Goal: Task Accomplishment & Management: Use online tool/utility

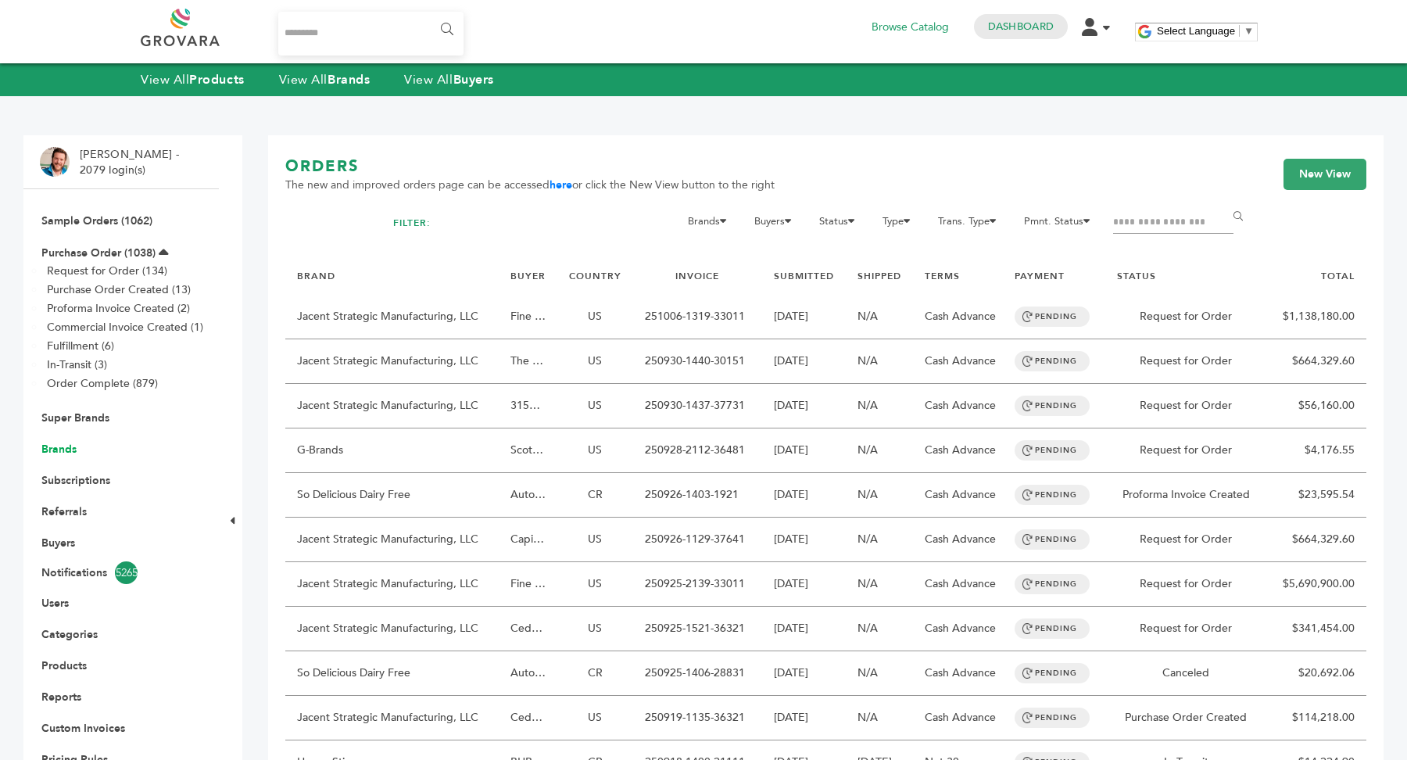
click at [66, 451] on link "Brands" at bounding box center [58, 449] width 35 height 15
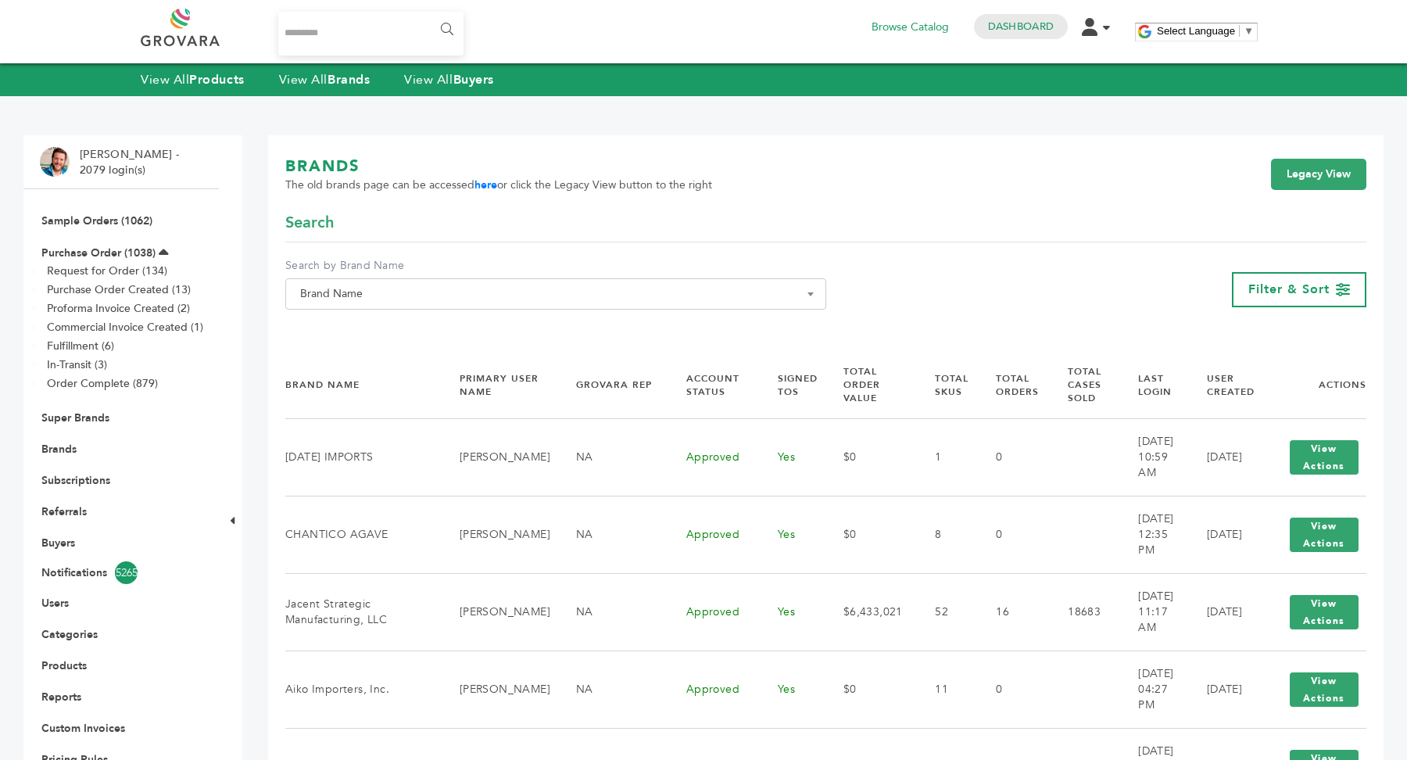
click at [462, 304] on span "Brand Name" at bounding box center [556, 294] width 524 height 22
click at [427, 329] on input "Search" at bounding box center [555, 323] width 533 height 20
type input "*****"
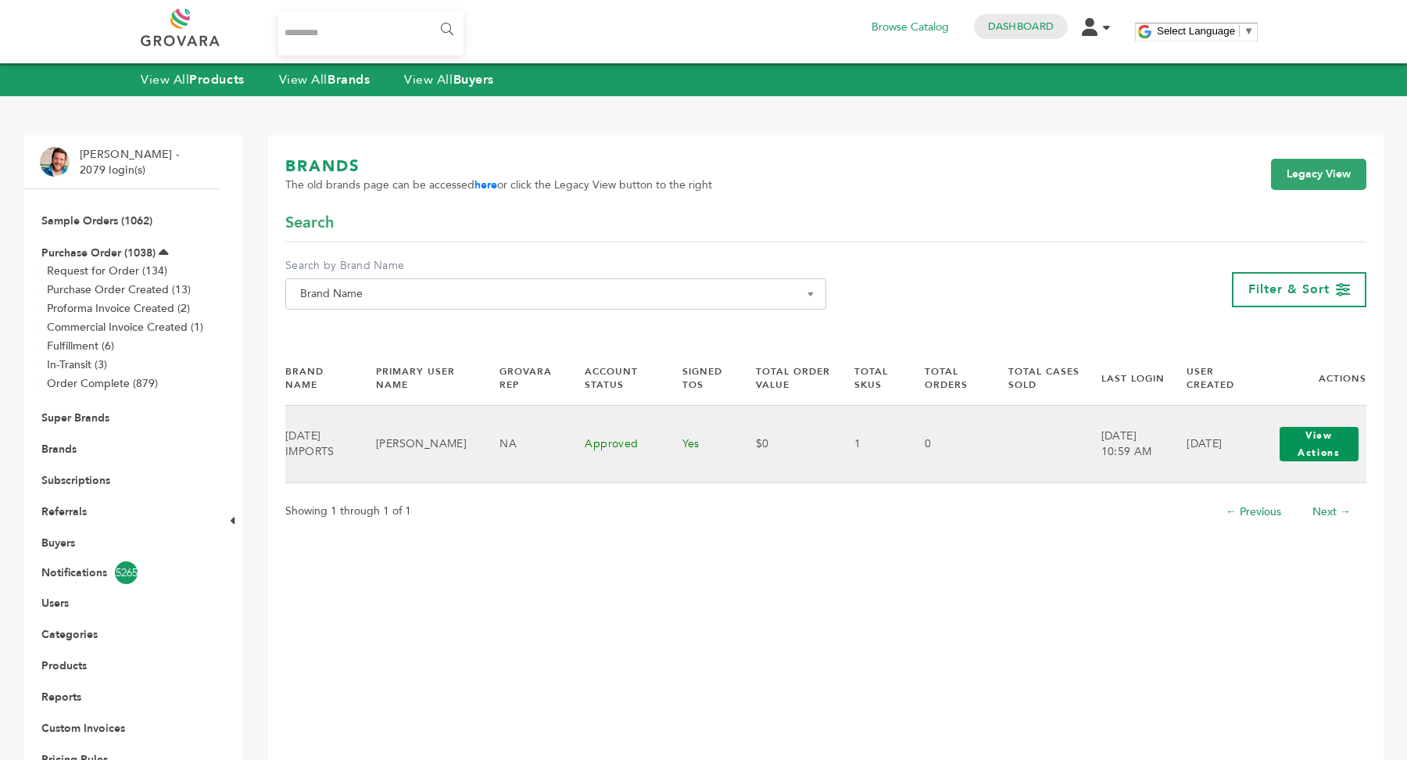
click at [1289, 446] on button "View Actions" at bounding box center [1319, 444] width 79 height 34
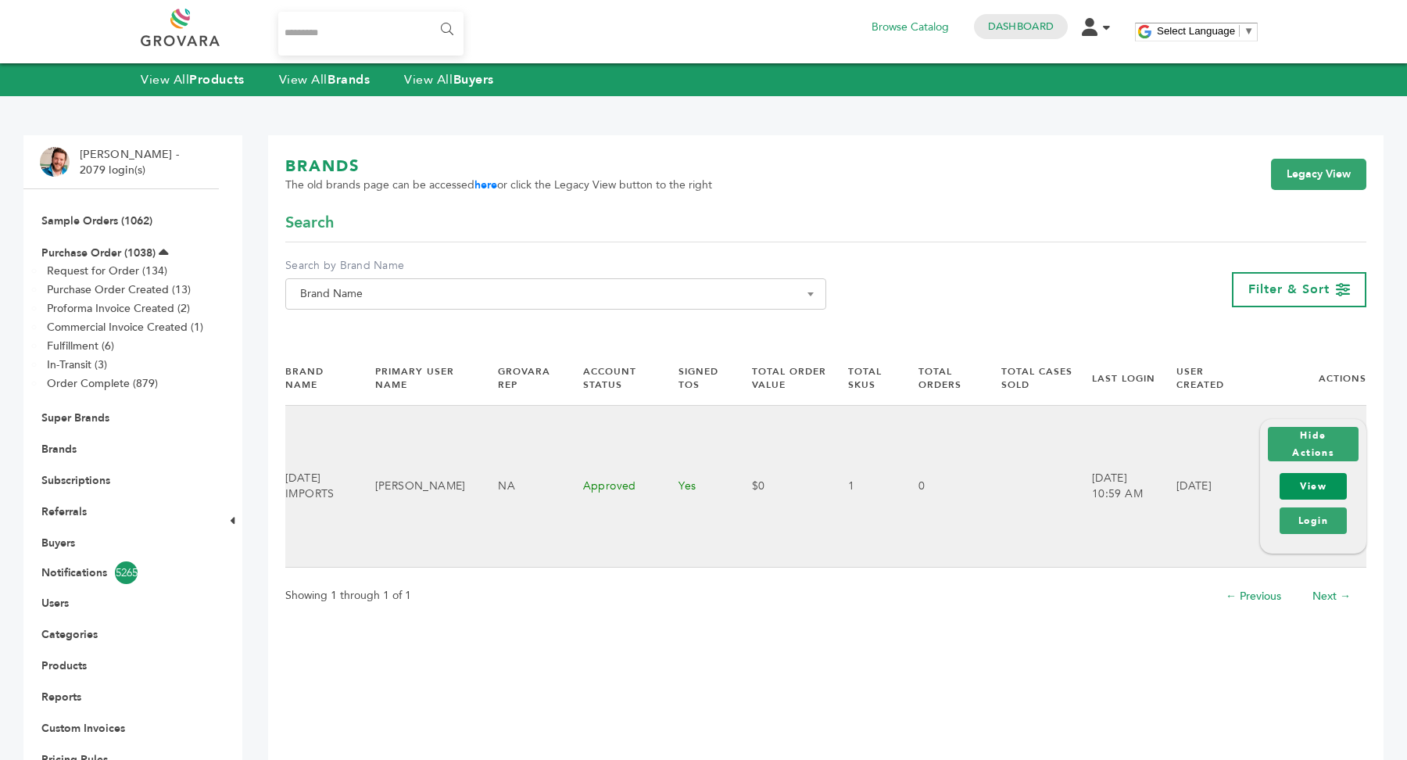
click at [1338, 493] on link "View" at bounding box center [1313, 486] width 67 height 27
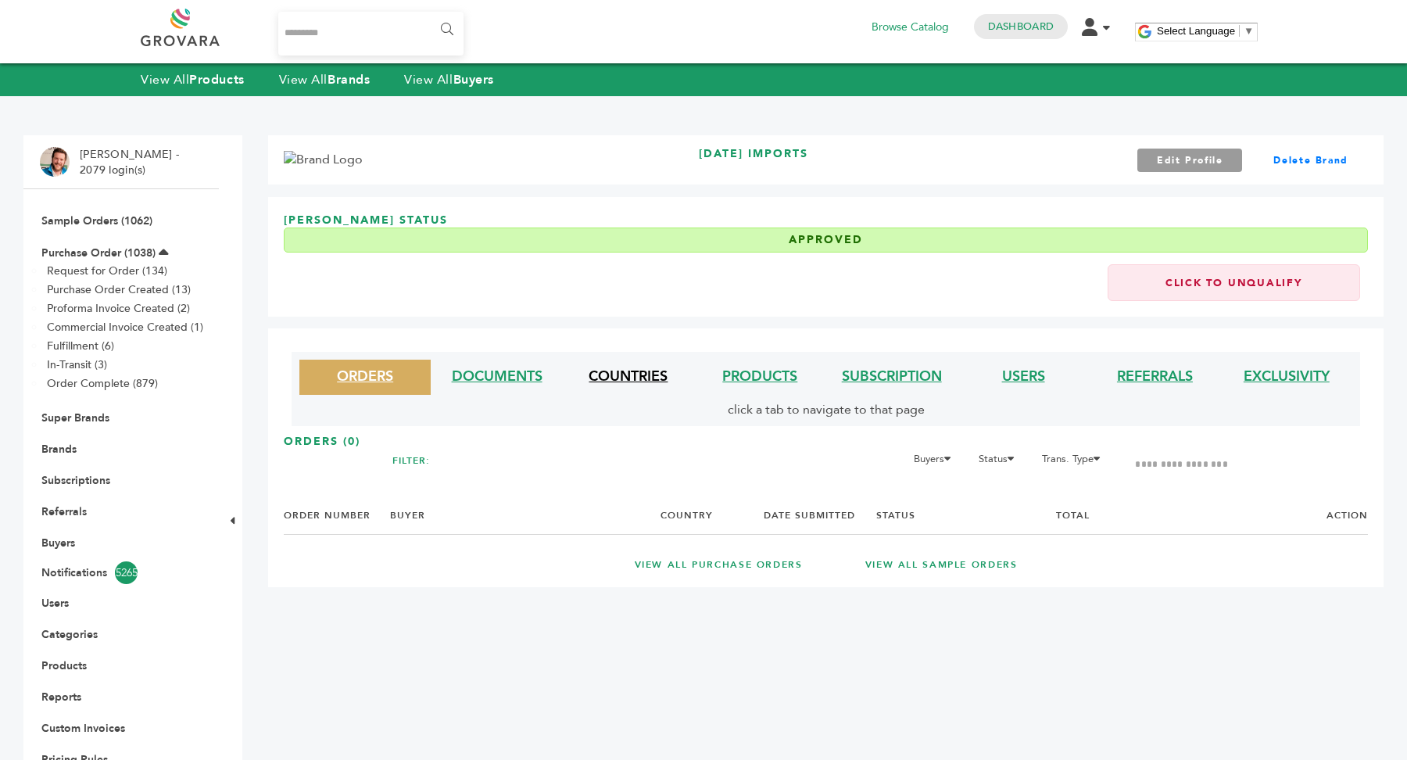
click at [621, 382] on link "COUNTRIES" at bounding box center [628, 377] width 79 height 20
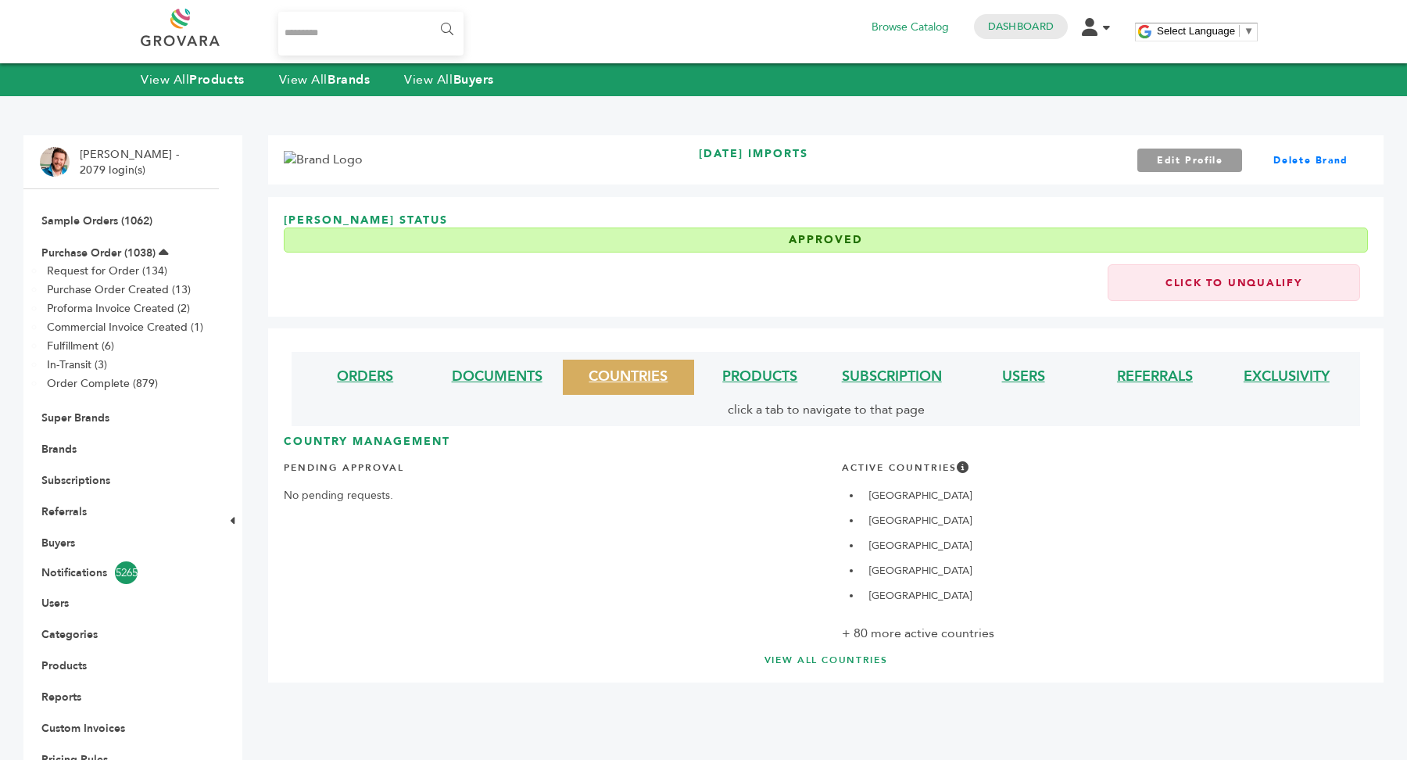
scroll to position [147, 0]
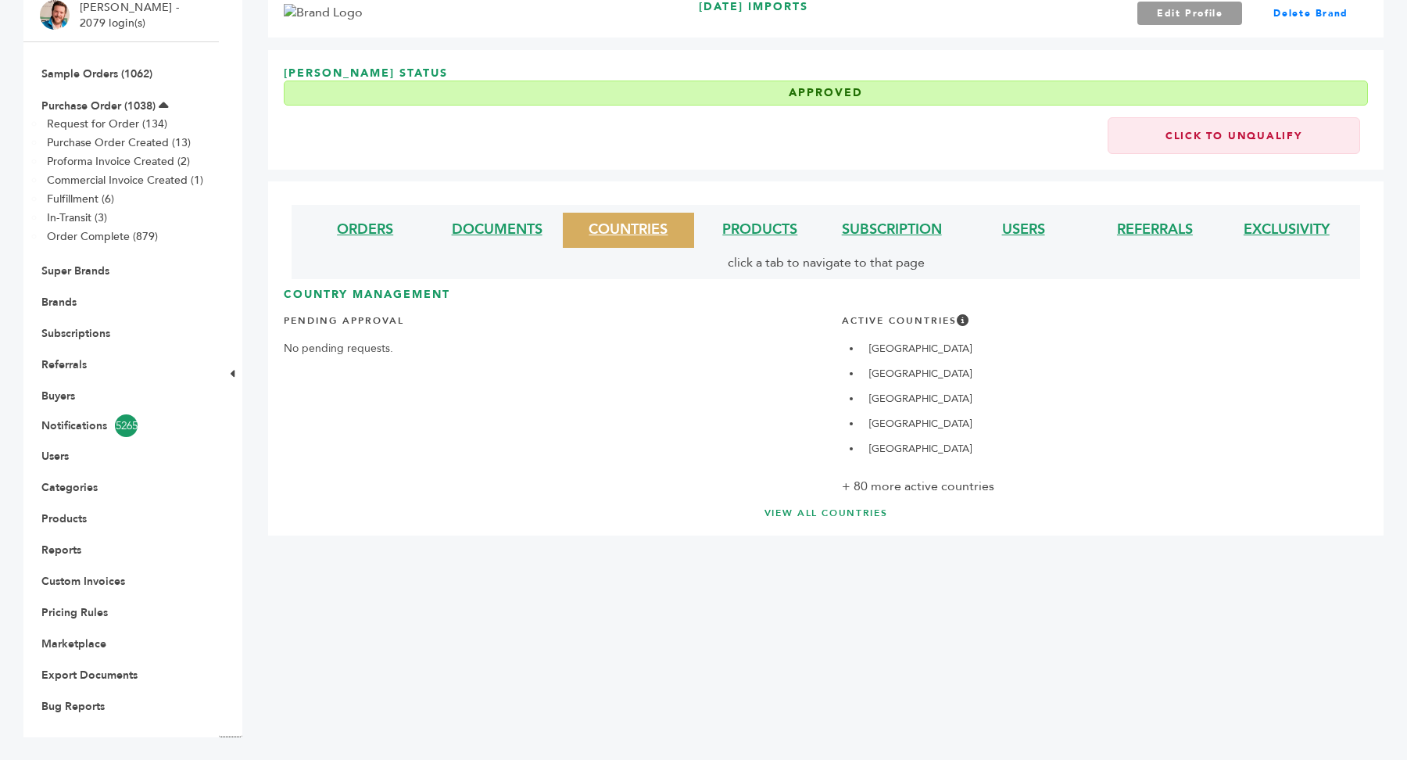
click at [837, 510] on link "VIEW ALL COUNTRIES" at bounding box center [826, 513] width 1022 height 13
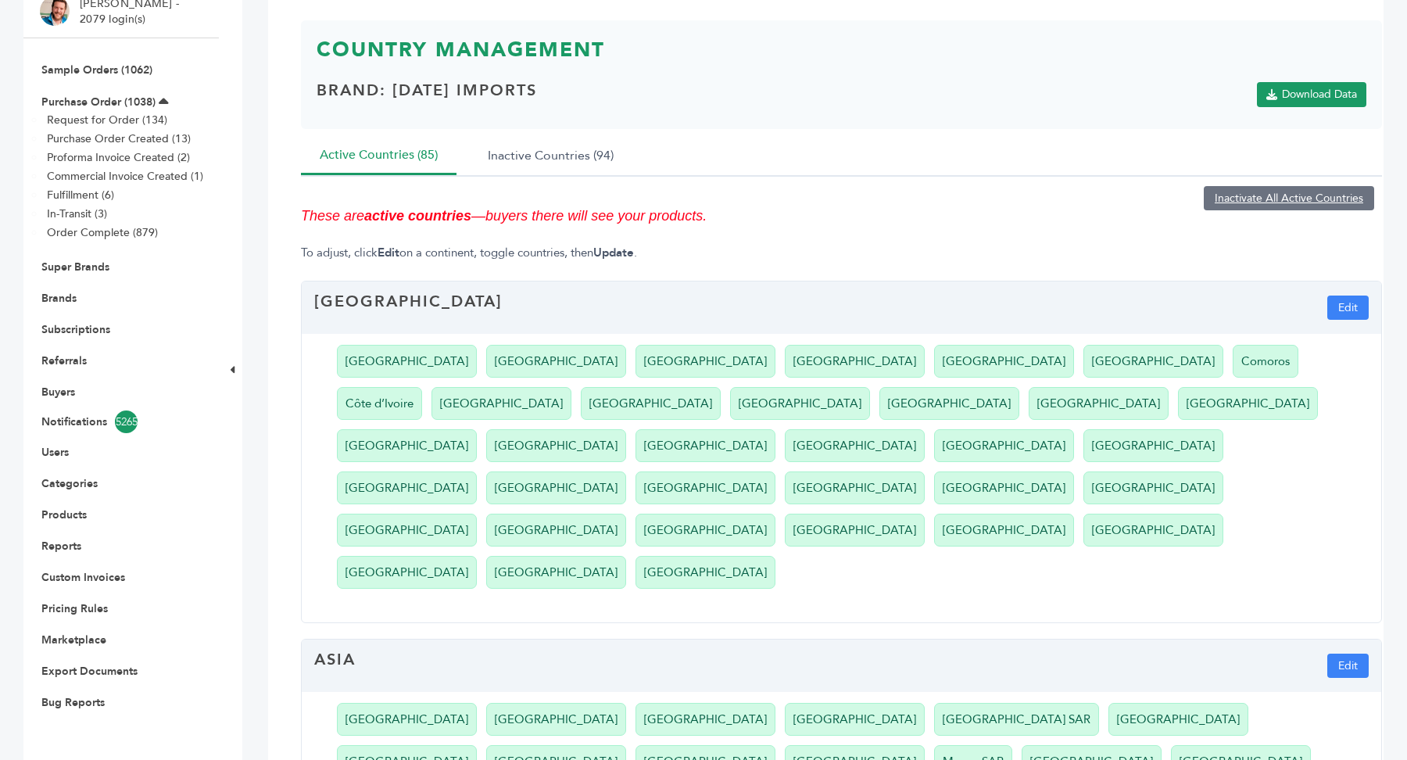
scroll to position [166, 0]
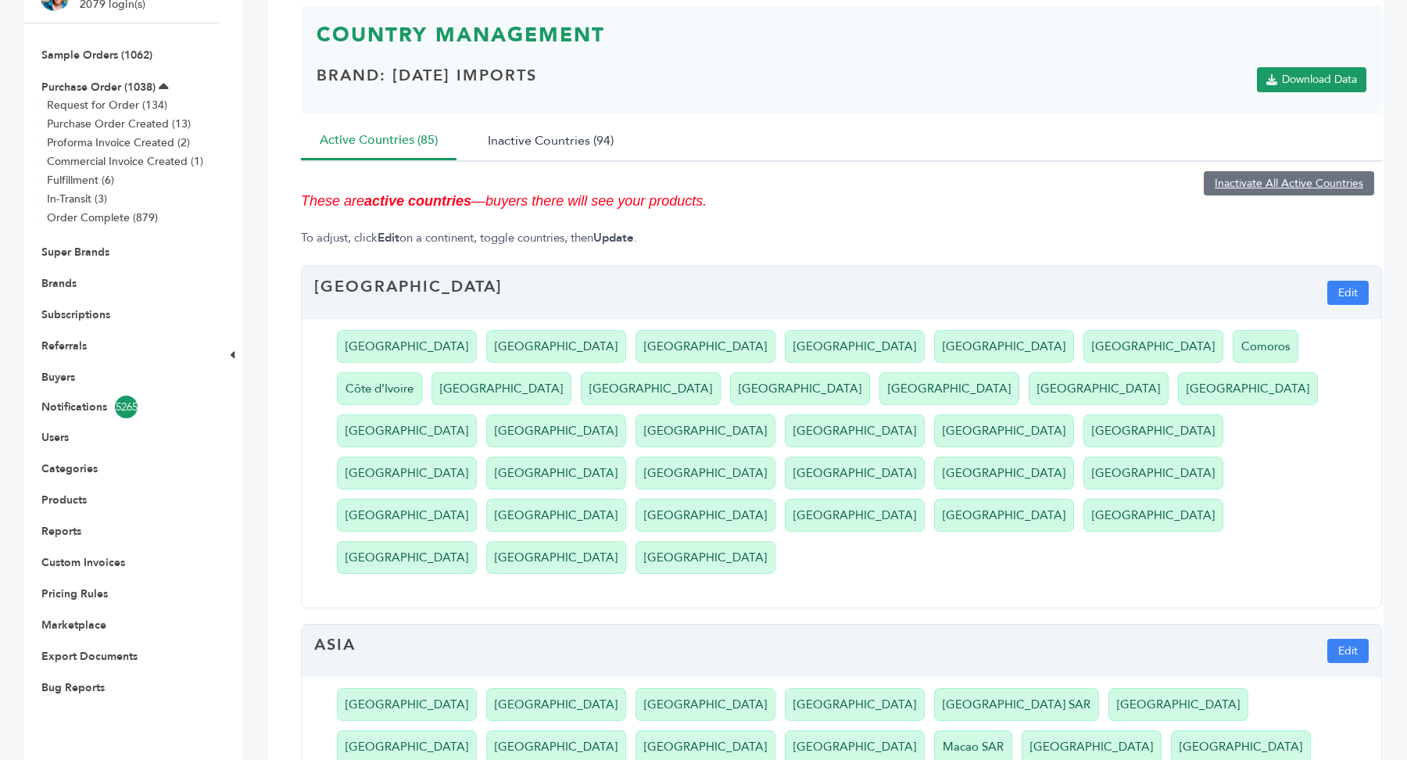
click at [524, 143] on button "Inactive Countries (94)" at bounding box center [550, 141] width 163 height 38
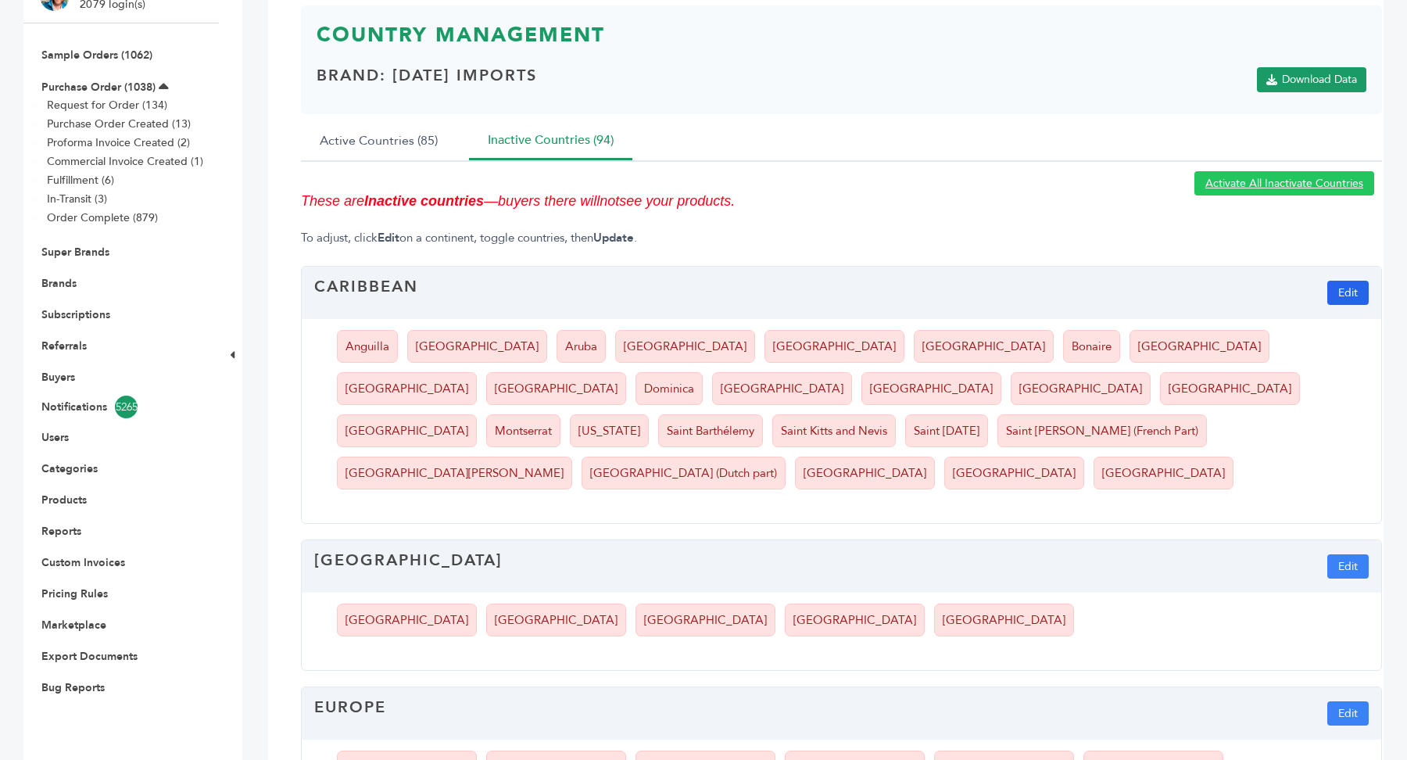
click at [1351, 299] on button "Edit" at bounding box center [1348, 293] width 41 height 24
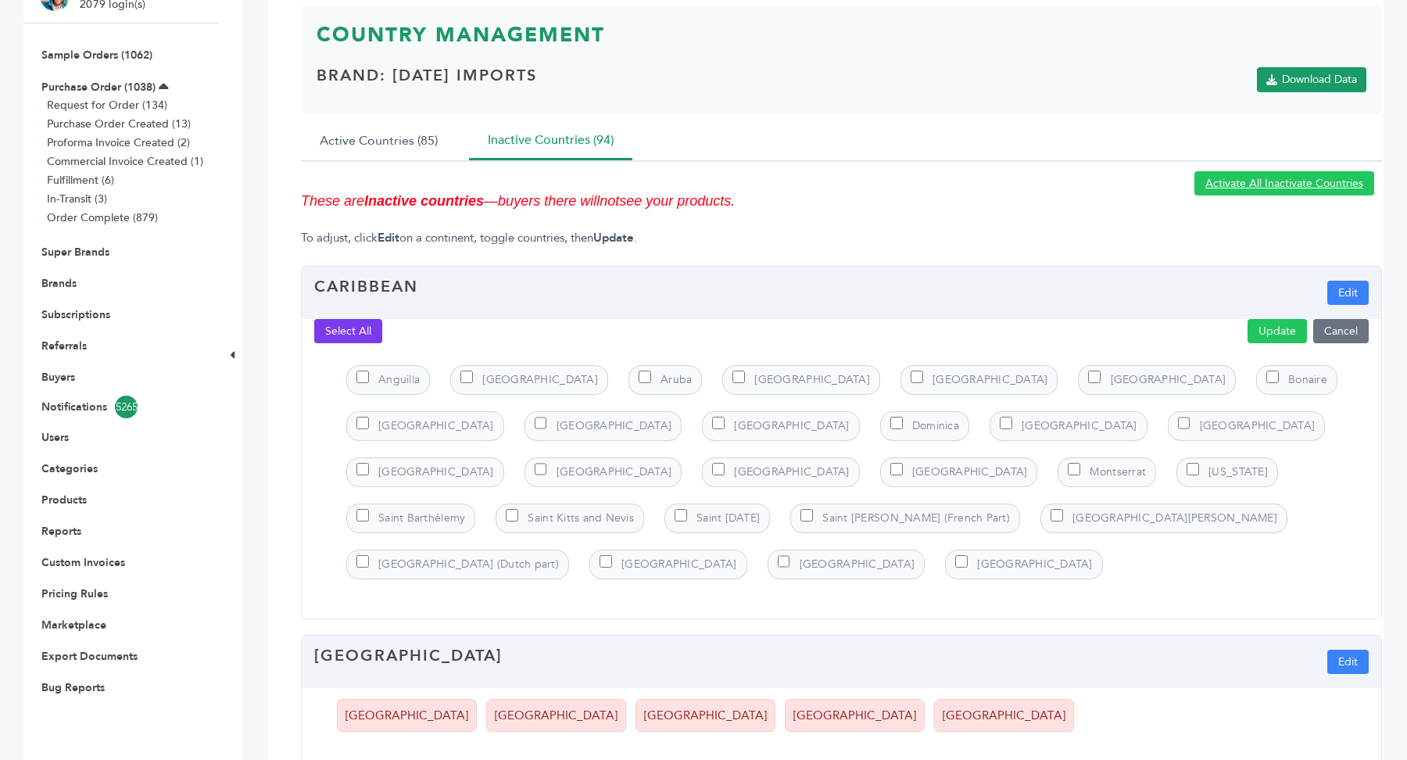
click at [341, 330] on button "Select All" at bounding box center [348, 331] width 68 height 24
click at [337, 335] on button "Select All" at bounding box center [348, 331] width 68 height 24
click at [1285, 325] on button "Update" at bounding box center [1277, 331] width 59 height 24
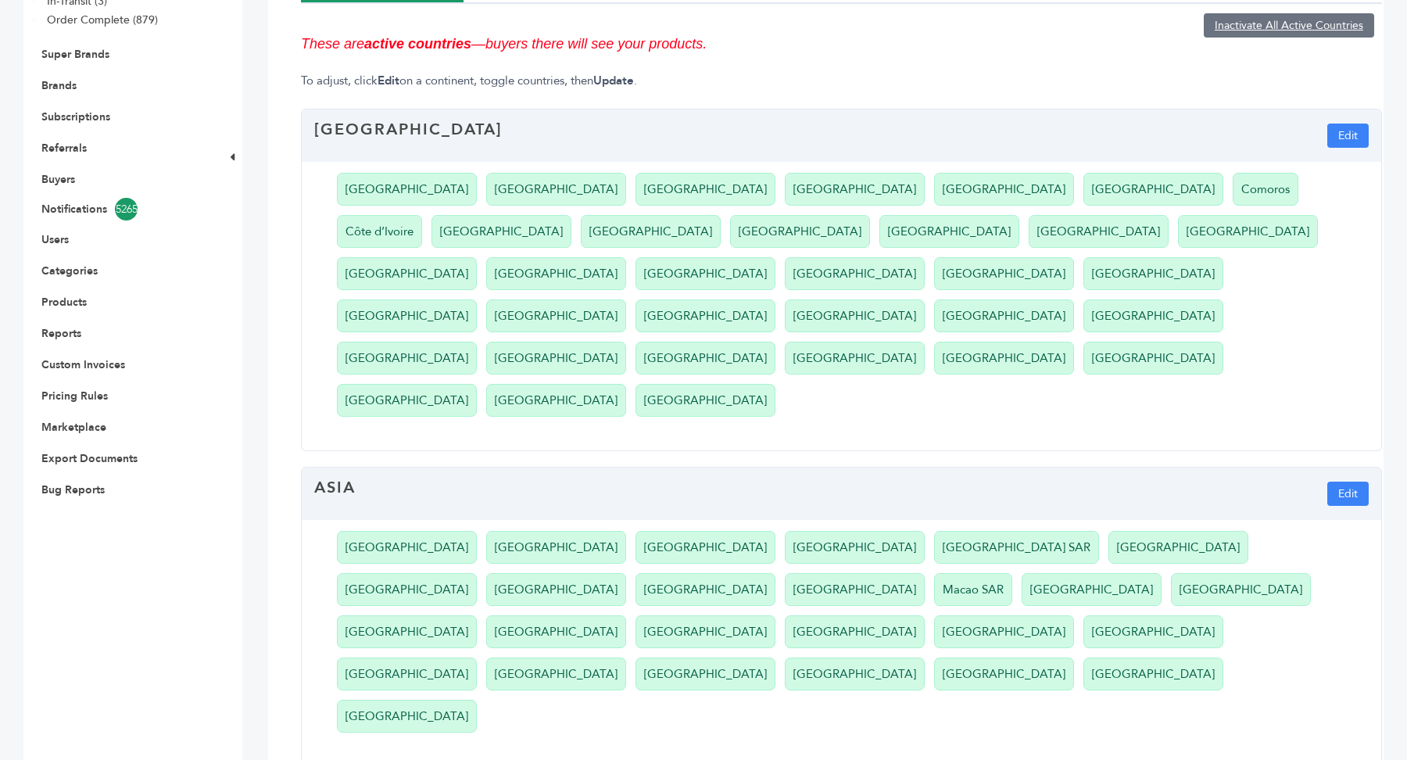
scroll to position [364, 0]
click at [1343, 481] on button "Edit" at bounding box center [1348, 493] width 41 height 24
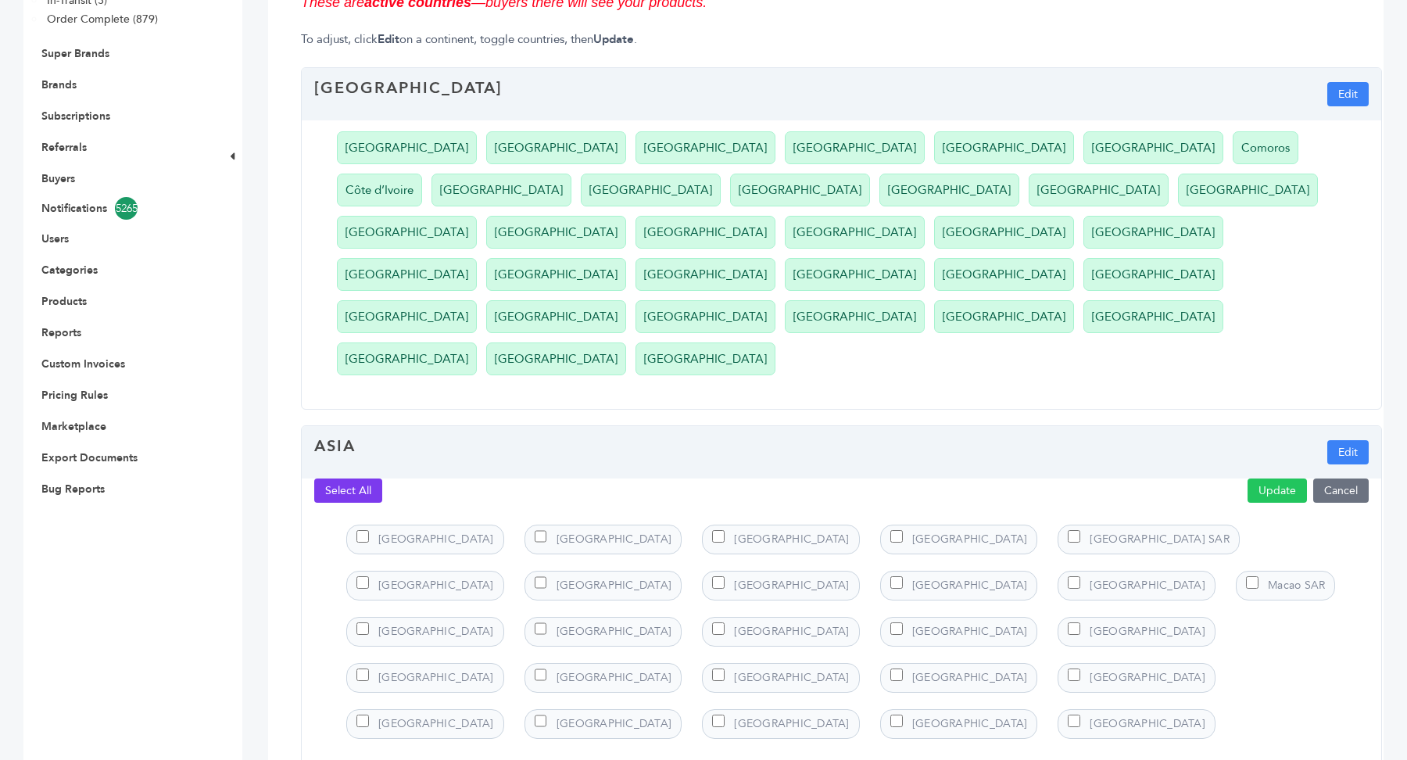
click at [346, 478] on button "Select All" at bounding box center [348, 490] width 68 height 24
click at [1293, 478] on button "Update" at bounding box center [1277, 490] width 59 height 24
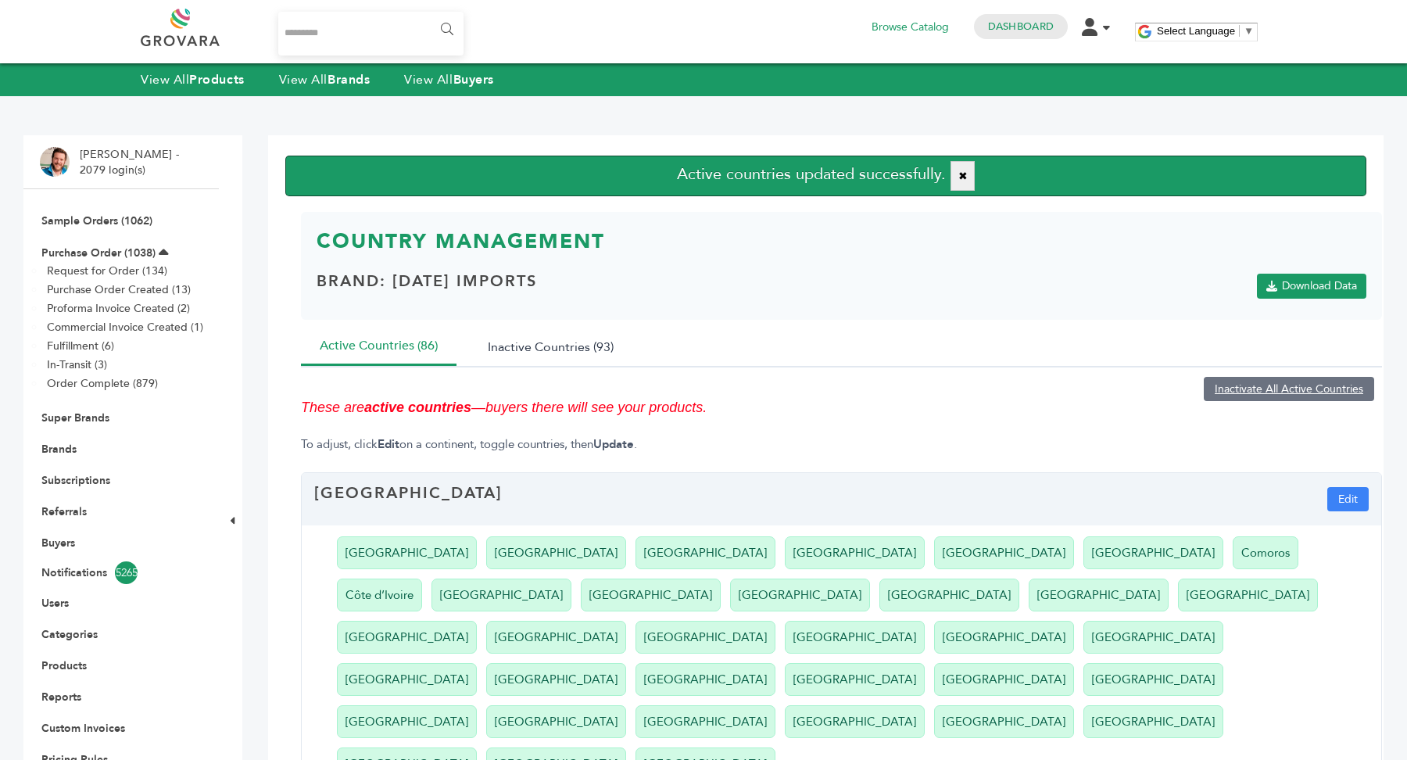
click at [593, 346] on button "Inactive Countries (93)" at bounding box center [550, 347] width 163 height 38
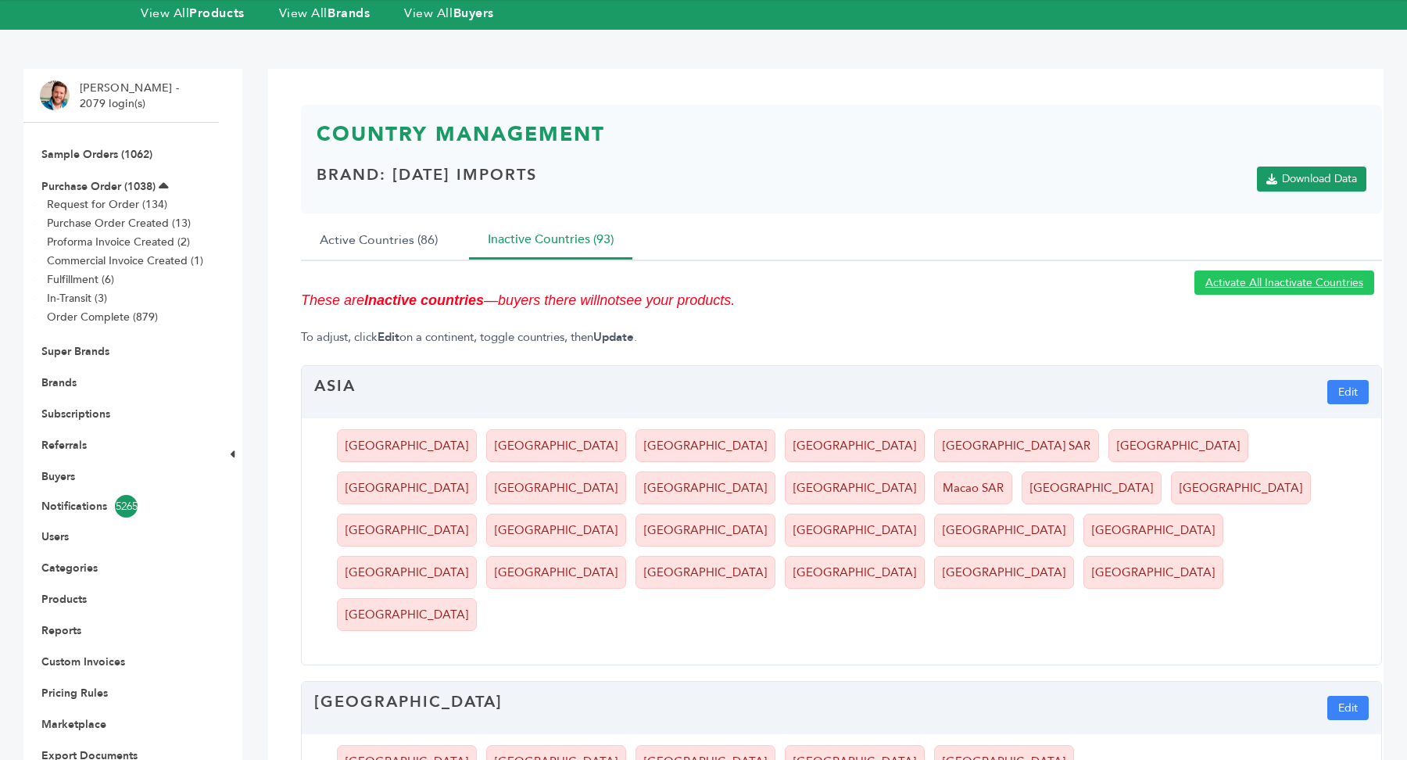
scroll to position [88, 0]
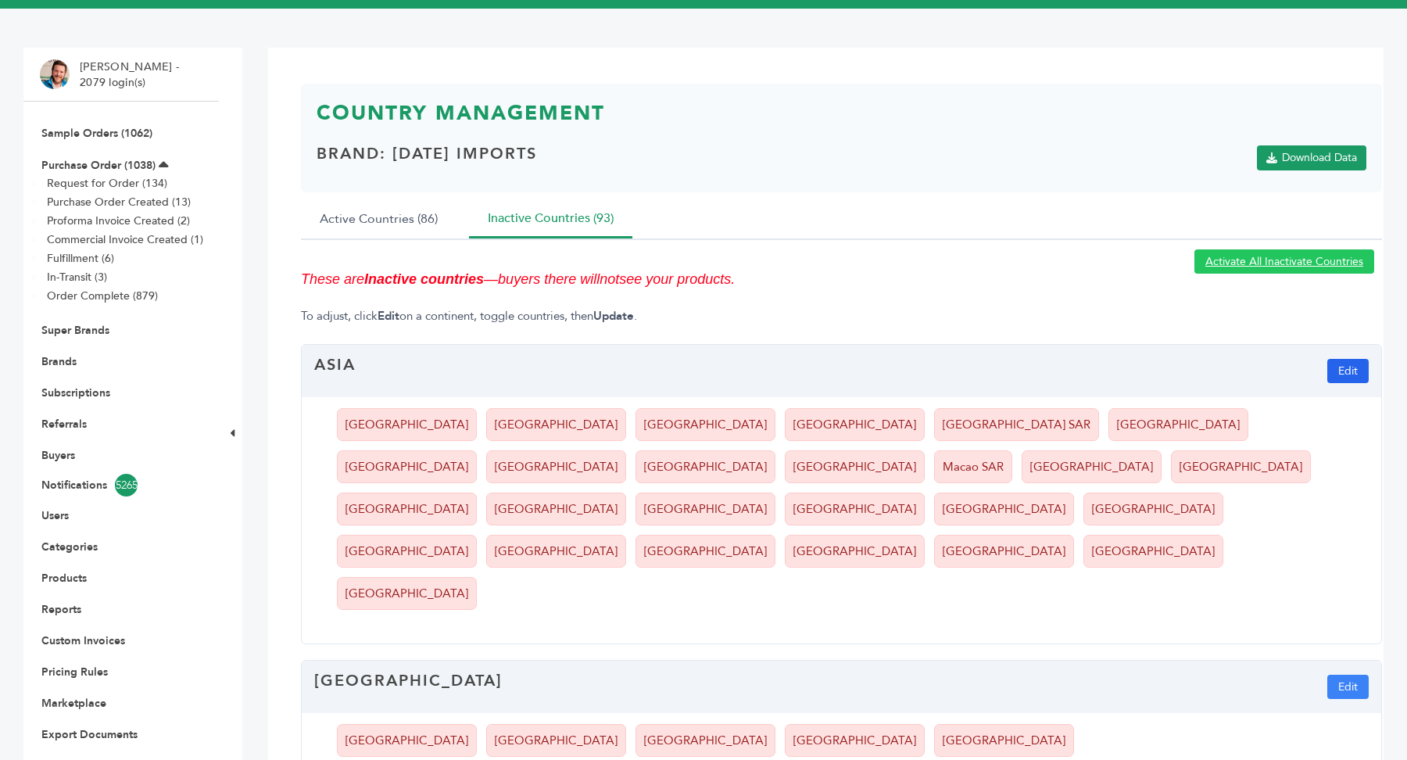
click at [1352, 371] on button "Edit" at bounding box center [1348, 371] width 41 height 24
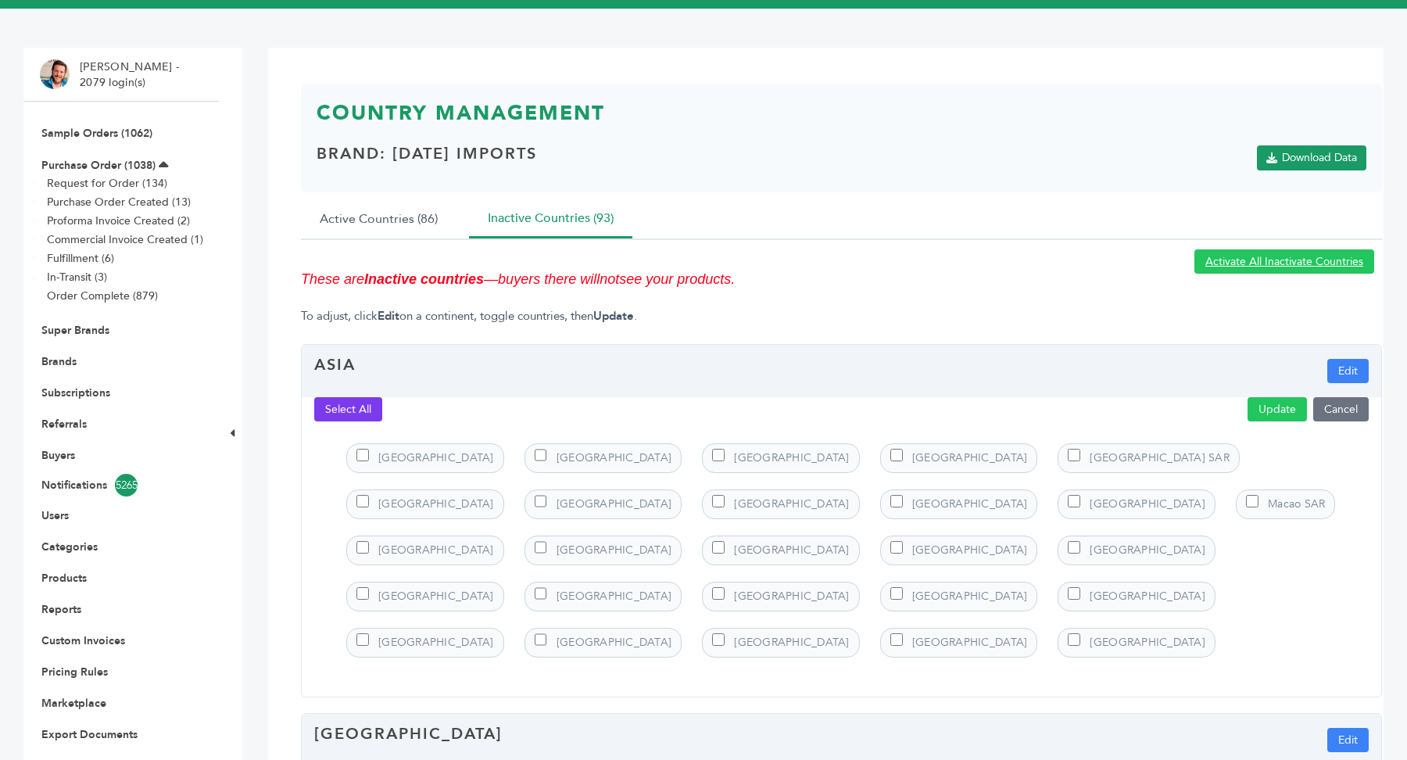
click at [335, 406] on button "Select All" at bounding box center [348, 409] width 68 height 24
click at [1292, 410] on button "Update" at bounding box center [1277, 409] width 59 height 24
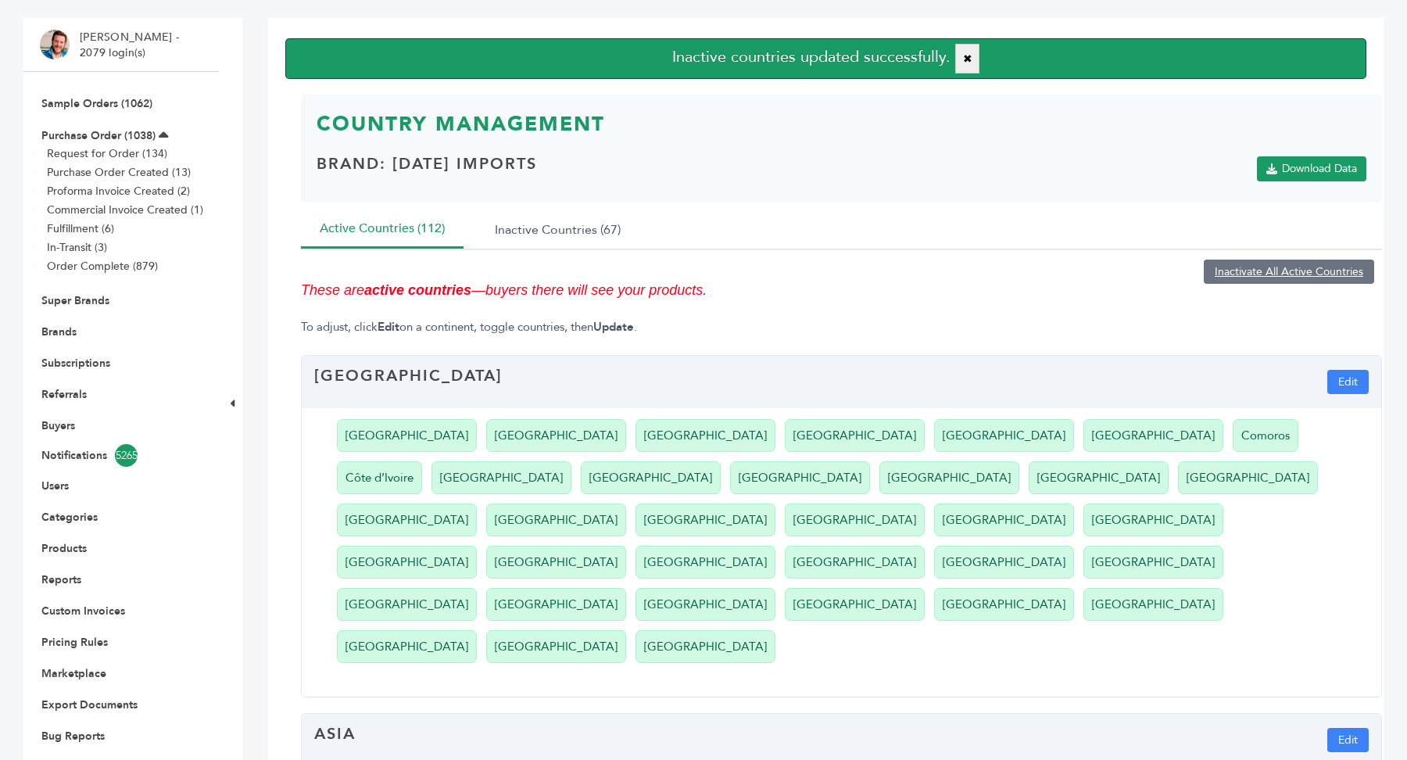
scroll to position [141, 0]
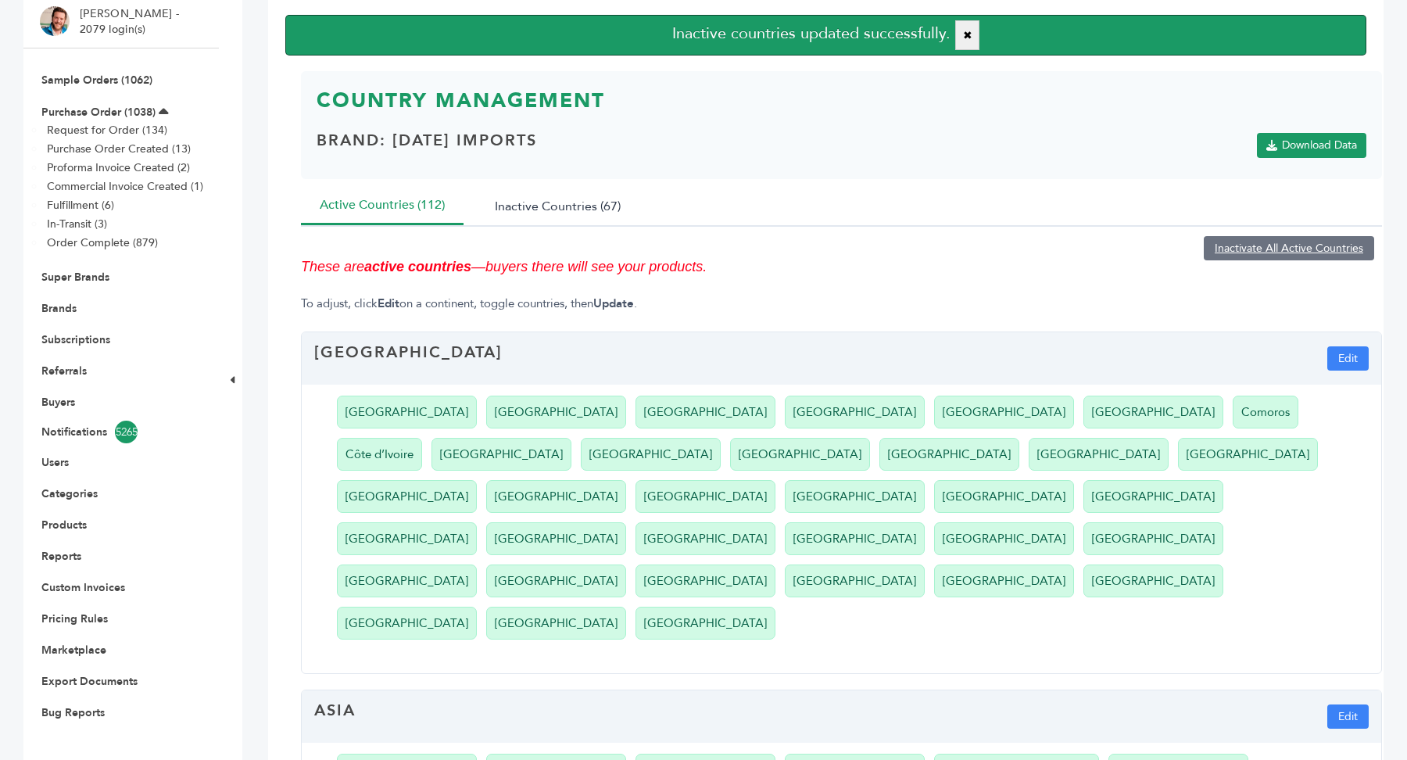
click at [584, 202] on button "Inactive Countries (67)" at bounding box center [557, 206] width 163 height 38
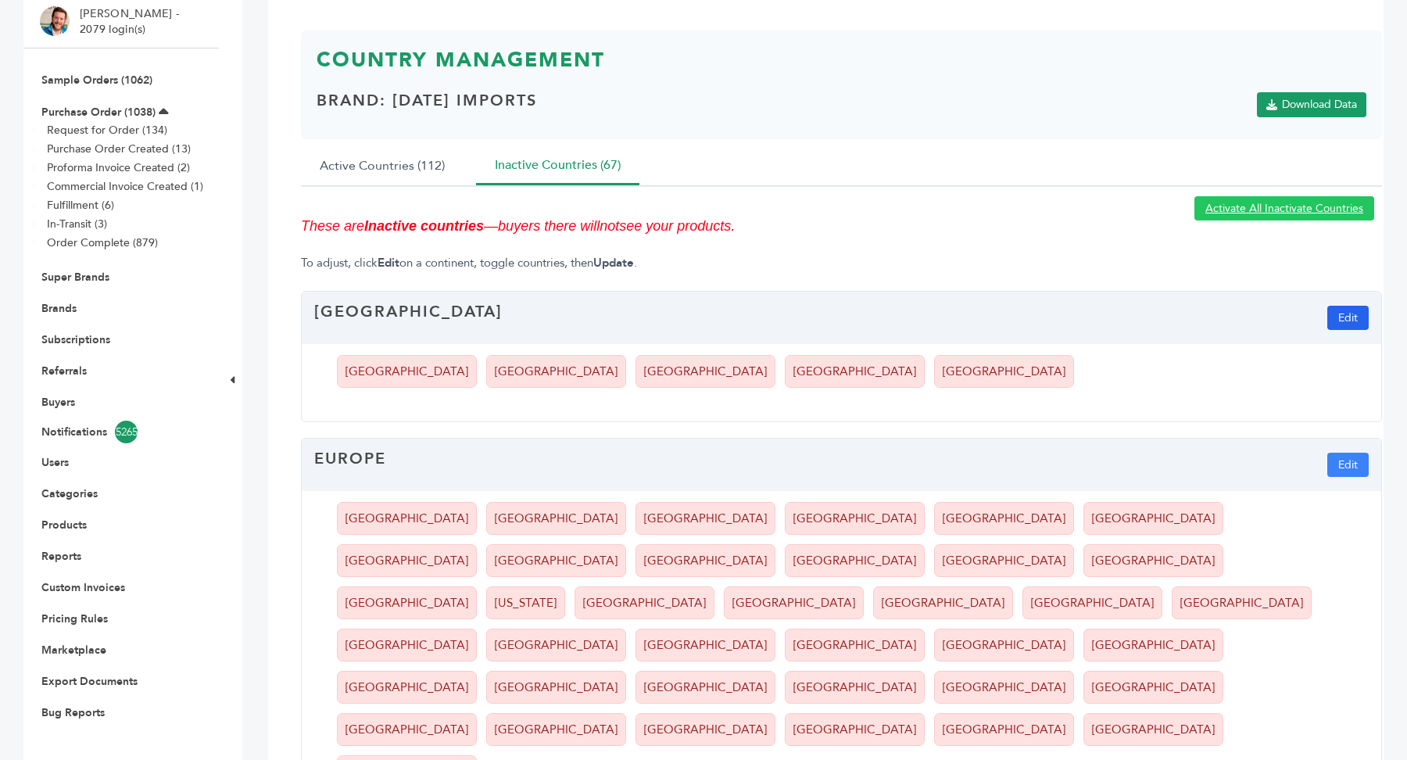
click at [1350, 316] on button "Edit" at bounding box center [1348, 318] width 41 height 24
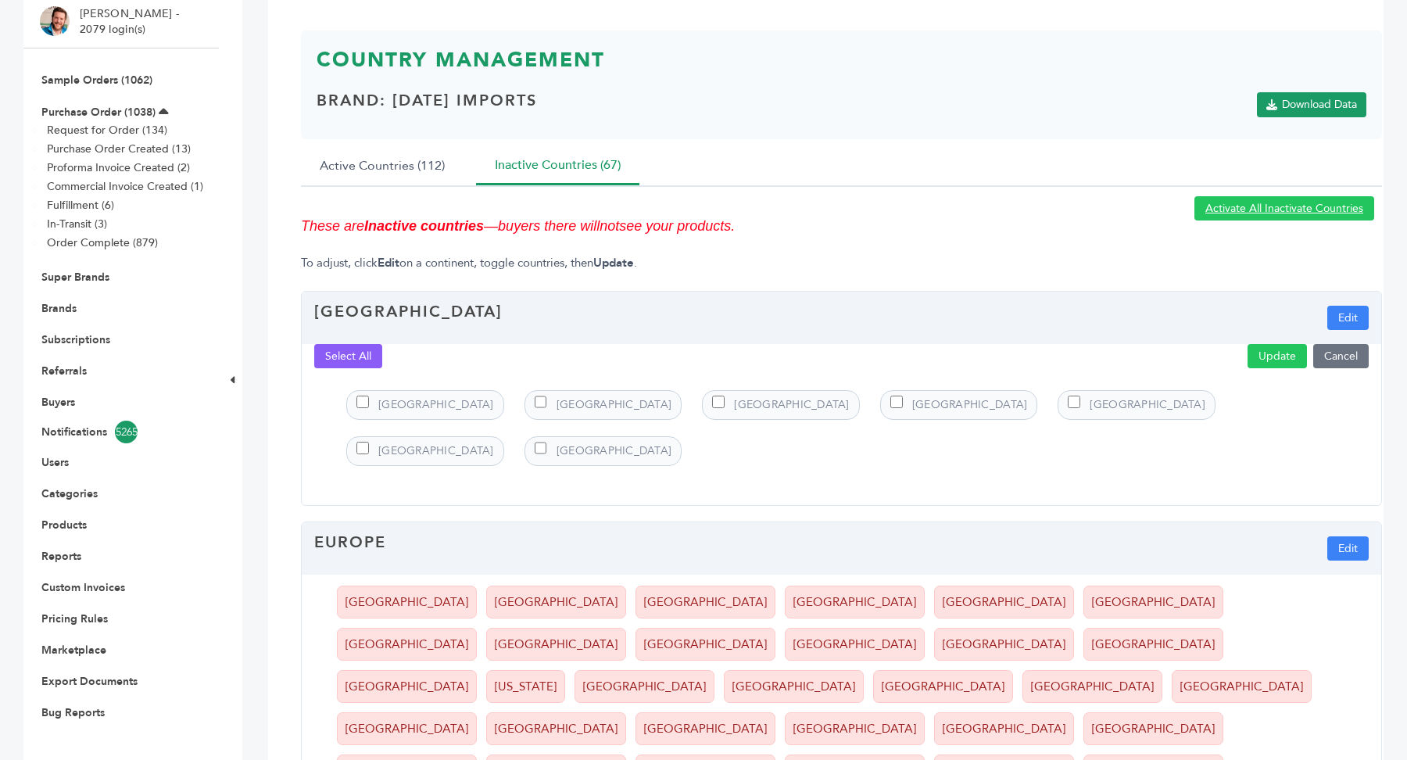
click at [382, 353] on div "Select All Update Cancel" at bounding box center [842, 361] width 1080 height 34
click at [357, 353] on button "Select All" at bounding box center [348, 356] width 68 height 24
click at [1256, 351] on button "Update" at bounding box center [1277, 356] width 59 height 24
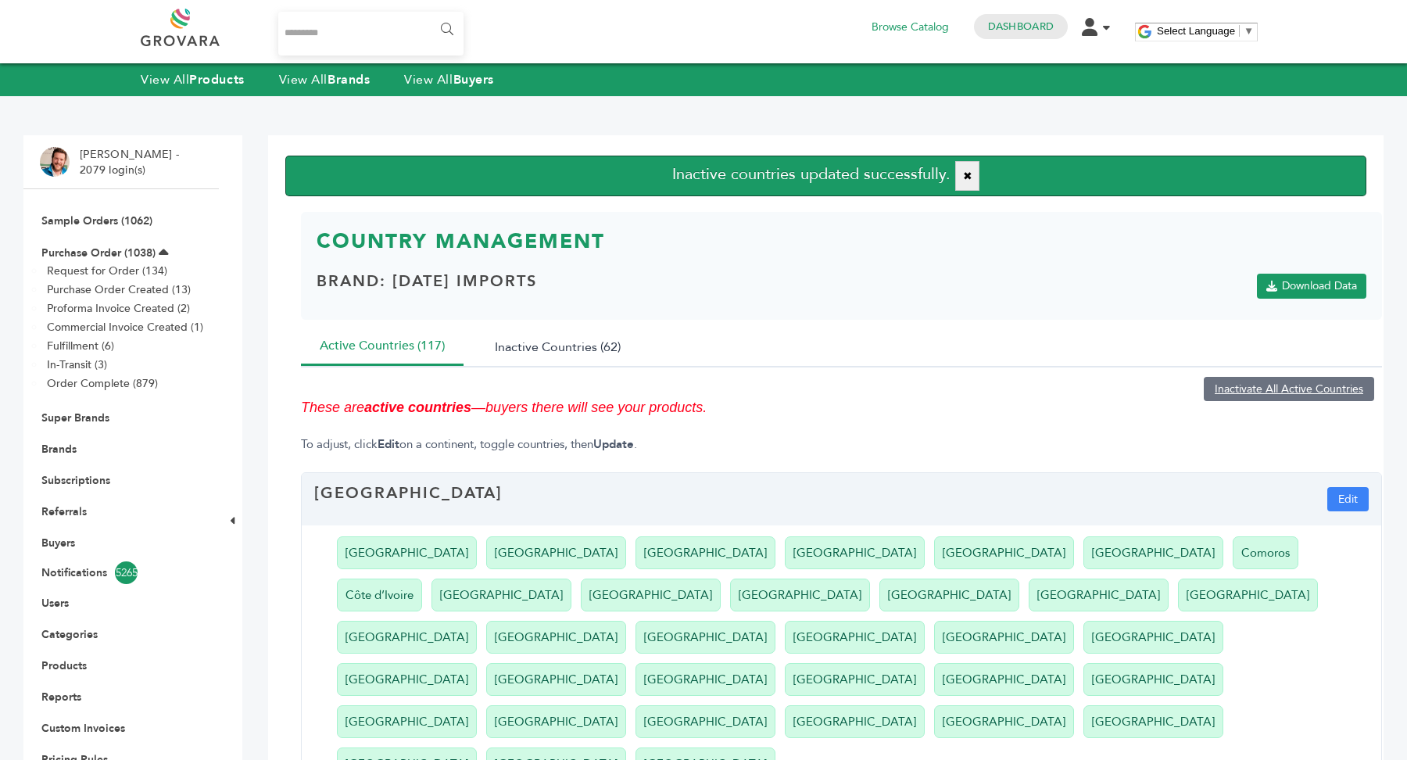
click at [568, 348] on button "Inactive Countries (62)" at bounding box center [557, 347] width 163 height 38
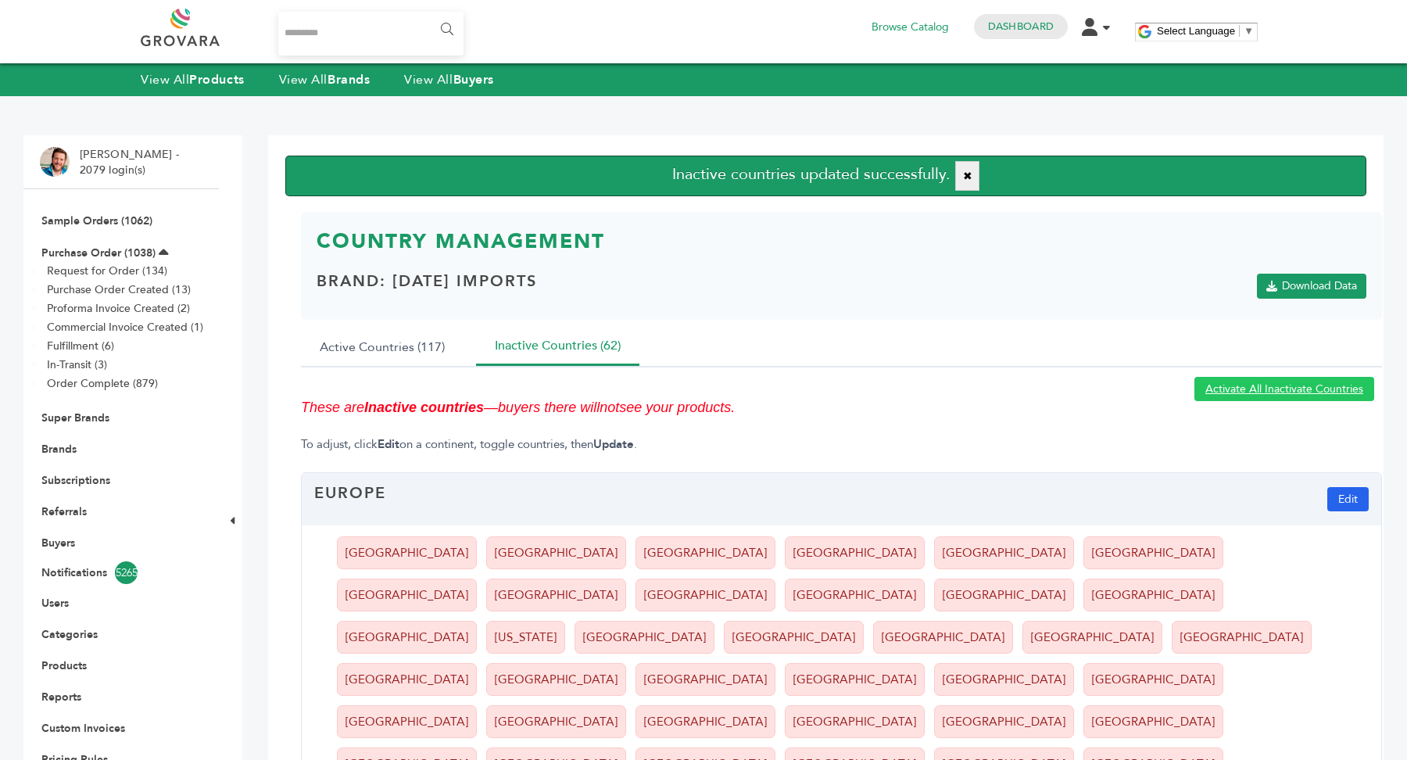
click at [1349, 496] on button "Edit" at bounding box center [1348, 499] width 41 height 24
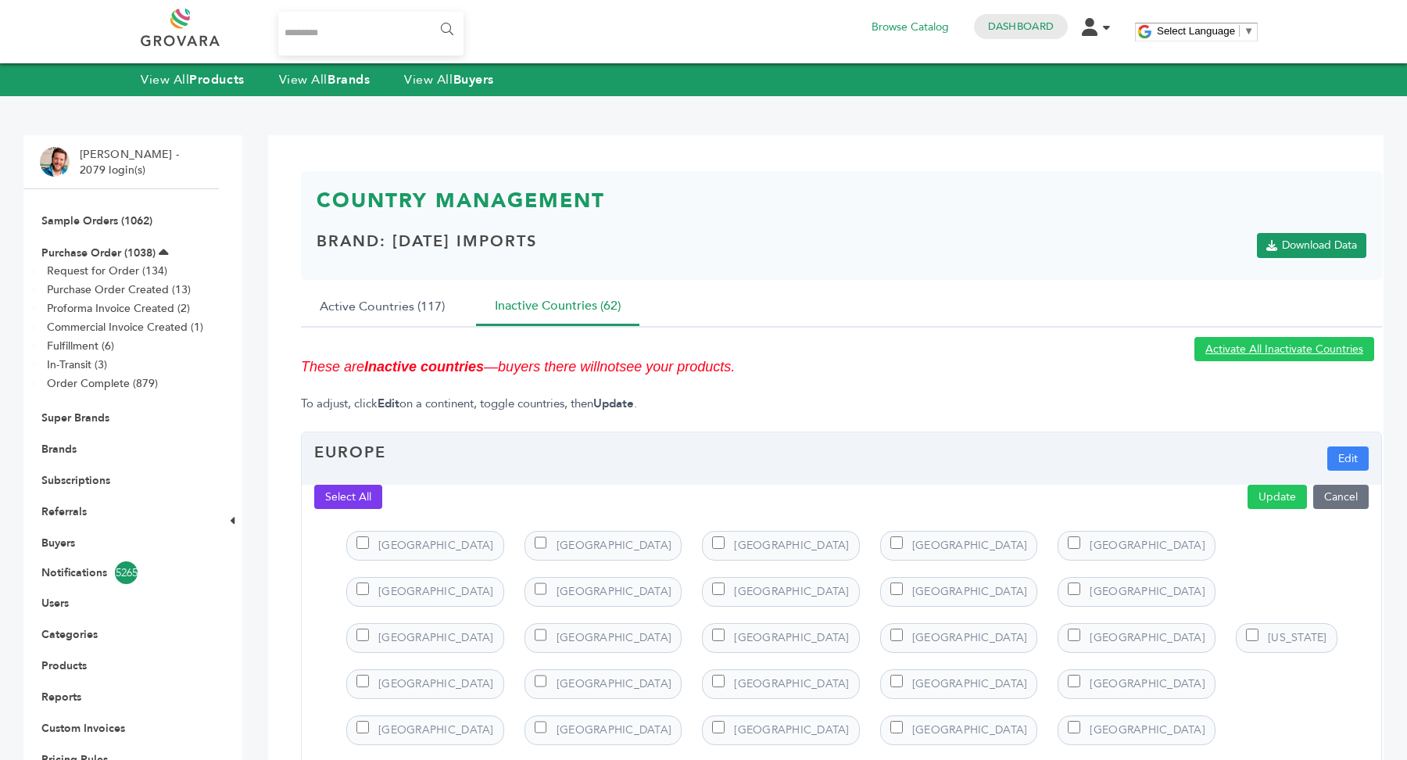
click at [354, 496] on button "Select All" at bounding box center [348, 497] width 68 height 24
click at [367, 496] on button "Select All" at bounding box center [348, 497] width 68 height 24
click at [1278, 492] on button "Update" at bounding box center [1277, 497] width 59 height 24
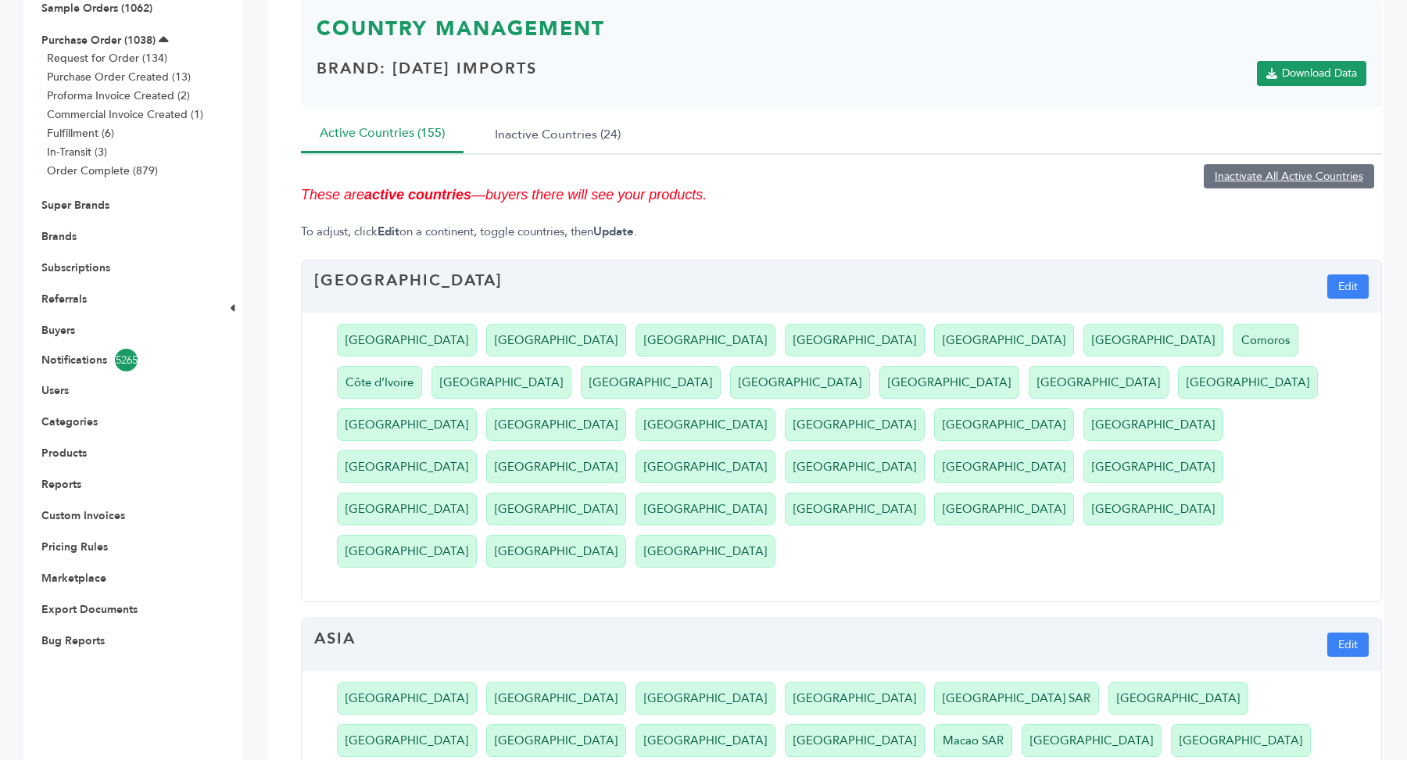
scroll to position [213, 0]
click at [1344, 278] on button "Edit" at bounding box center [1348, 286] width 41 height 24
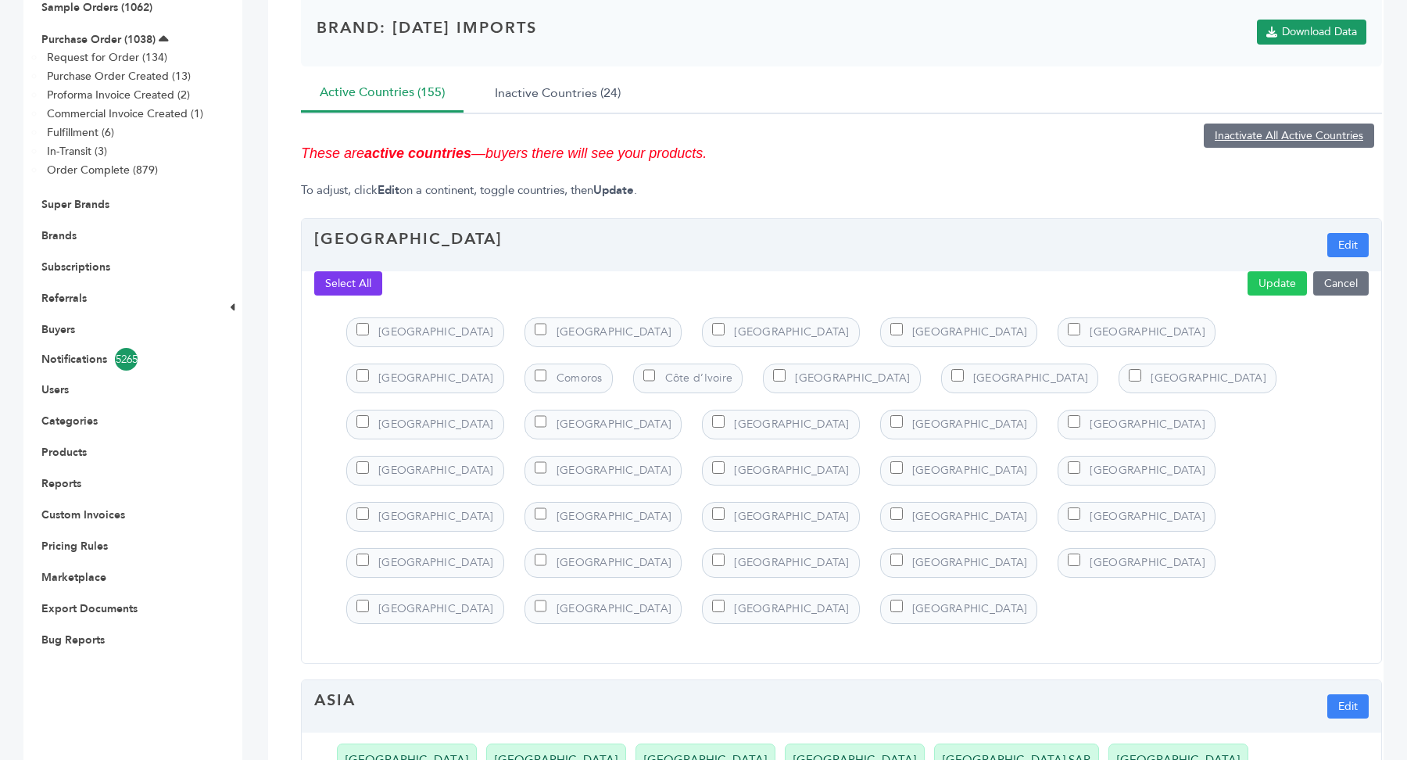
click at [340, 285] on button "Select All" at bounding box center [348, 283] width 68 height 24
click at [1287, 271] on button "Update" at bounding box center [1277, 283] width 59 height 24
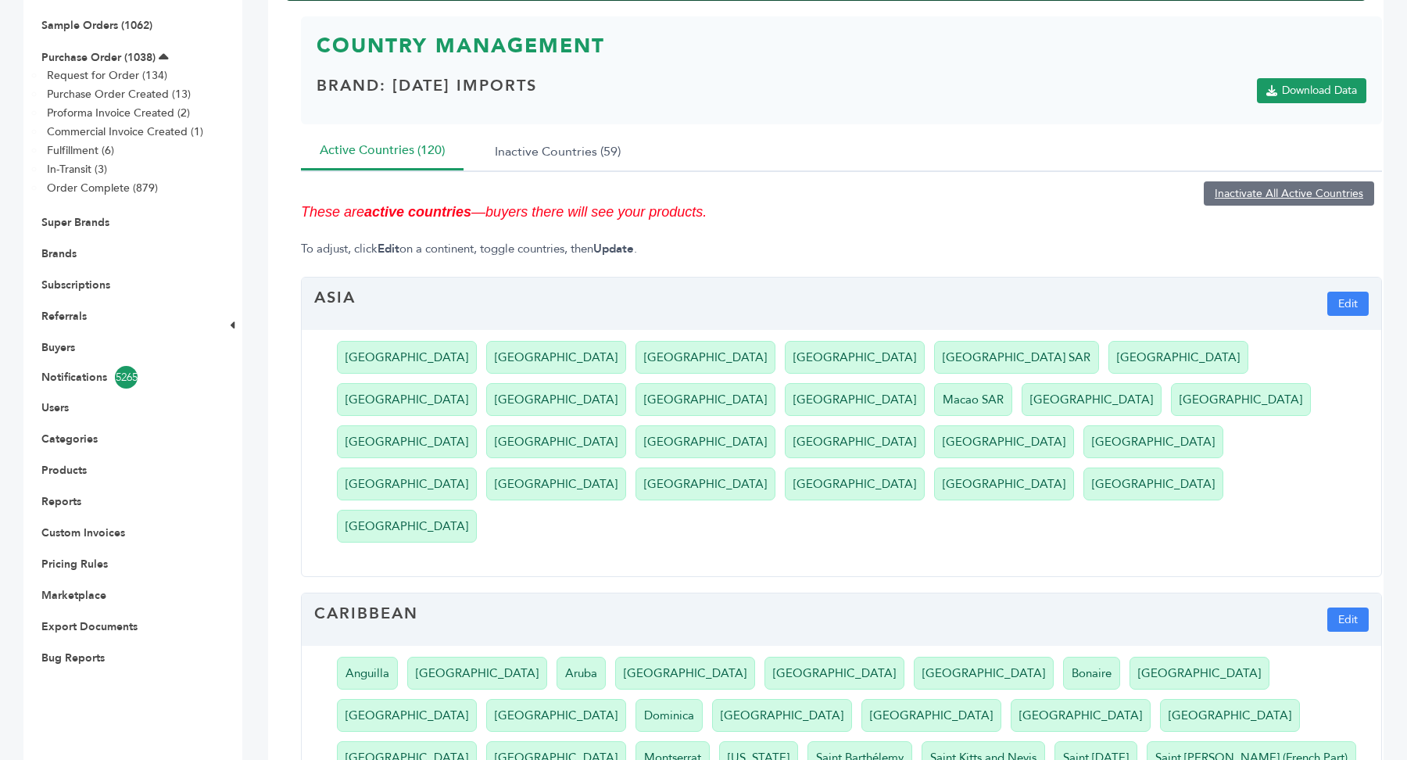
scroll to position [216, 0]
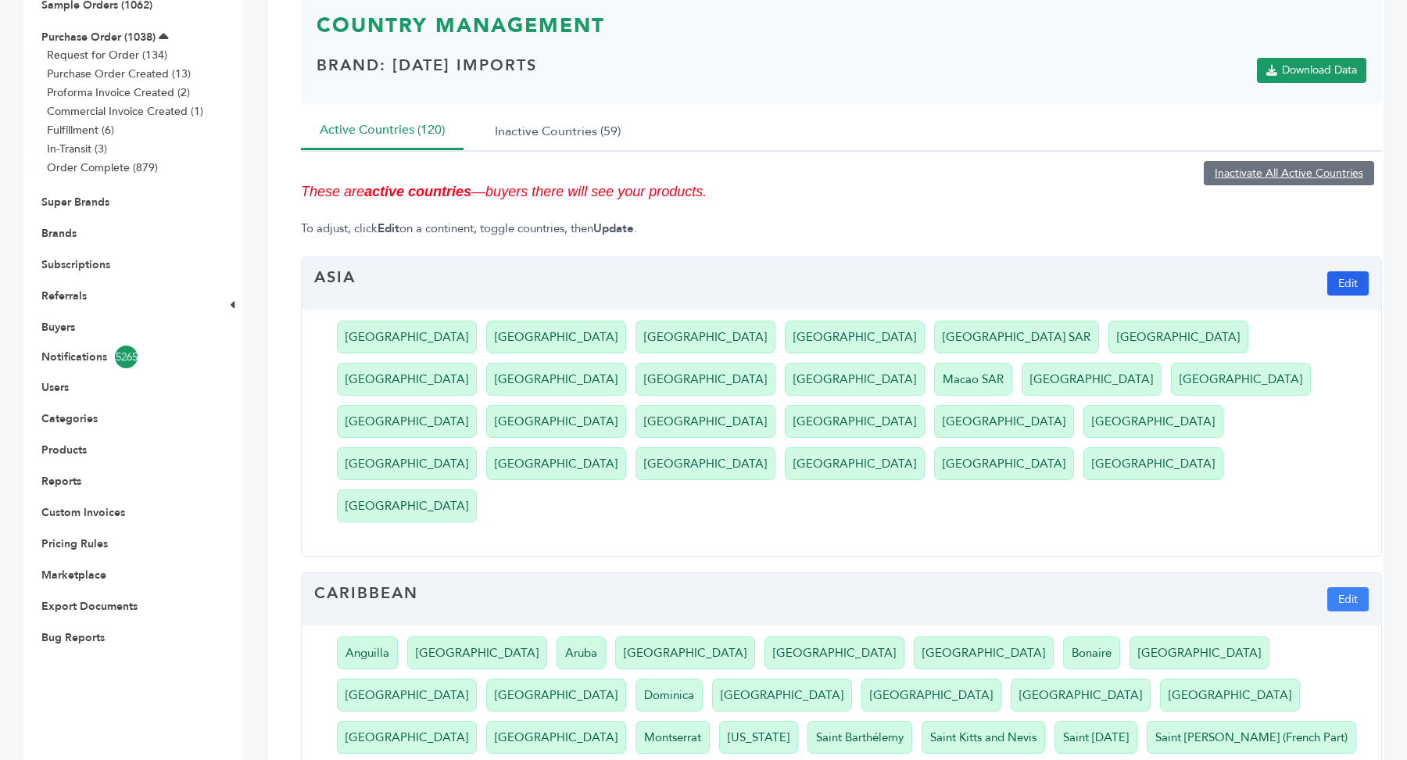
click at [1345, 286] on button "Edit" at bounding box center [1348, 283] width 41 height 24
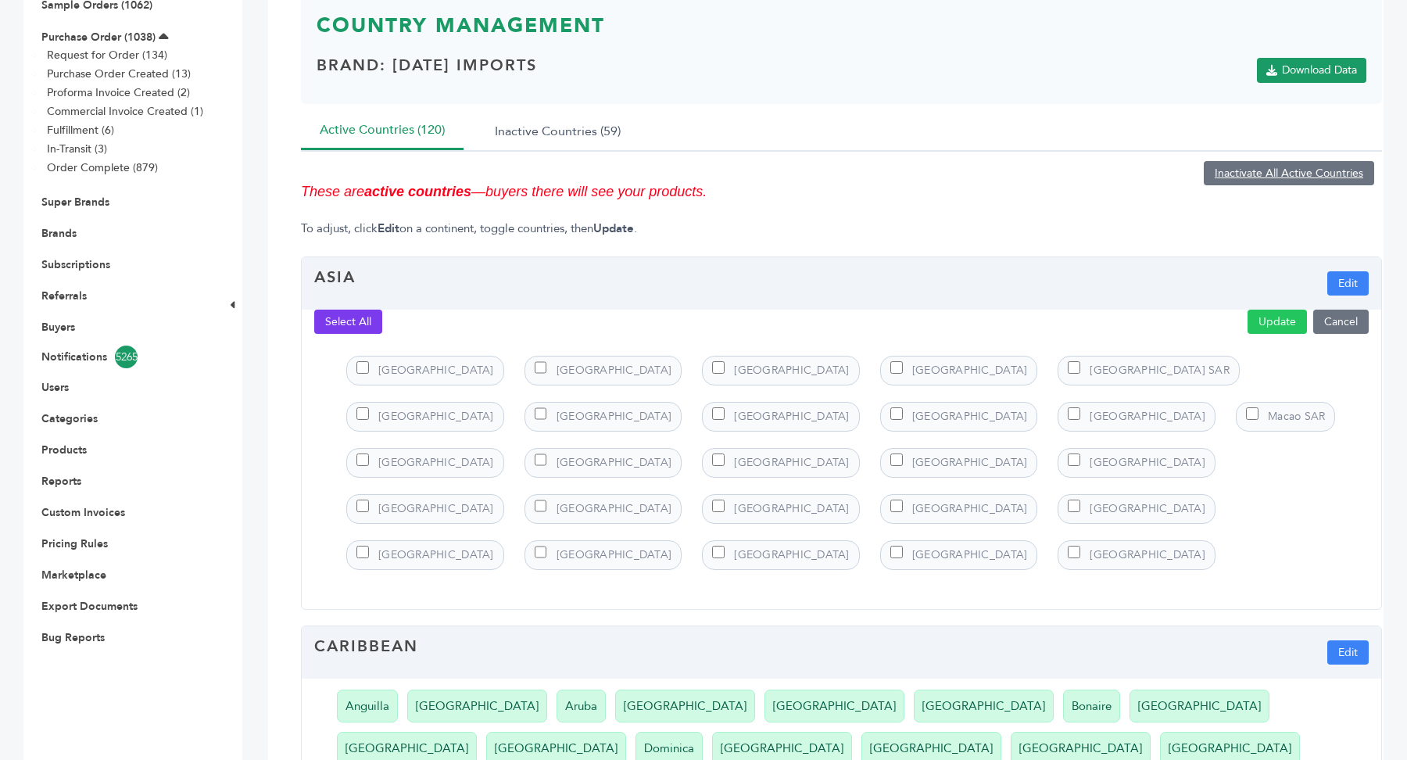
click at [340, 316] on button "Select All" at bounding box center [348, 322] width 68 height 24
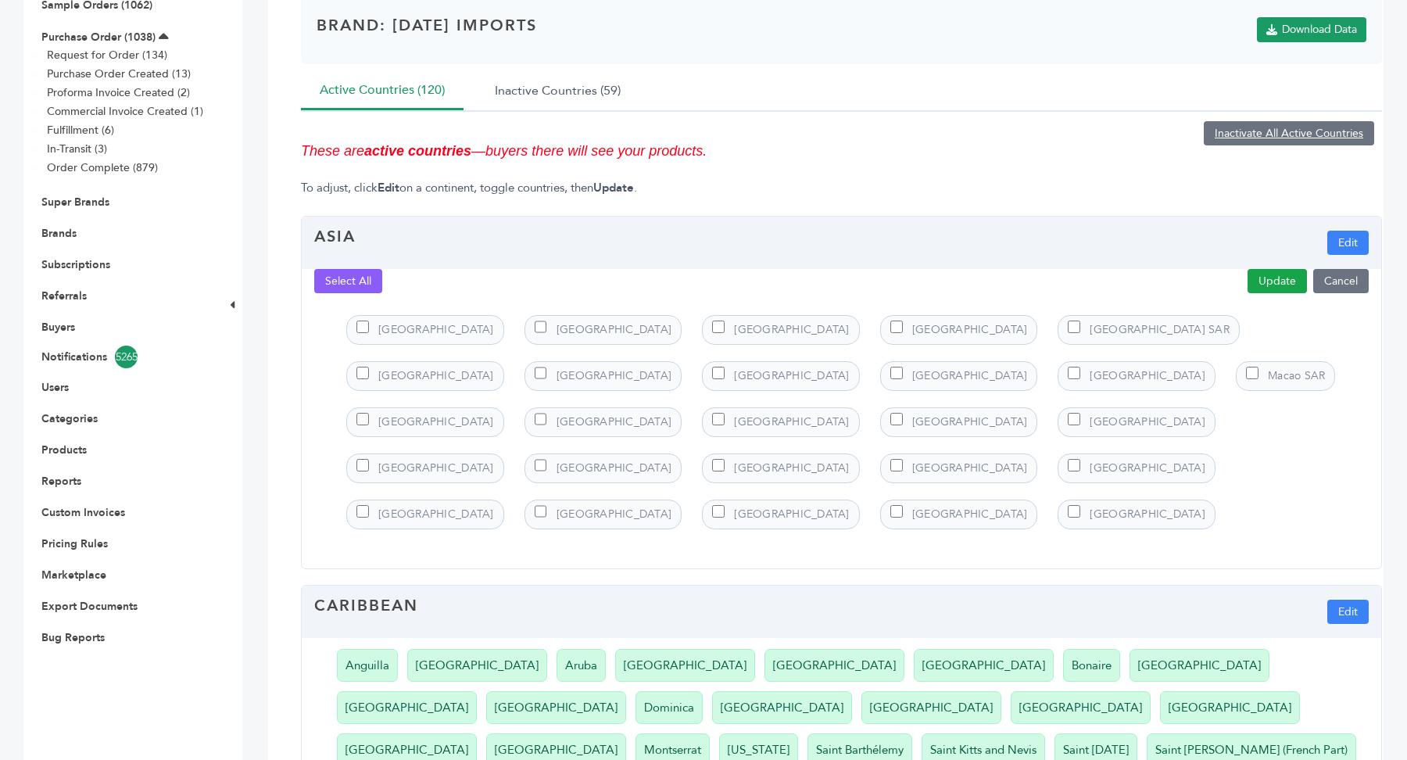
click at [1269, 284] on button "Update" at bounding box center [1277, 281] width 59 height 24
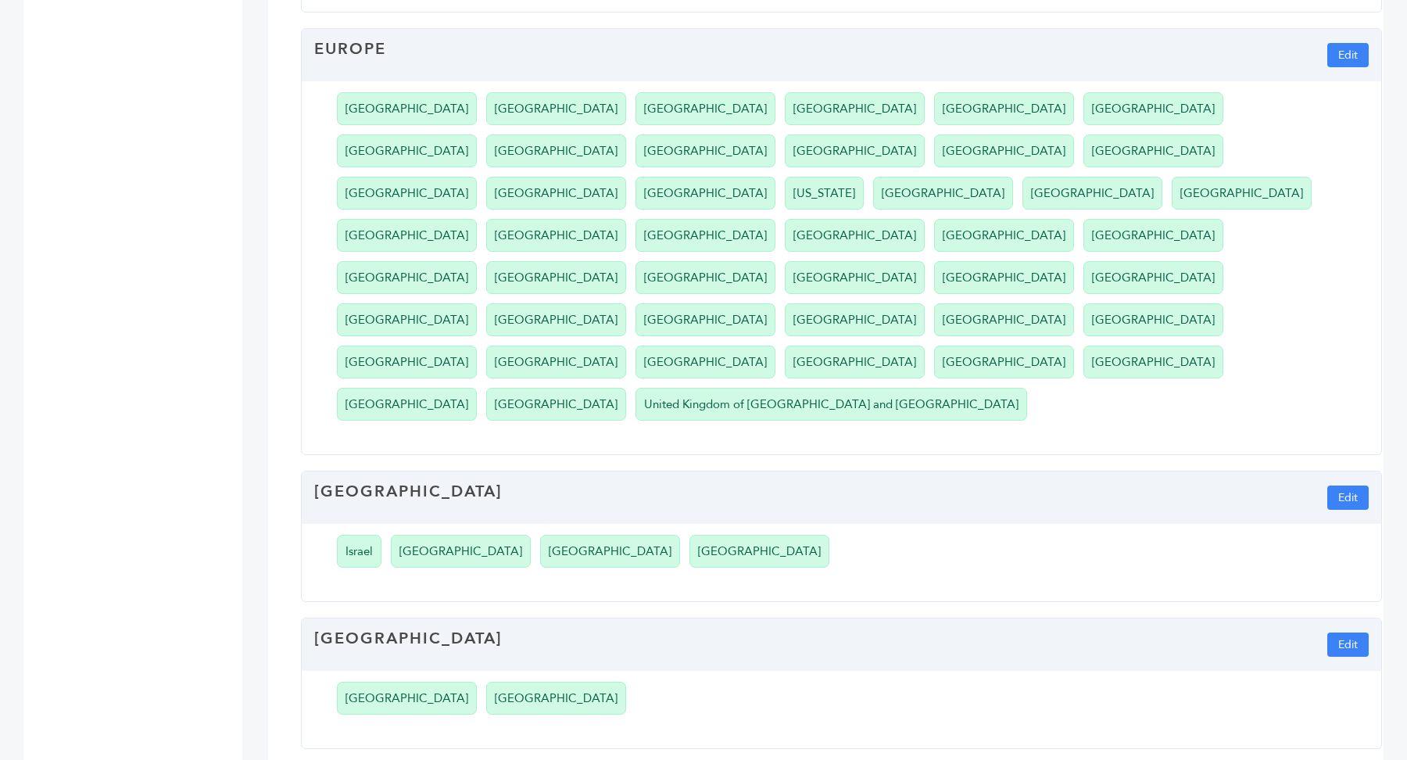
scroll to position [202, 0]
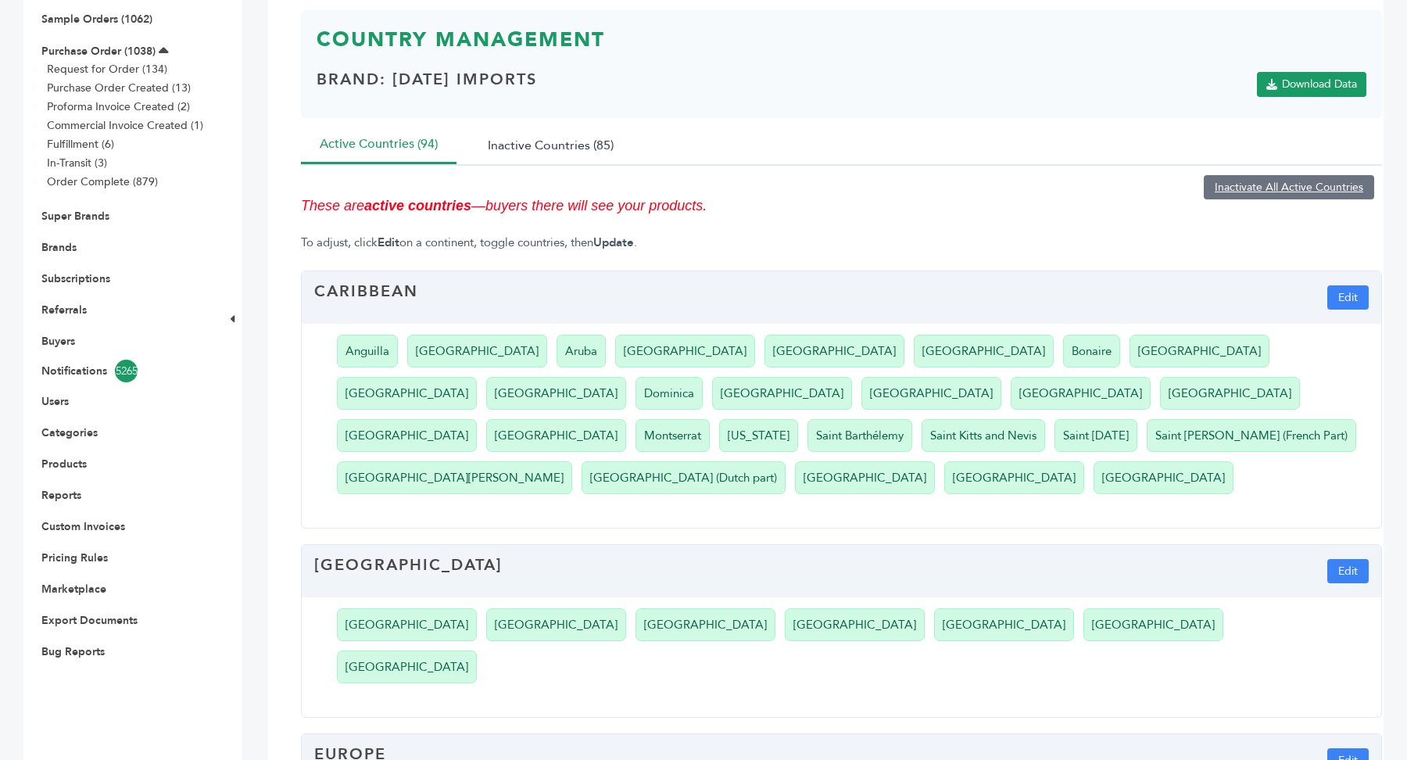
click at [599, 141] on button "Inactive Countries (85)" at bounding box center [550, 145] width 163 height 38
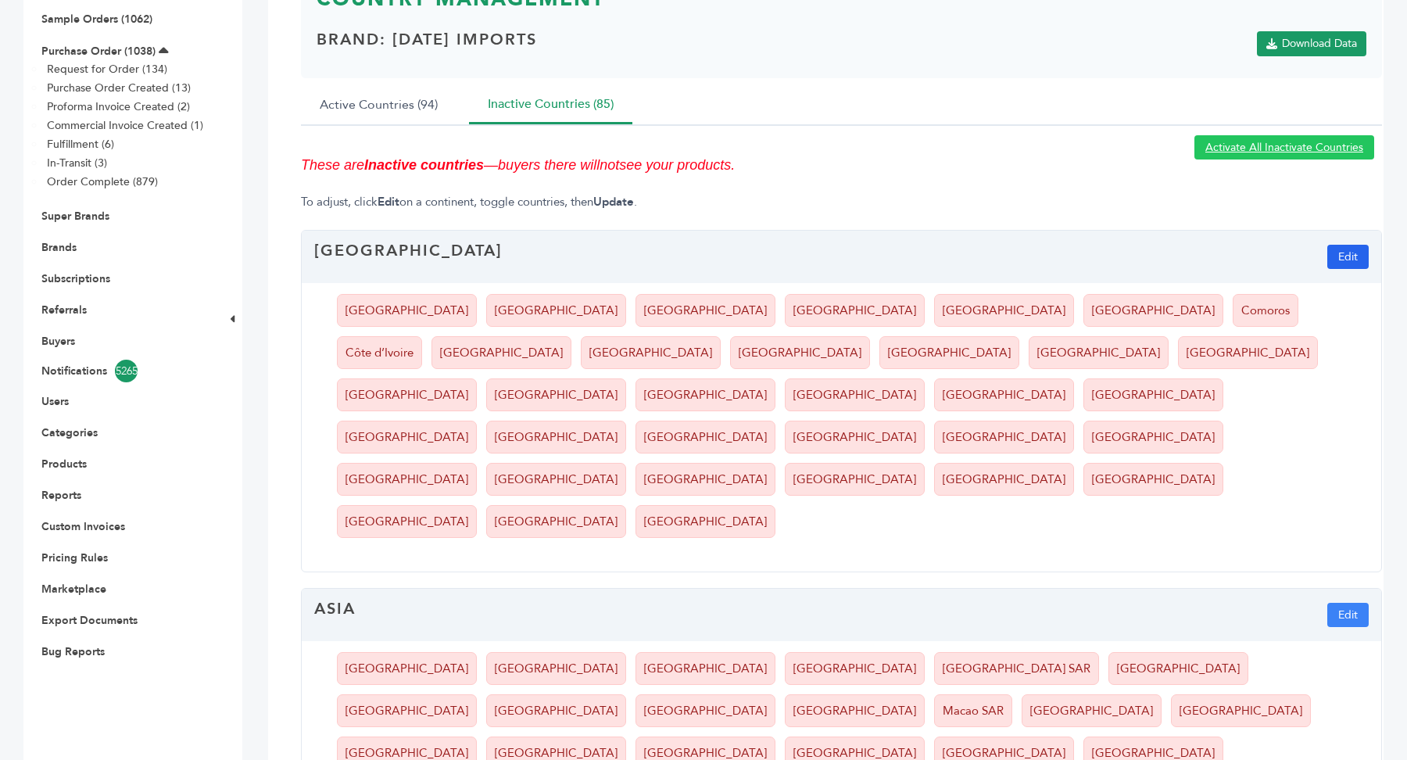
click at [1341, 260] on button "Edit" at bounding box center [1348, 257] width 41 height 24
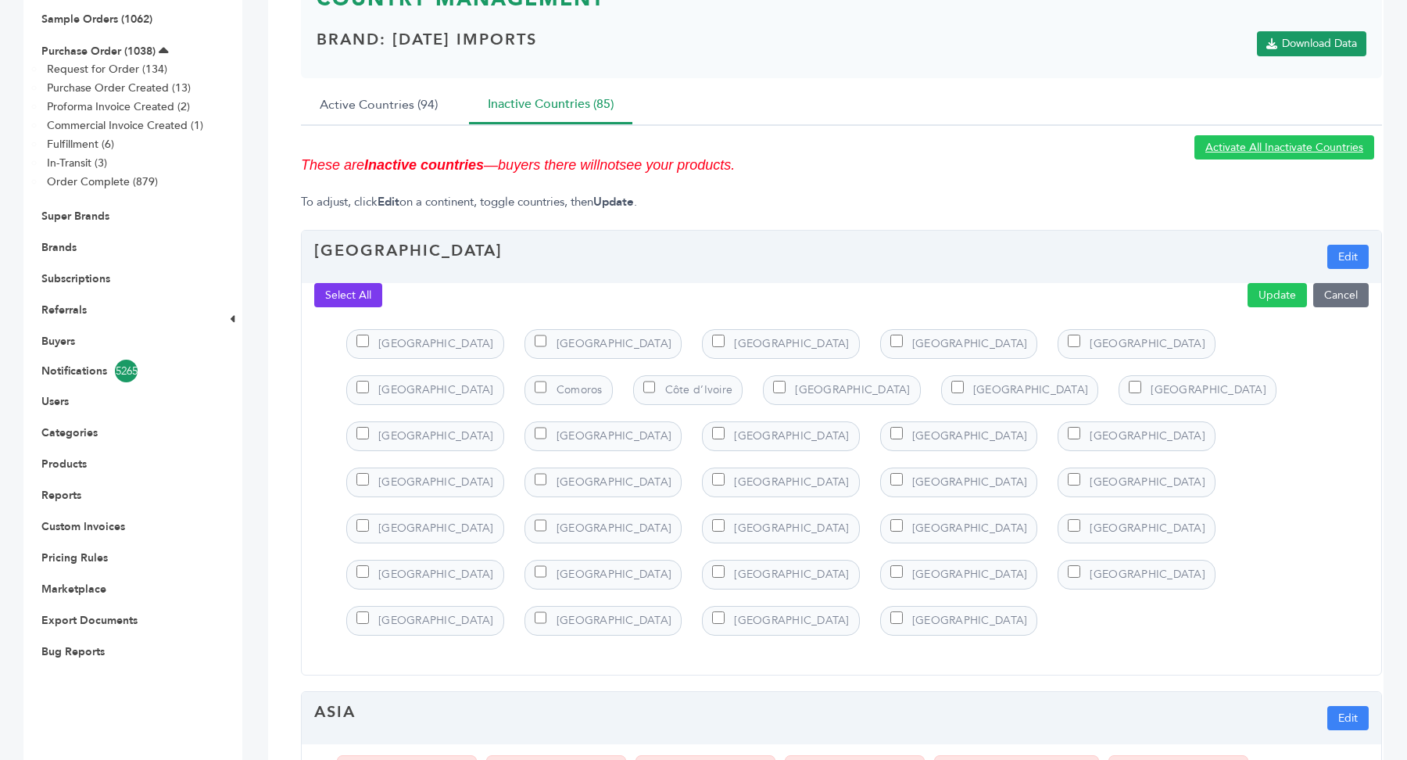
click at [343, 299] on button "Select All" at bounding box center [348, 295] width 68 height 24
click at [1278, 288] on button "Update" at bounding box center [1277, 295] width 59 height 24
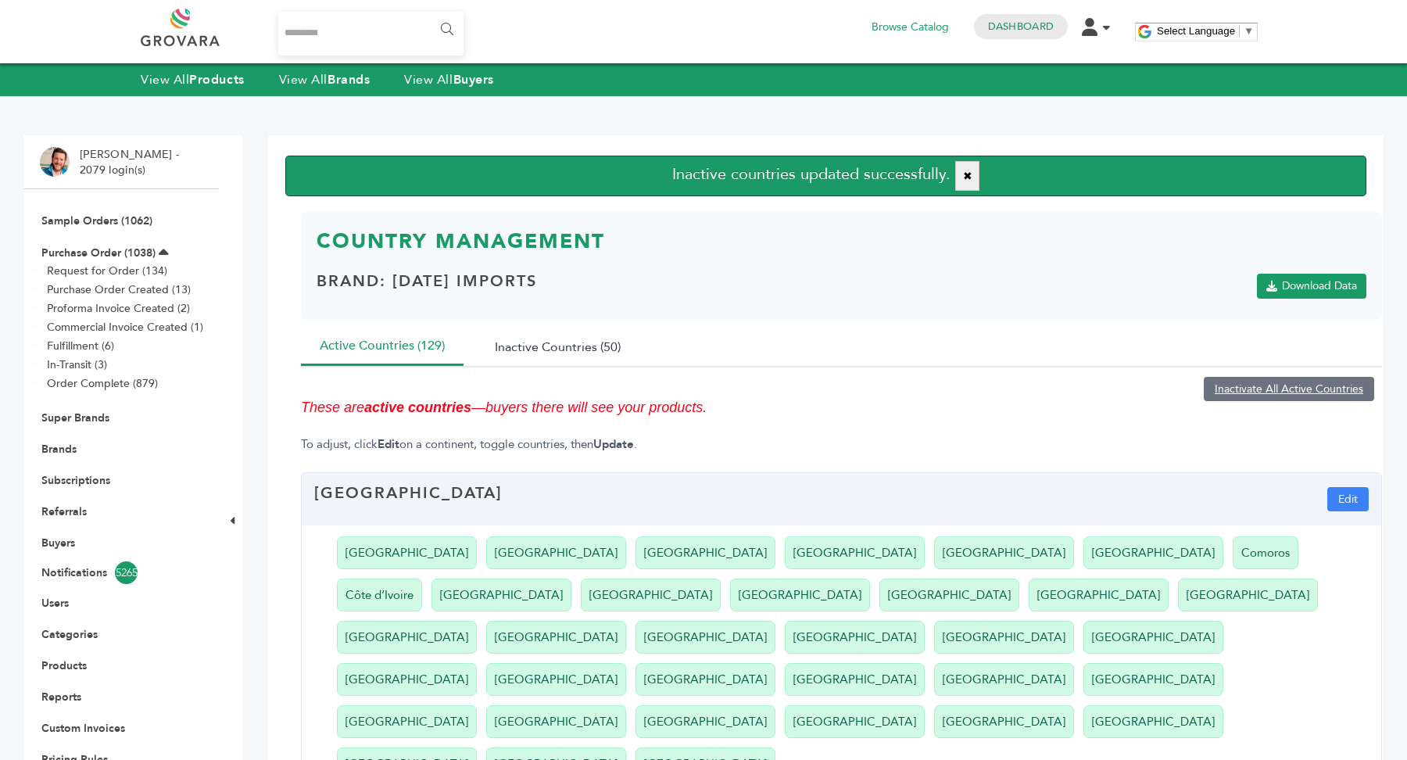
click at [582, 353] on button "Inactive Countries (50)" at bounding box center [557, 347] width 163 height 38
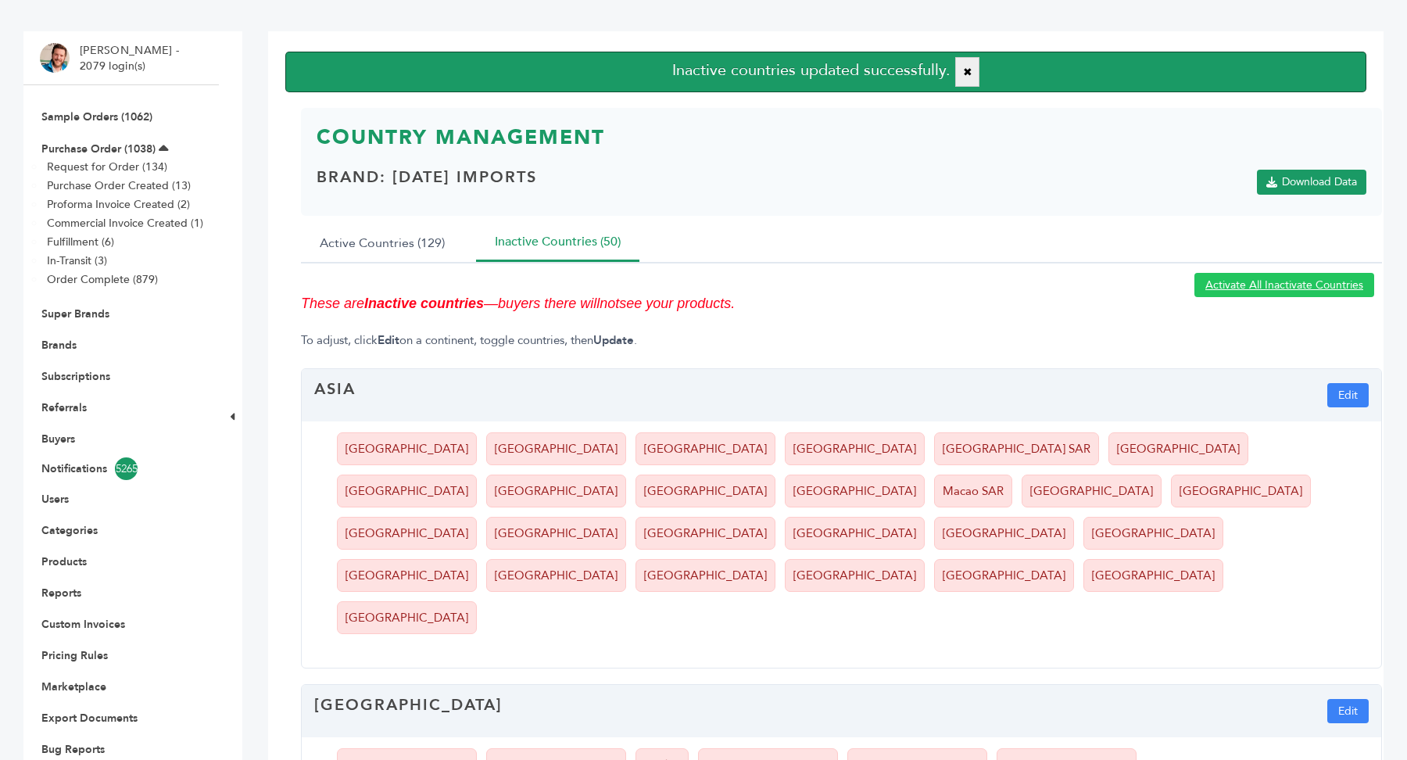
scroll to position [126, 0]
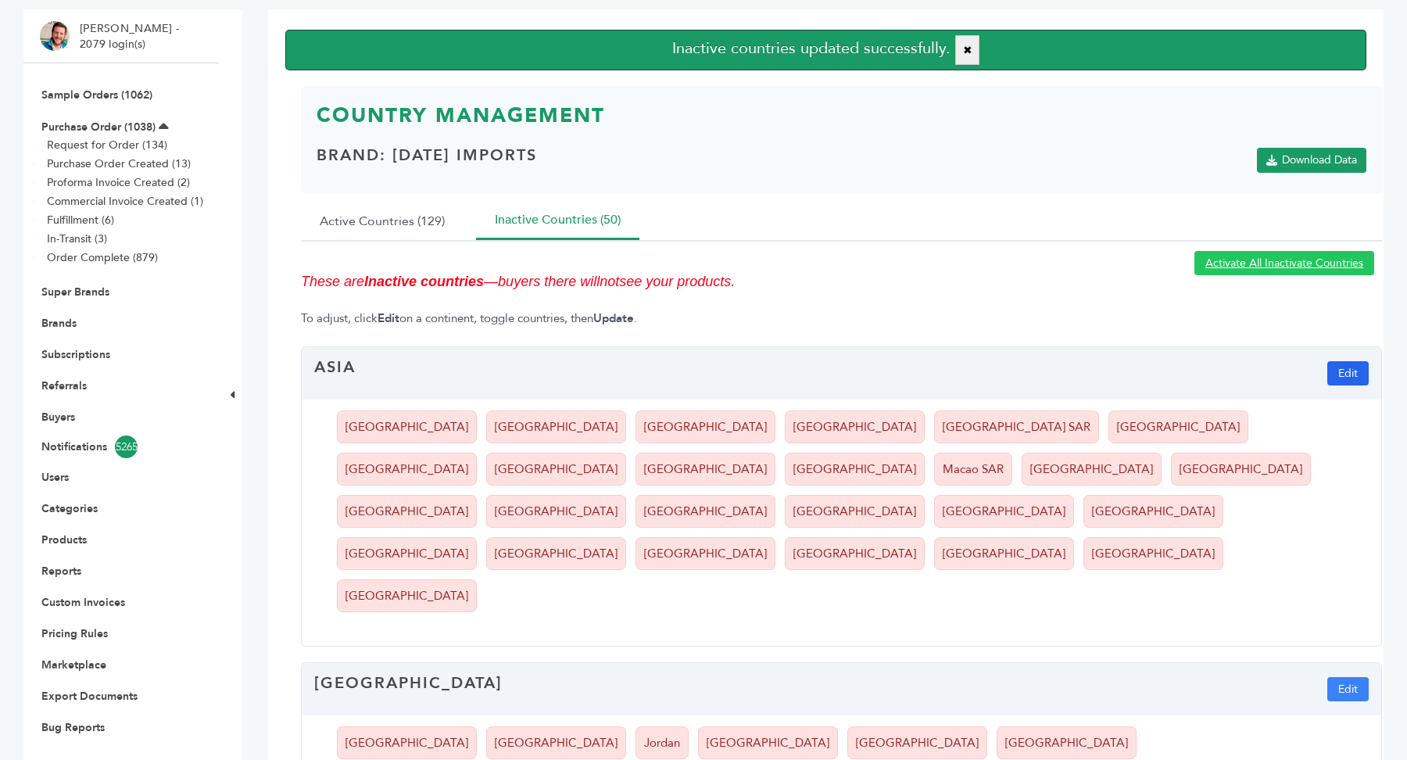
click at [1352, 369] on button "Edit" at bounding box center [1348, 373] width 41 height 24
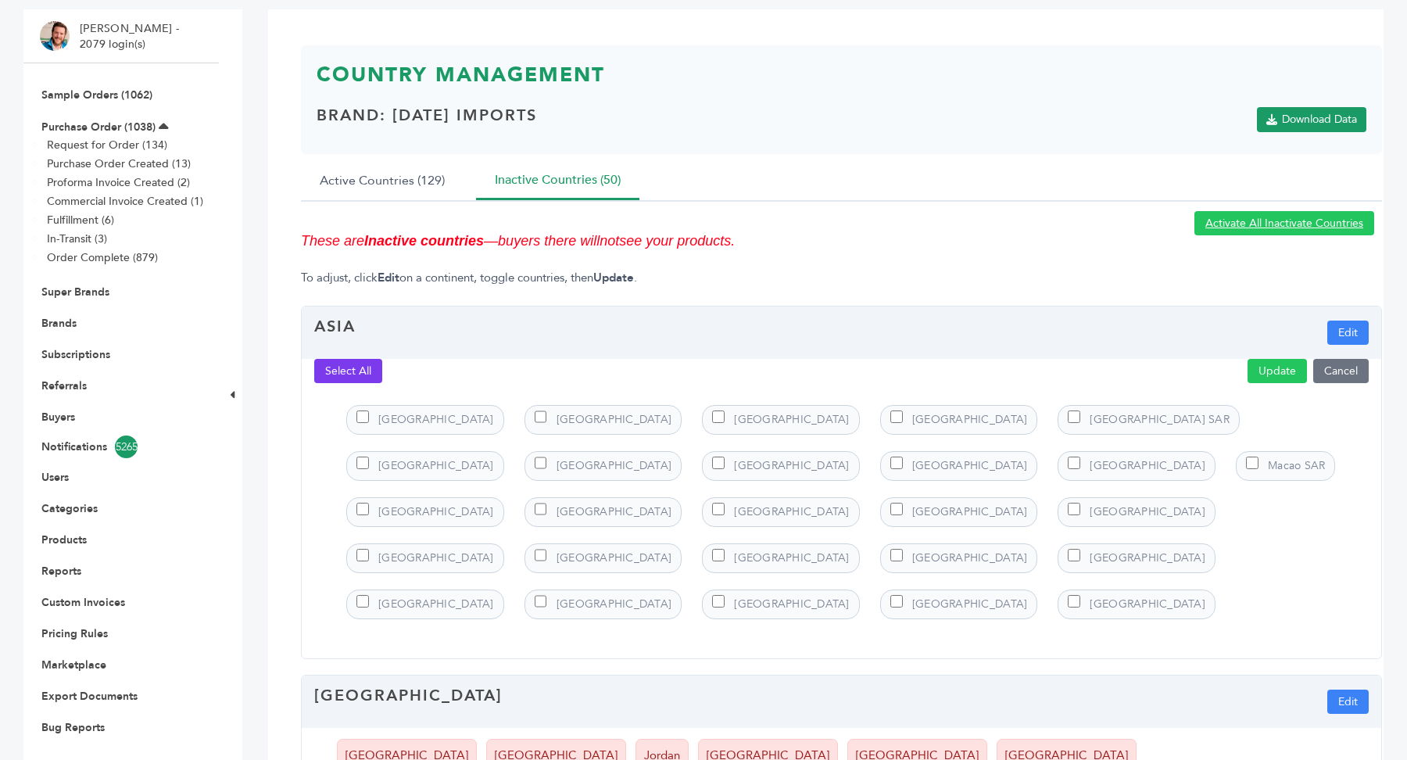
click at [331, 369] on button "Select All" at bounding box center [348, 371] width 68 height 24
click at [1270, 369] on button "Update" at bounding box center [1277, 371] width 59 height 24
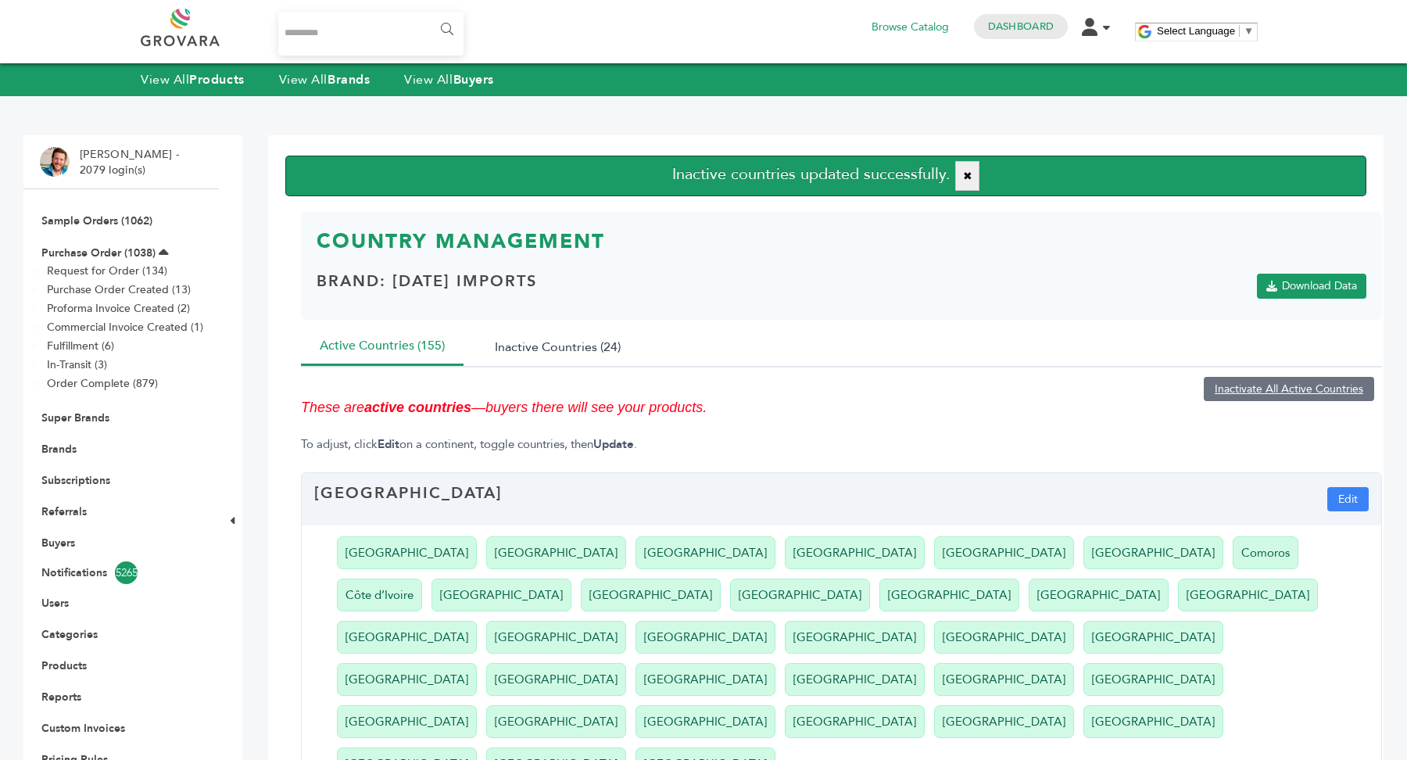
click at [581, 343] on button "Inactive Countries (24)" at bounding box center [557, 347] width 163 height 38
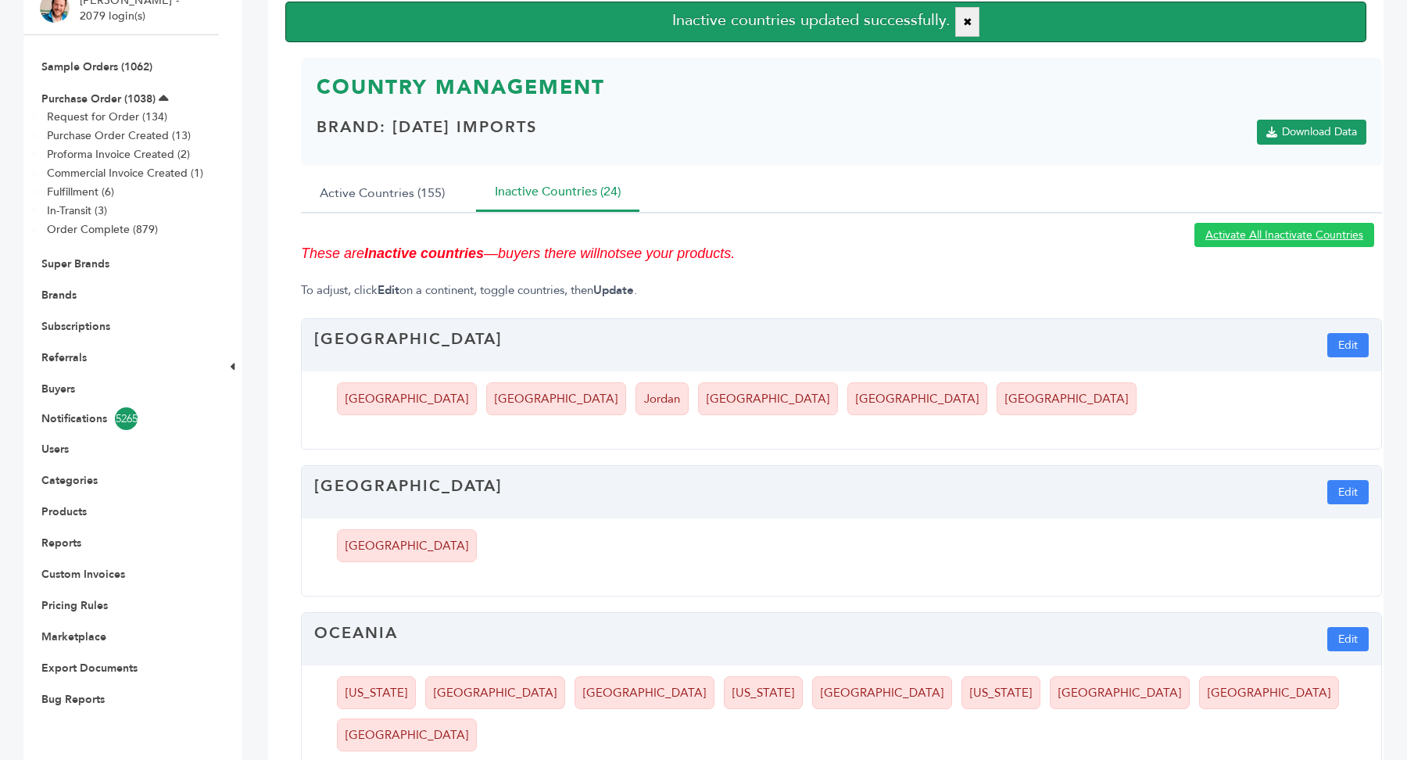
scroll to position [182, 0]
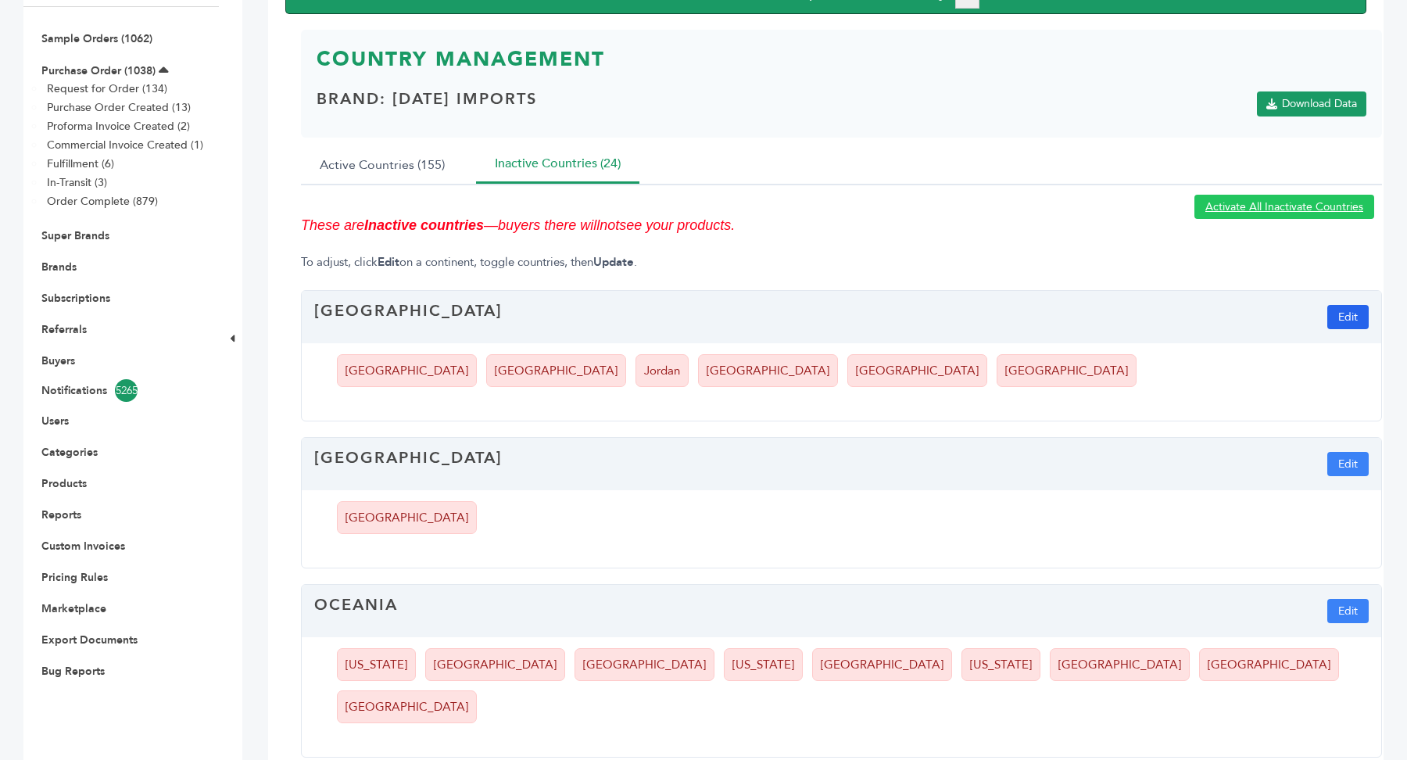
click at [1356, 307] on button "Edit" at bounding box center [1348, 317] width 41 height 24
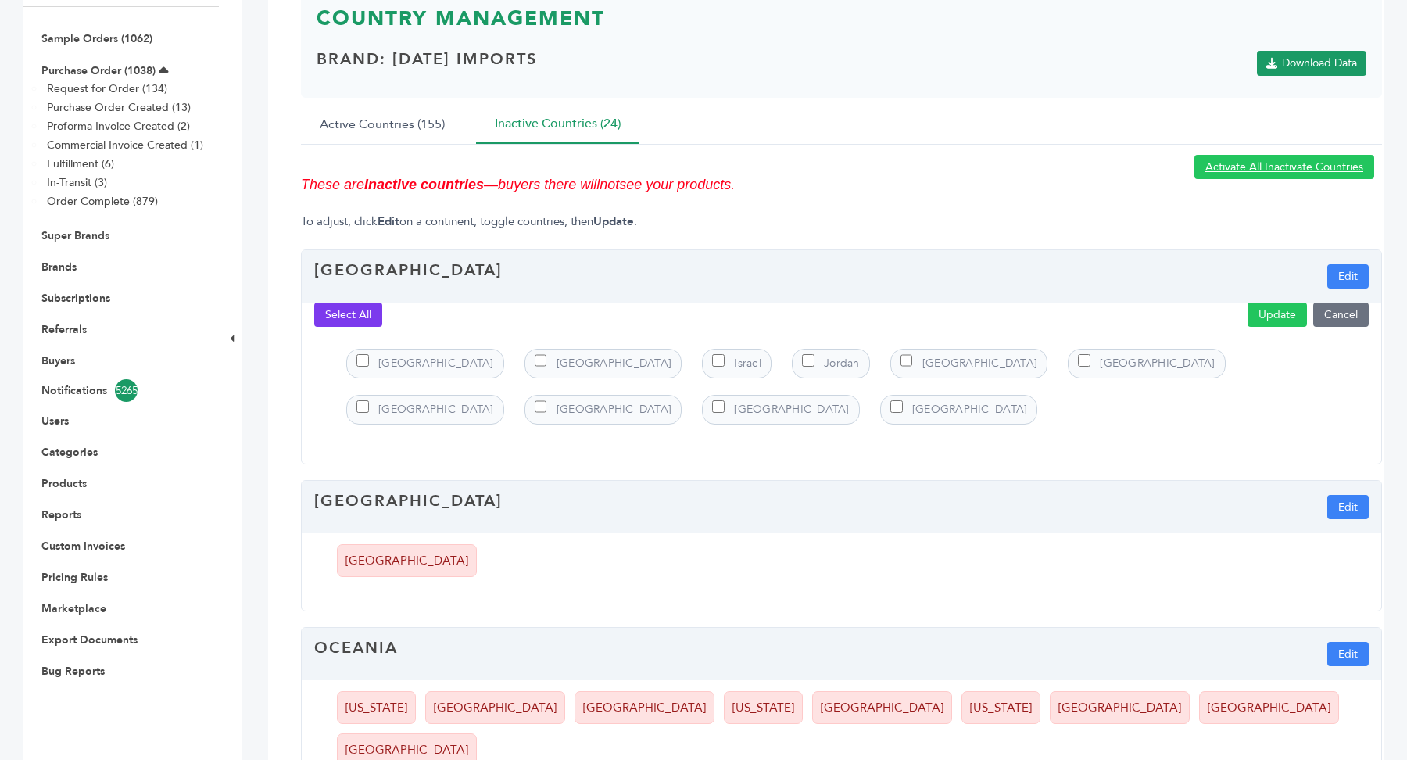
click at [357, 303] on button "Select All" at bounding box center [348, 315] width 68 height 24
click at [1271, 310] on button "Update" at bounding box center [1277, 315] width 59 height 24
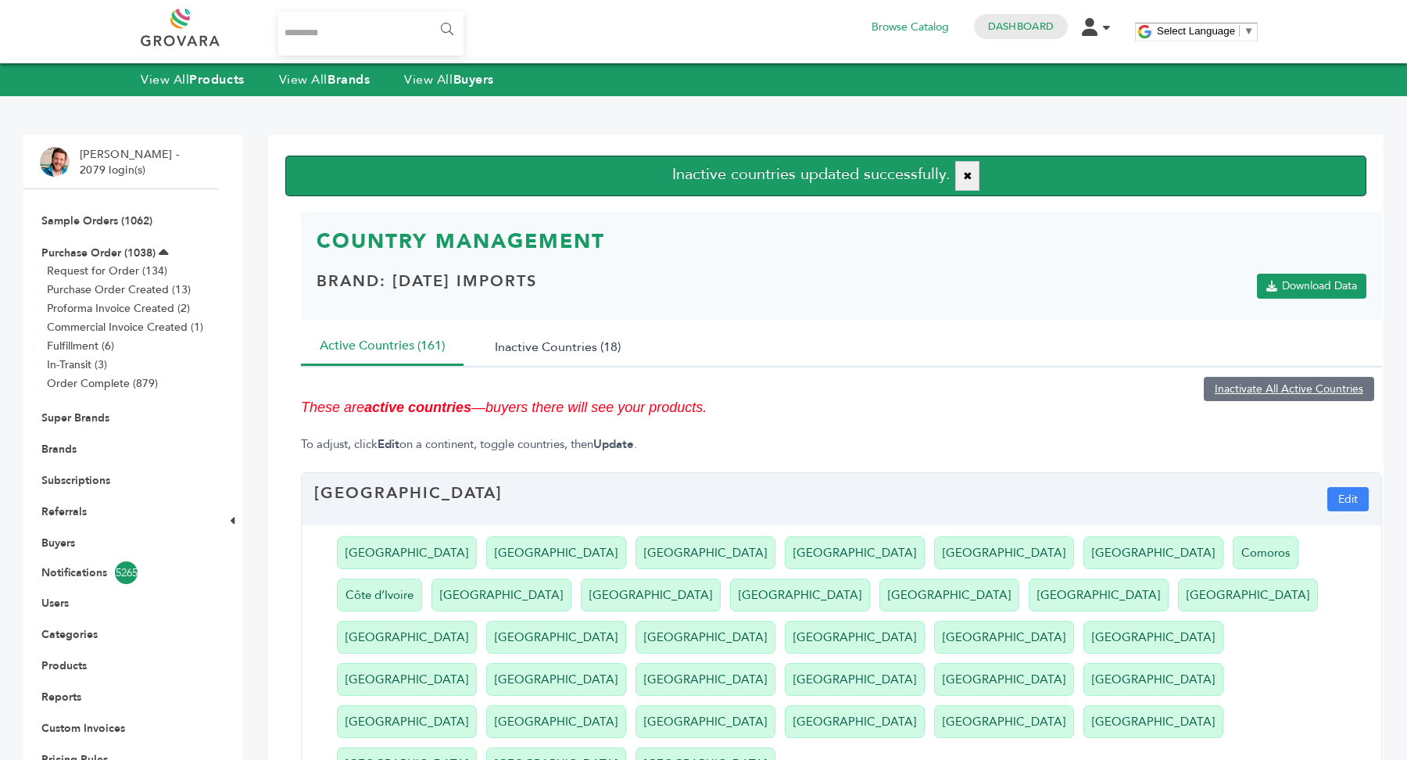
click at [553, 347] on button "Inactive Countries (18)" at bounding box center [557, 347] width 163 height 38
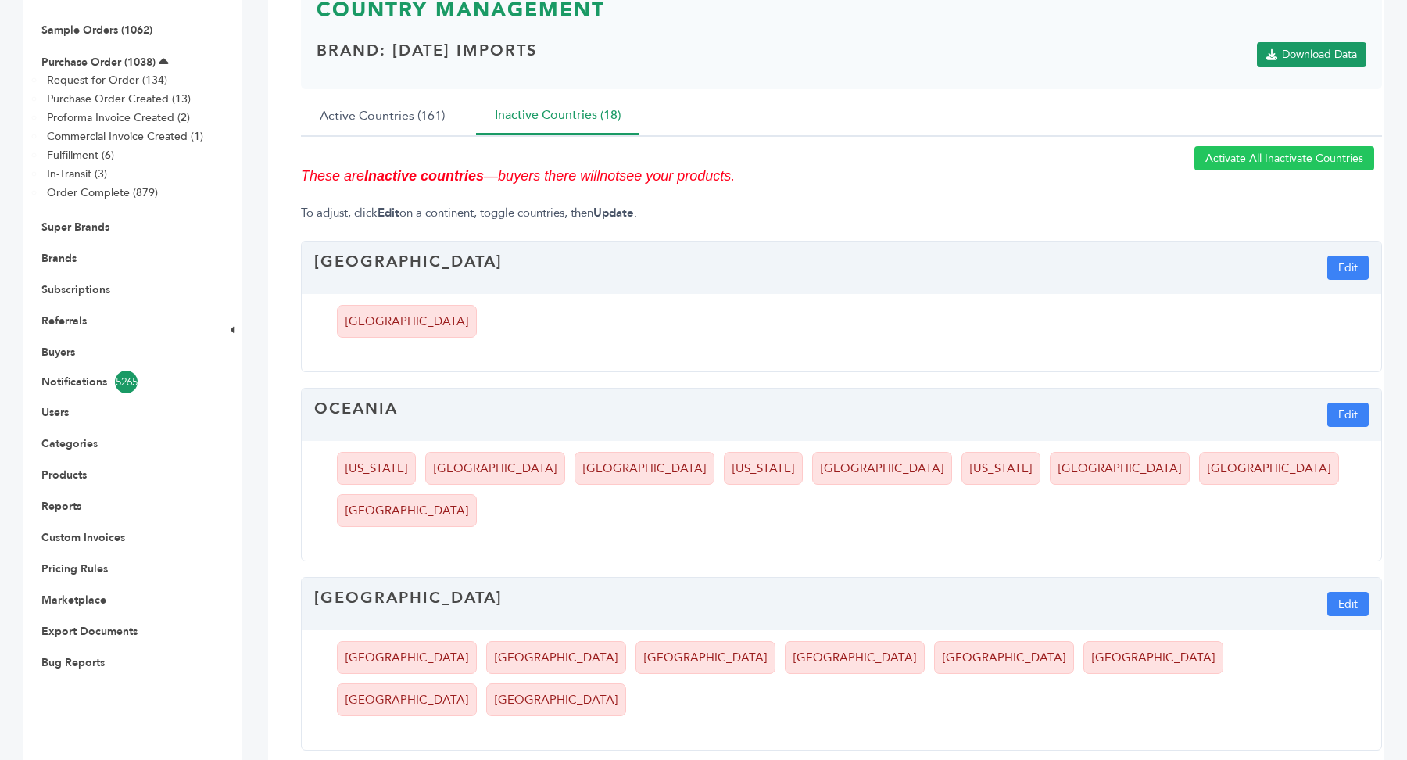
scroll to position [152, 0]
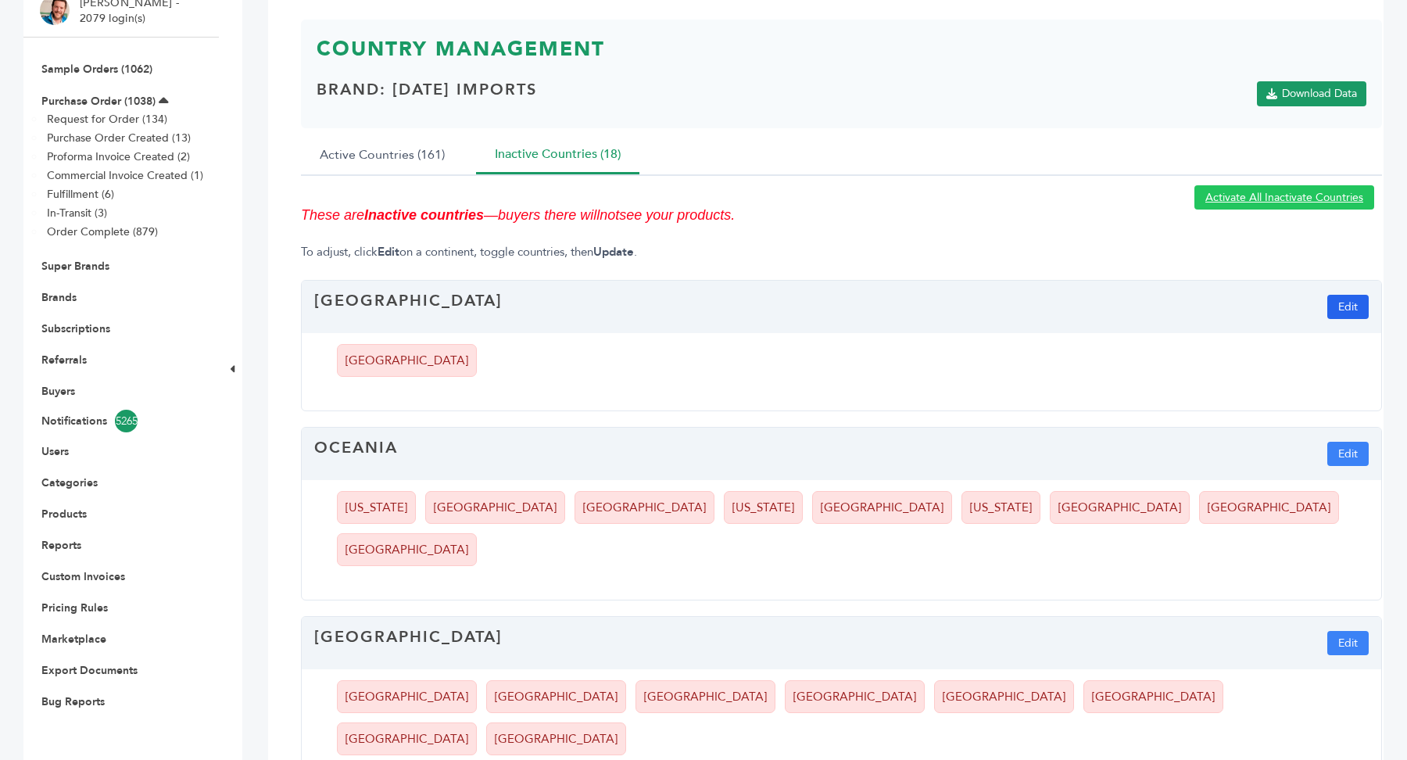
click at [1346, 298] on button "Edit" at bounding box center [1348, 307] width 41 height 24
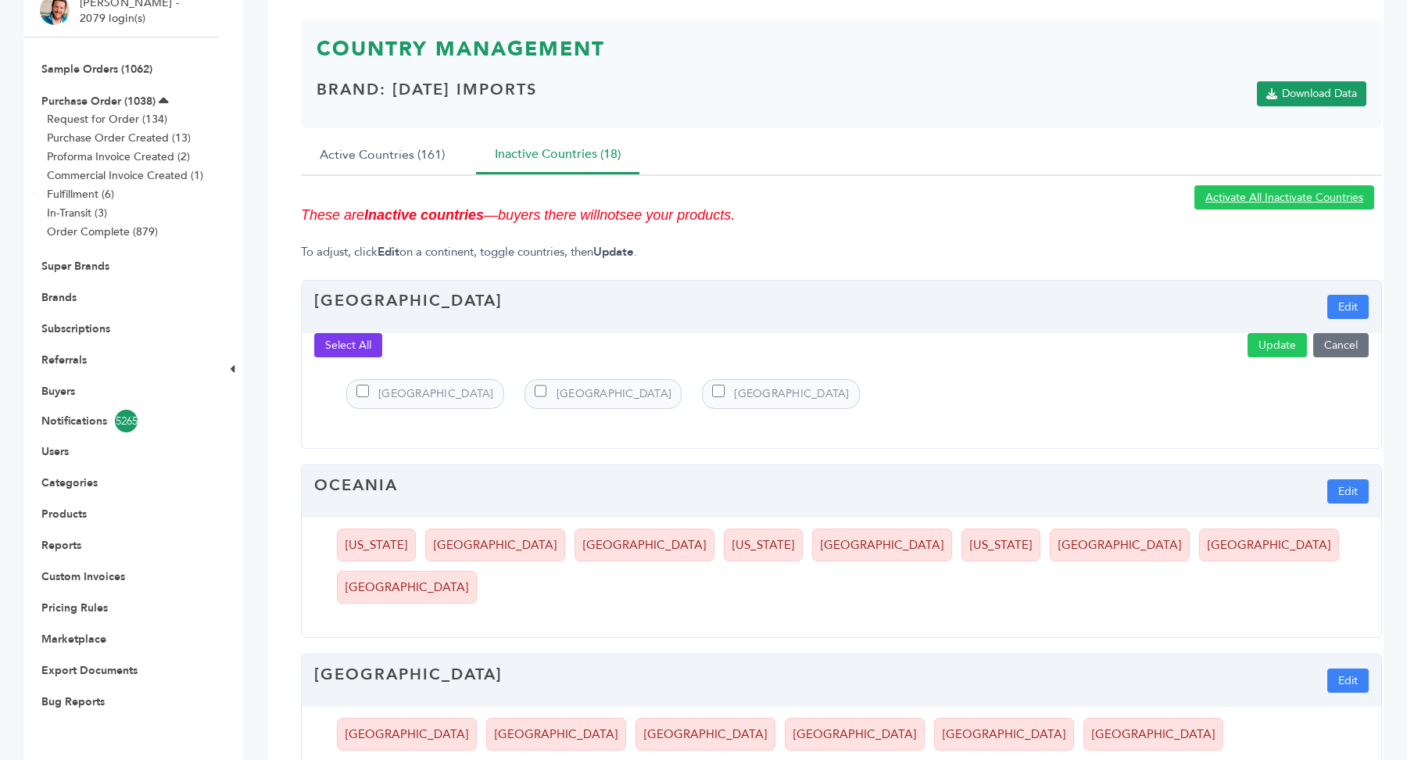
click at [364, 342] on button "Select All" at bounding box center [348, 345] width 68 height 24
click at [1272, 361] on div "Select All Update Cancel" at bounding box center [842, 350] width 1080 height 34
click at [1275, 352] on button "Update" at bounding box center [1277, 345] width 59 height 24
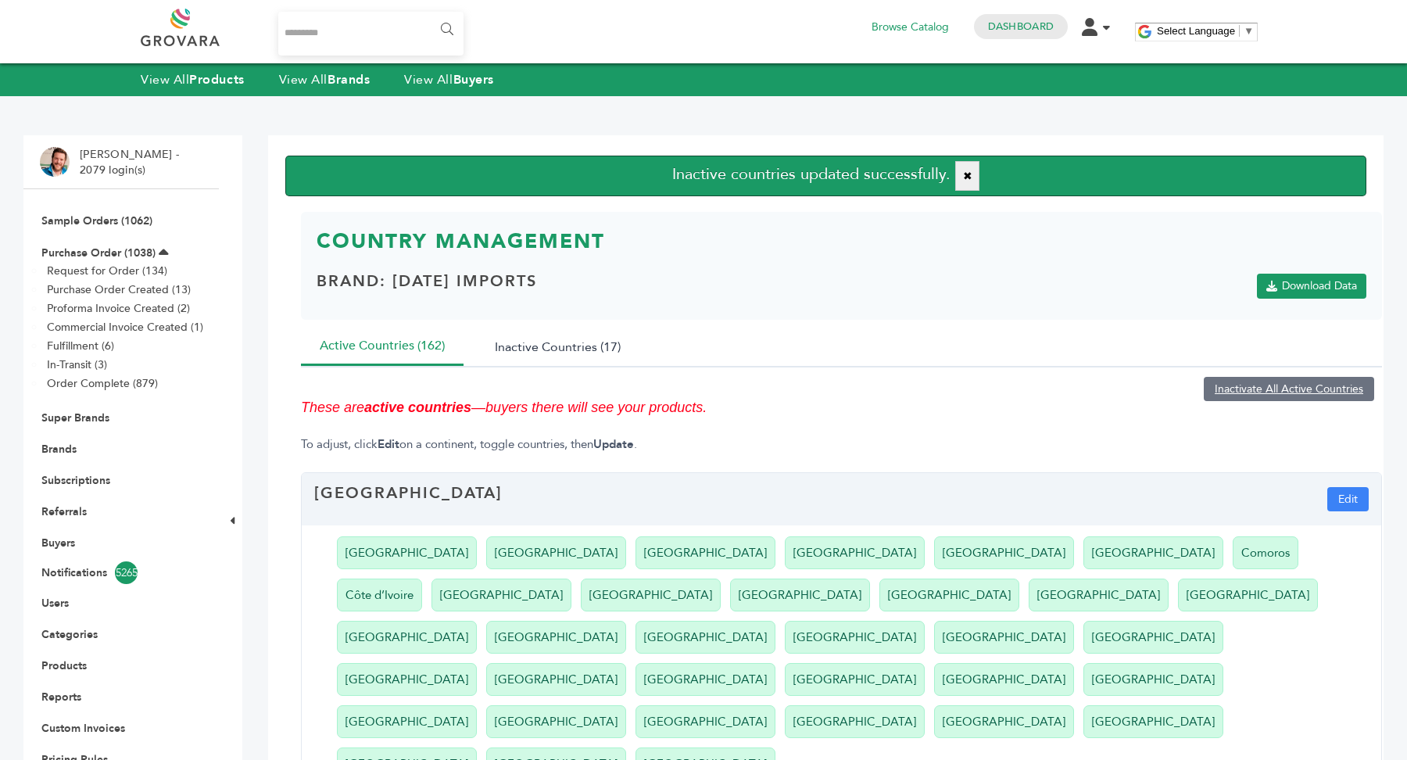
click at [581, 340] on button "Inactive Countries (17)" at bounding box center [557, 347] width 163 height 38
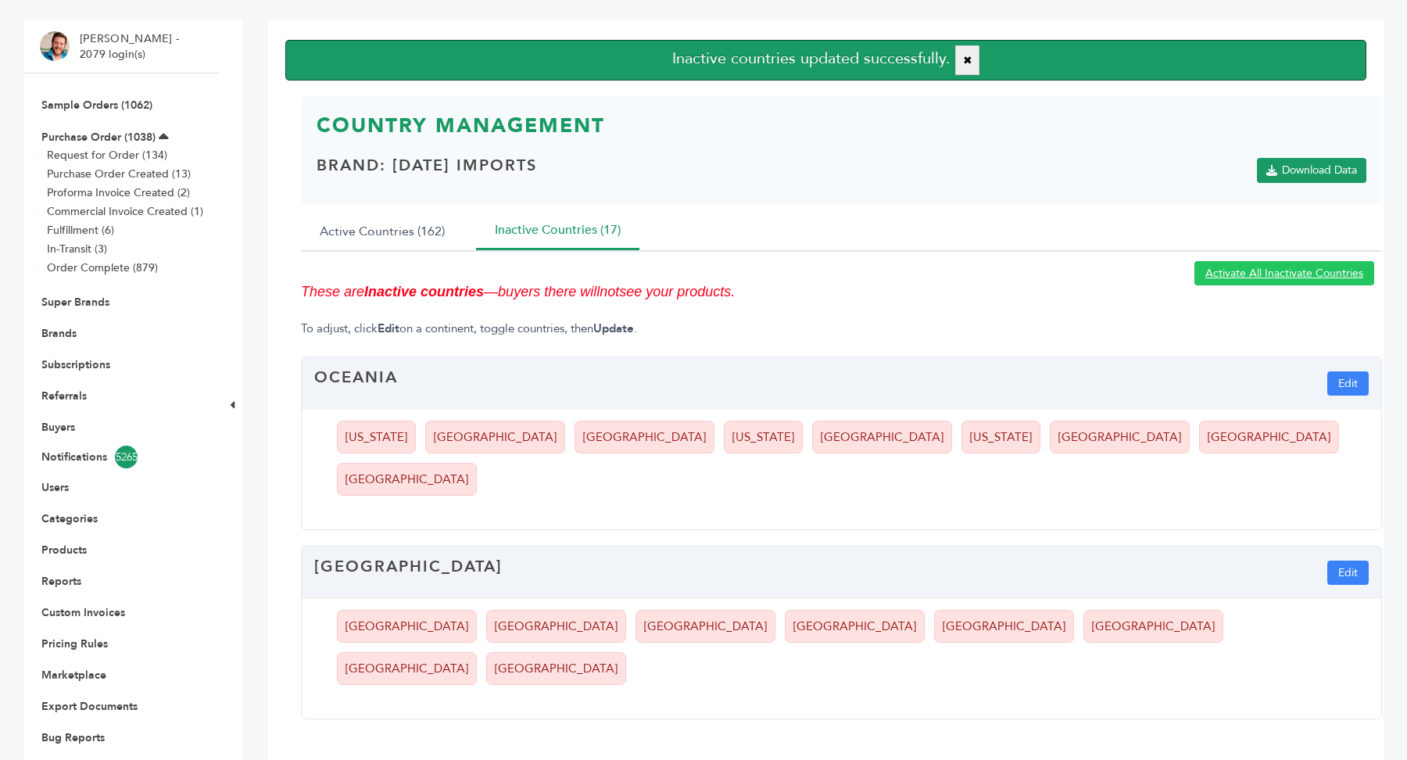
scroll to position [147, 0]
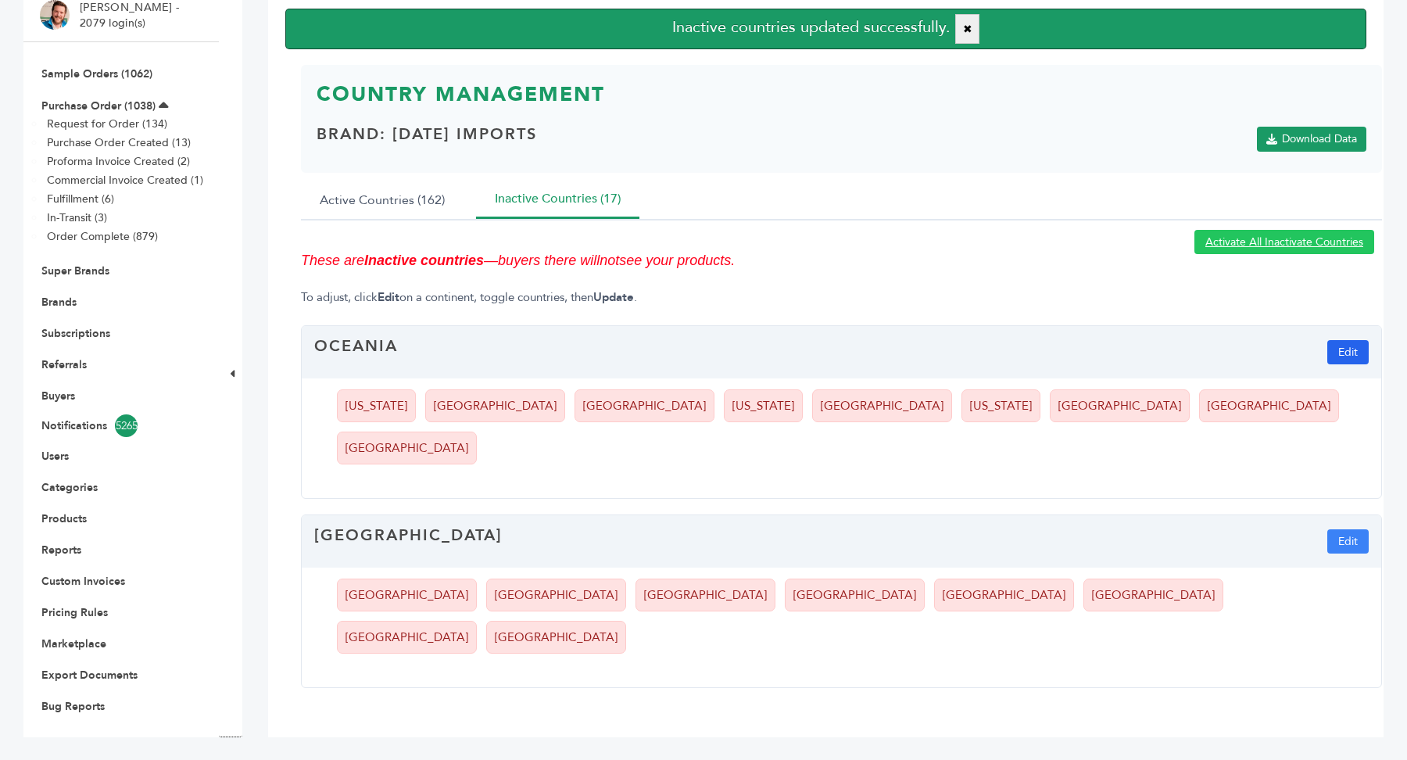
click at [1349, 352] on button "Edit" at bounding box center [1348, 352] width 41 height 24
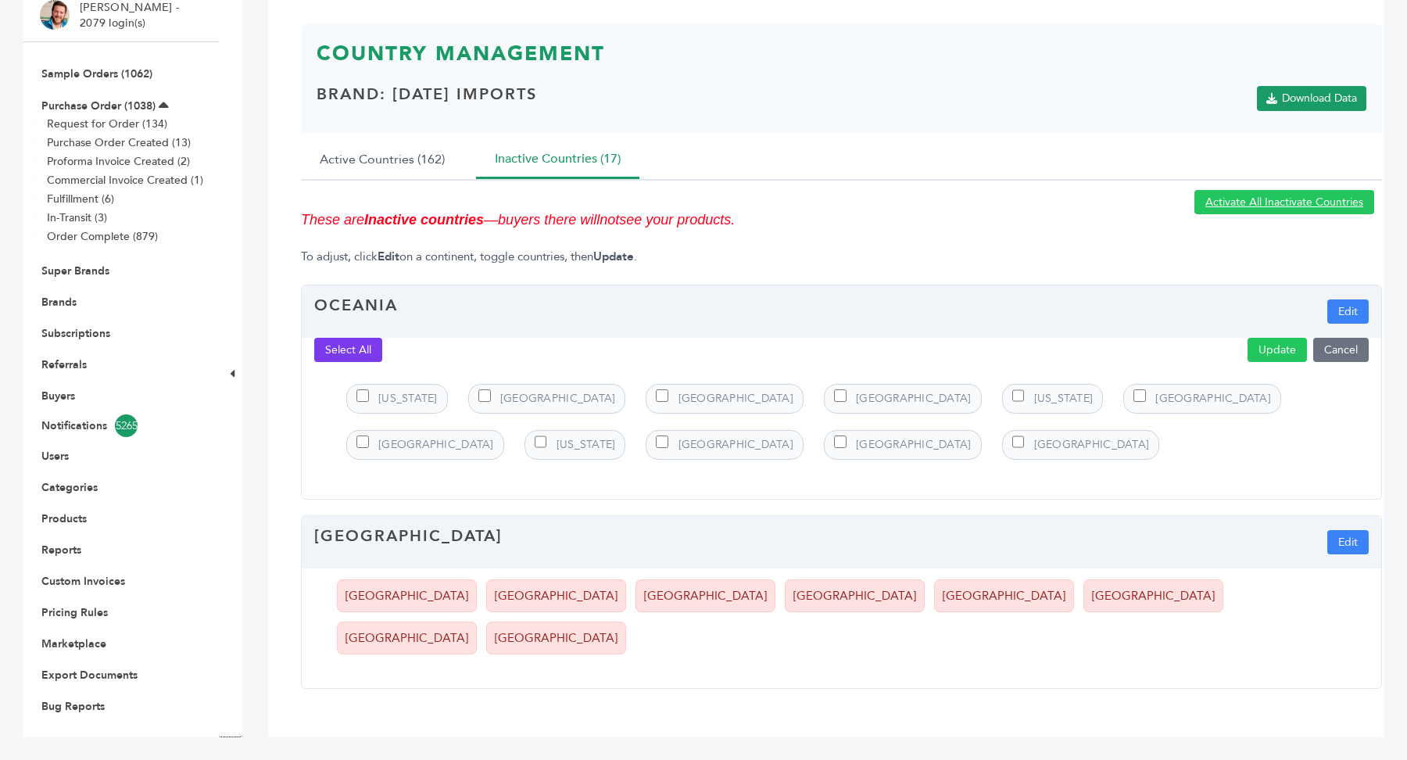
click at [353, 349] on button "Select All" at bounding box center [348, 350] width 68 height 24
click at [1286, 346] on button "Update" at bounding box center [1277, 350] width 59 height 24
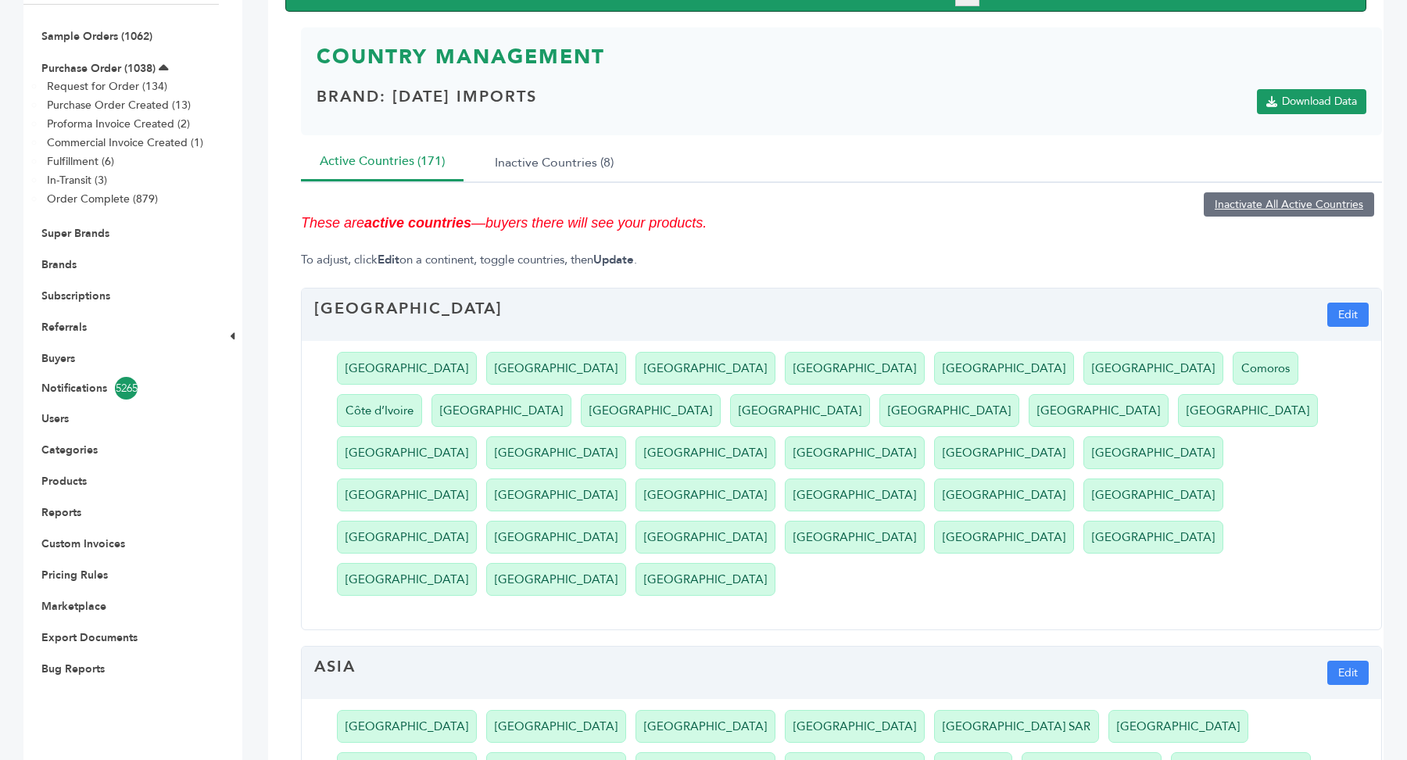
scroll to position [145, 0]
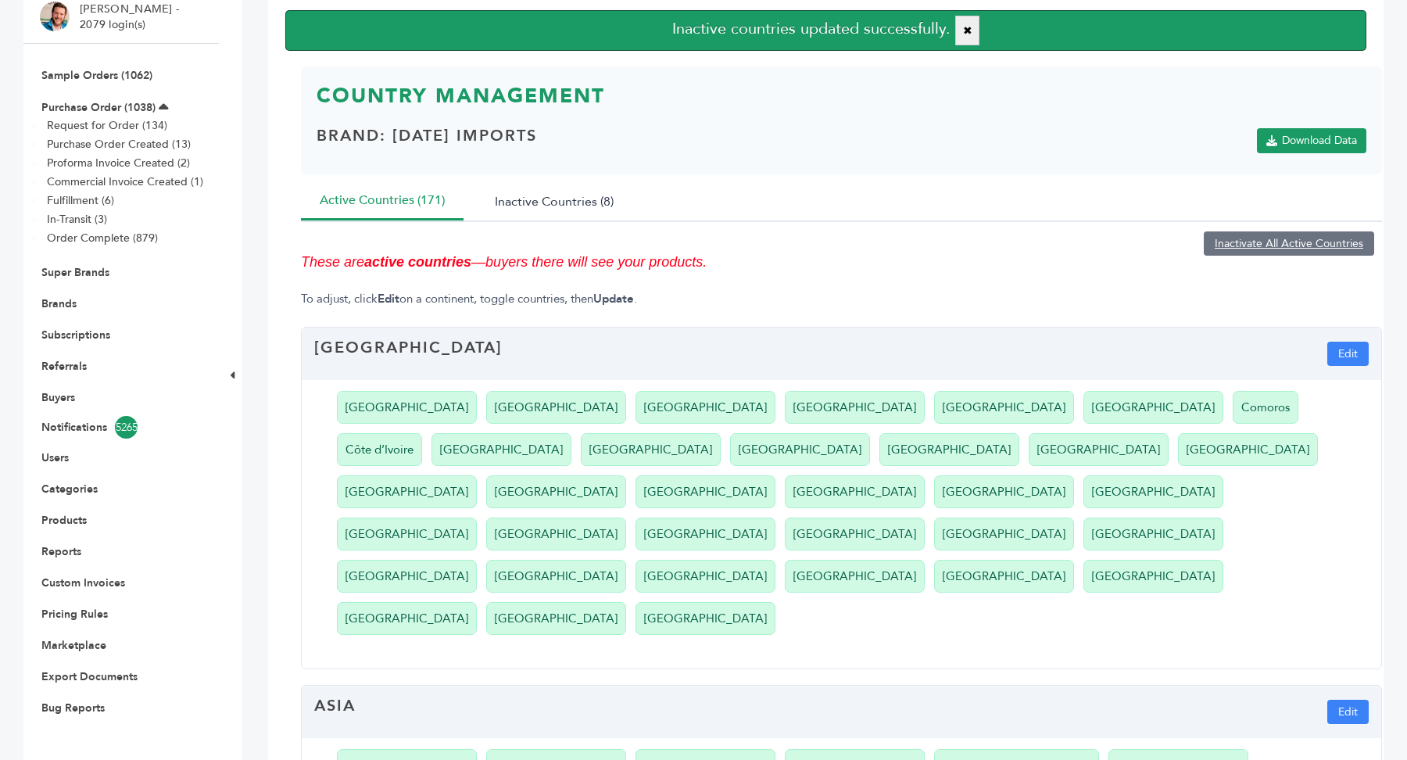
click at [575, 203] on button "Inactive Countries (8)" at bounding box center [554, 201] width 156 height 38
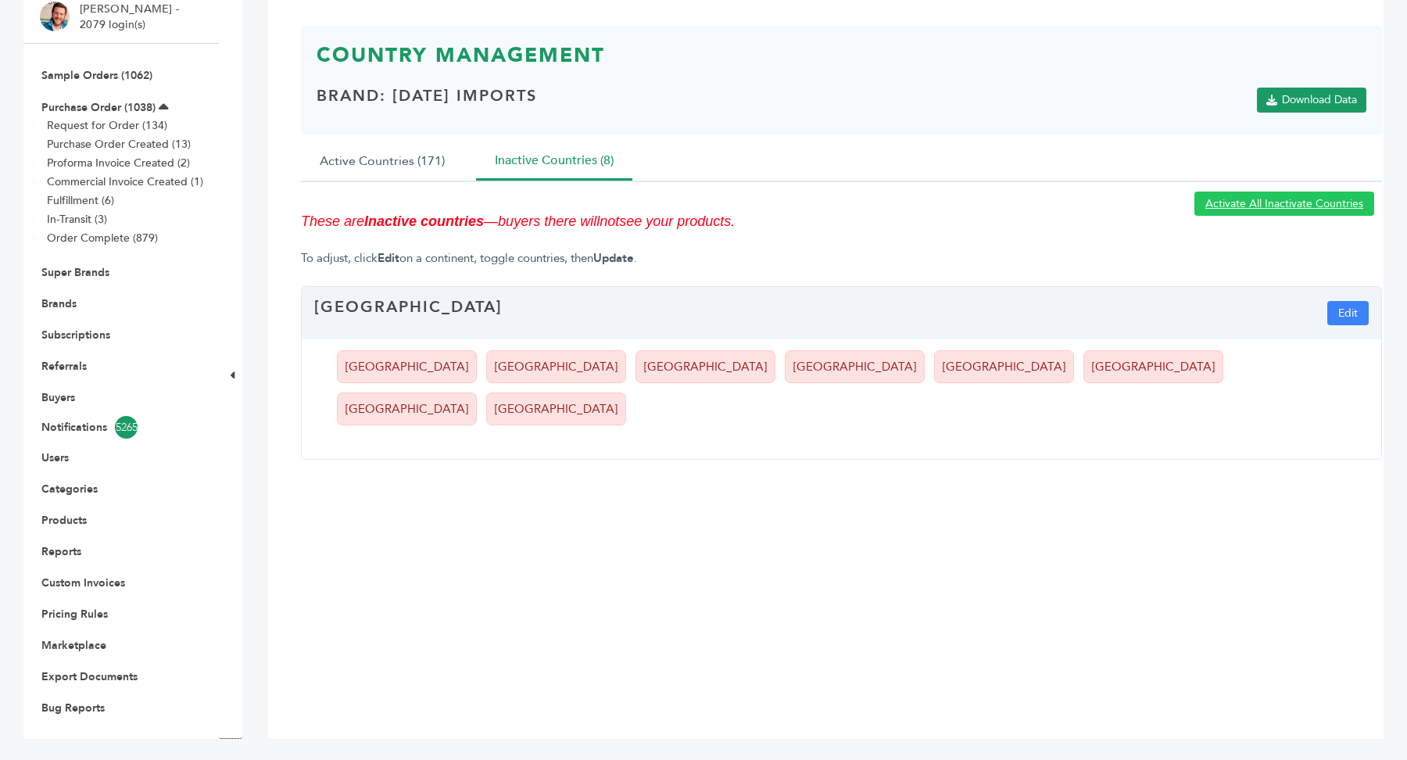
click at [1342, 347] on ul "Bolivia Ecuador French Guiana Guyana Paraguay Suriname Uruguay Venezuela" at bounding box center [851, 389] width 1060 height 100
click at [1355, 302] on button "Edit" at bounding box center [1348, 313] width 41 height 24
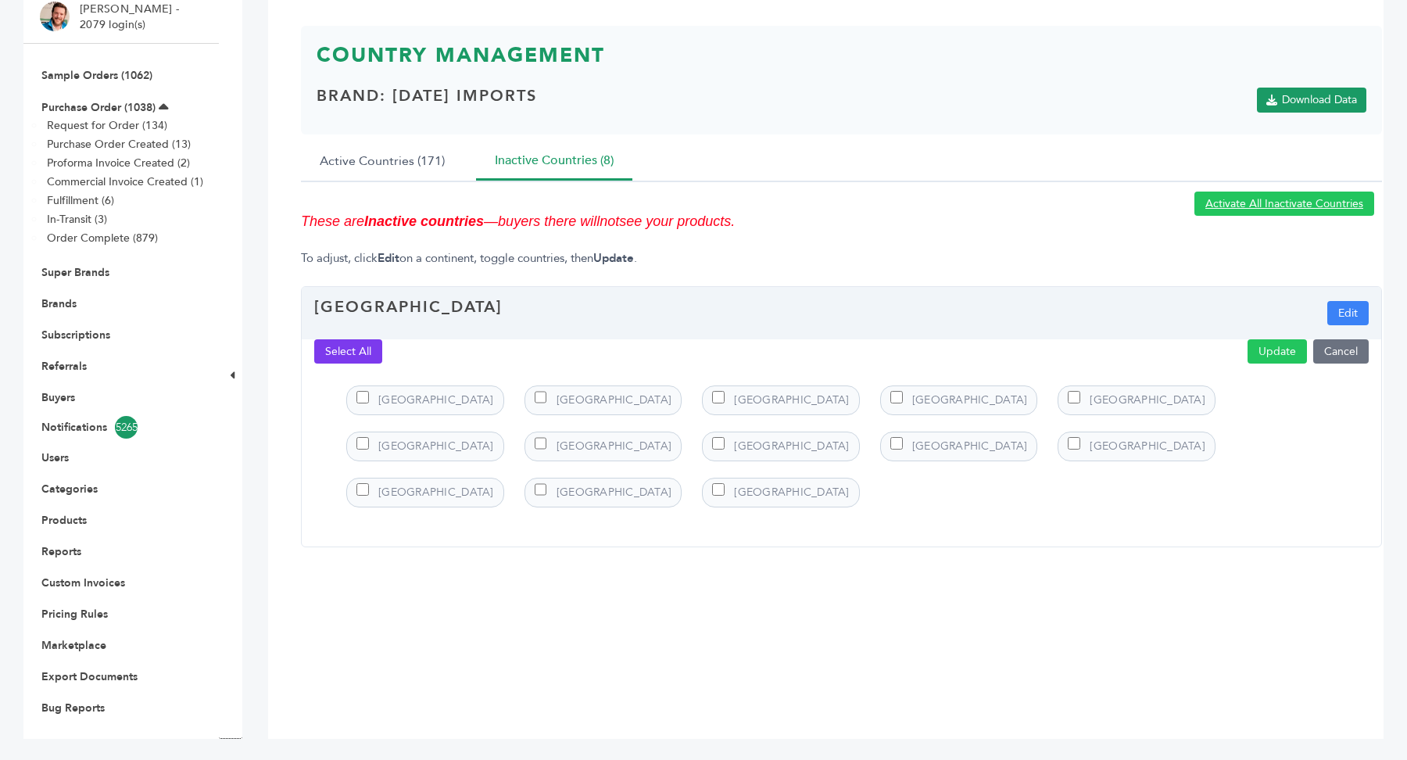
click at [328, 350] on button "Select All" at bounding box center [348, 351] width 68 height 24
click at [1288, 353] on button "Update" at bounding box center [1277, 351] width 59 height 24
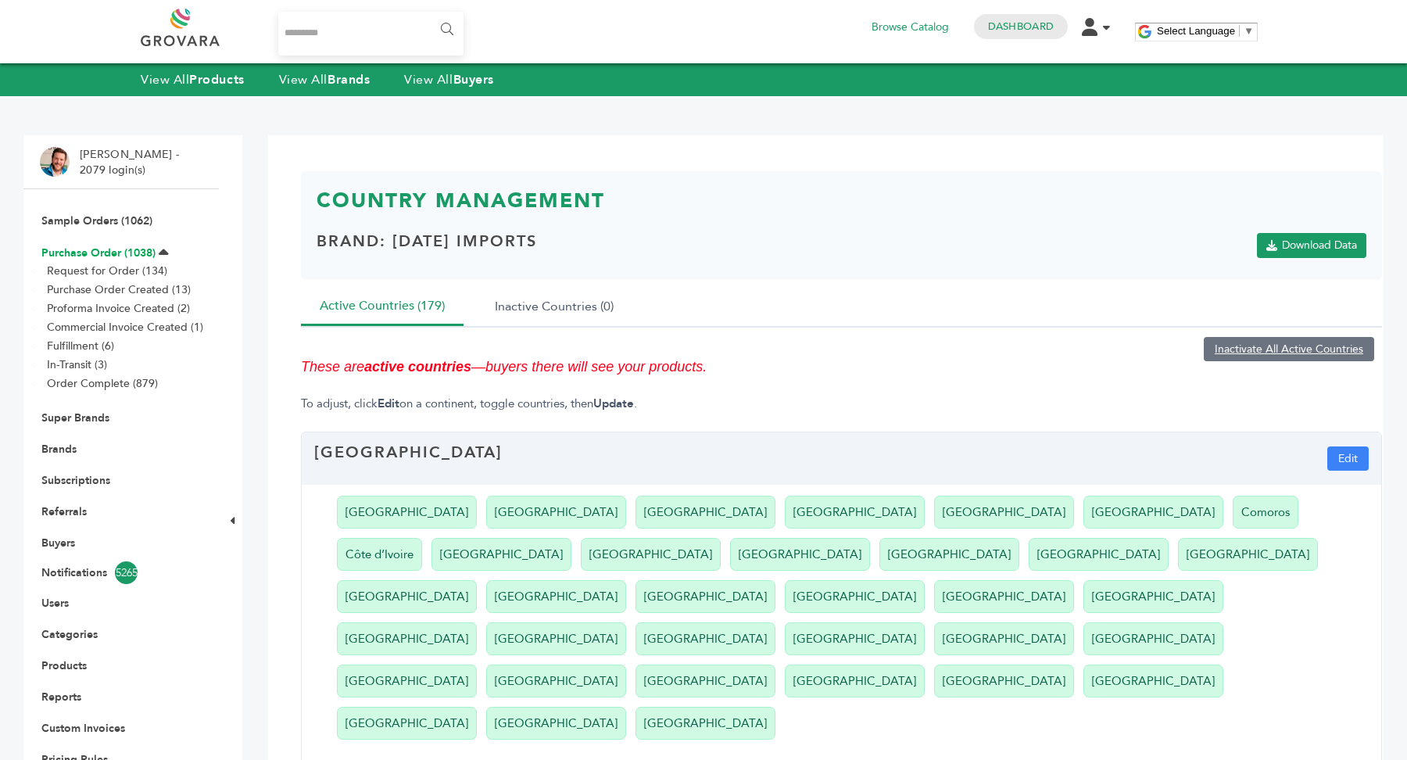
click at [100, 252] on link "Purchase Order (1038)" at bounding box center [98, 252] width 114 height 15
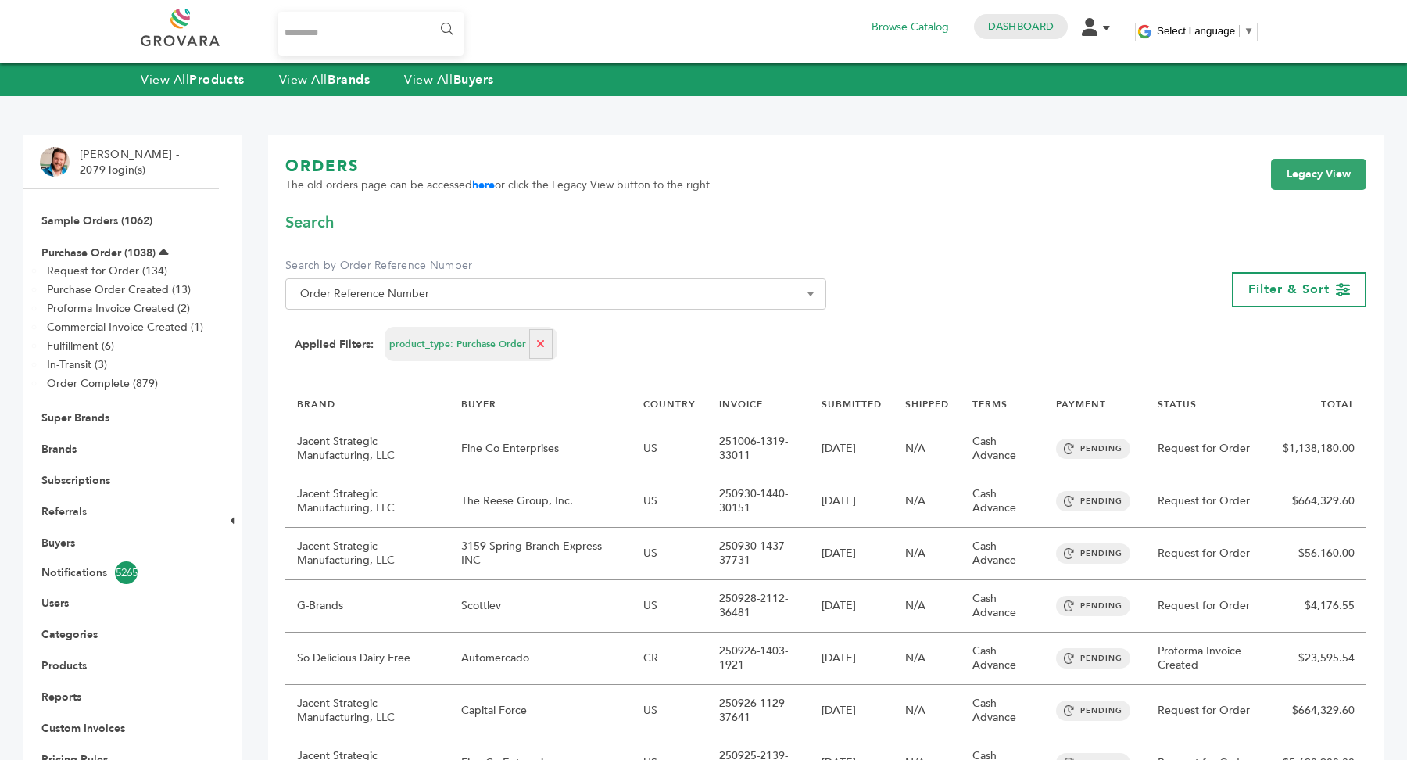
click at [1310, 310] on div "**********" at bounding box center [825, 289] width 1081 height 63
click at [1298, 296] on span "Filter & Sort" at bounding box center [1289, 289] width 81 height 17
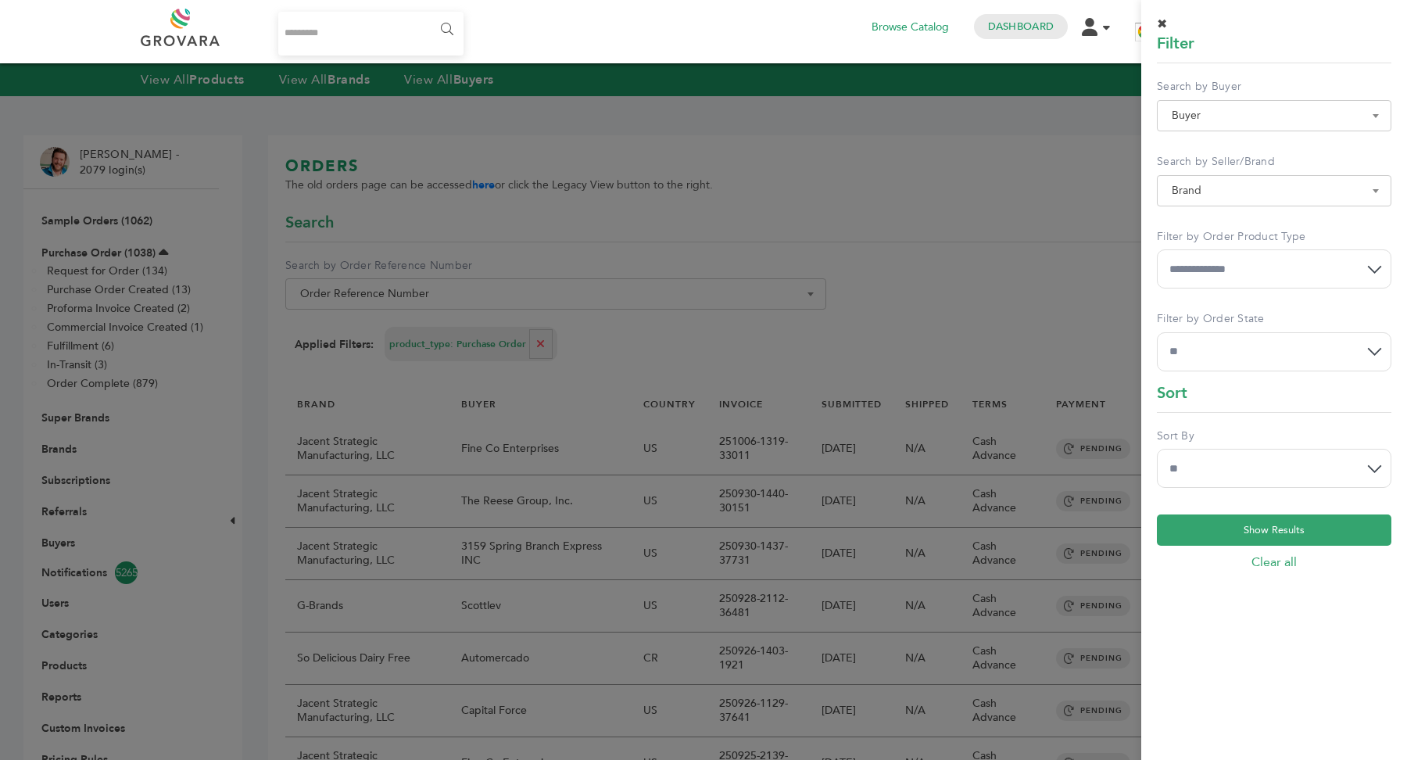
click at [1279, 120] on span "Buyer" at bounding box center [1274, 116] width 217 height 22
click at [1225, 159] on li "Please enter 2 or more characters" at bounding box center [1274, 170] width 233 height 27
click at [1225, 149] on input "Search" at bounding box center [1274, 144] width 227 height 20
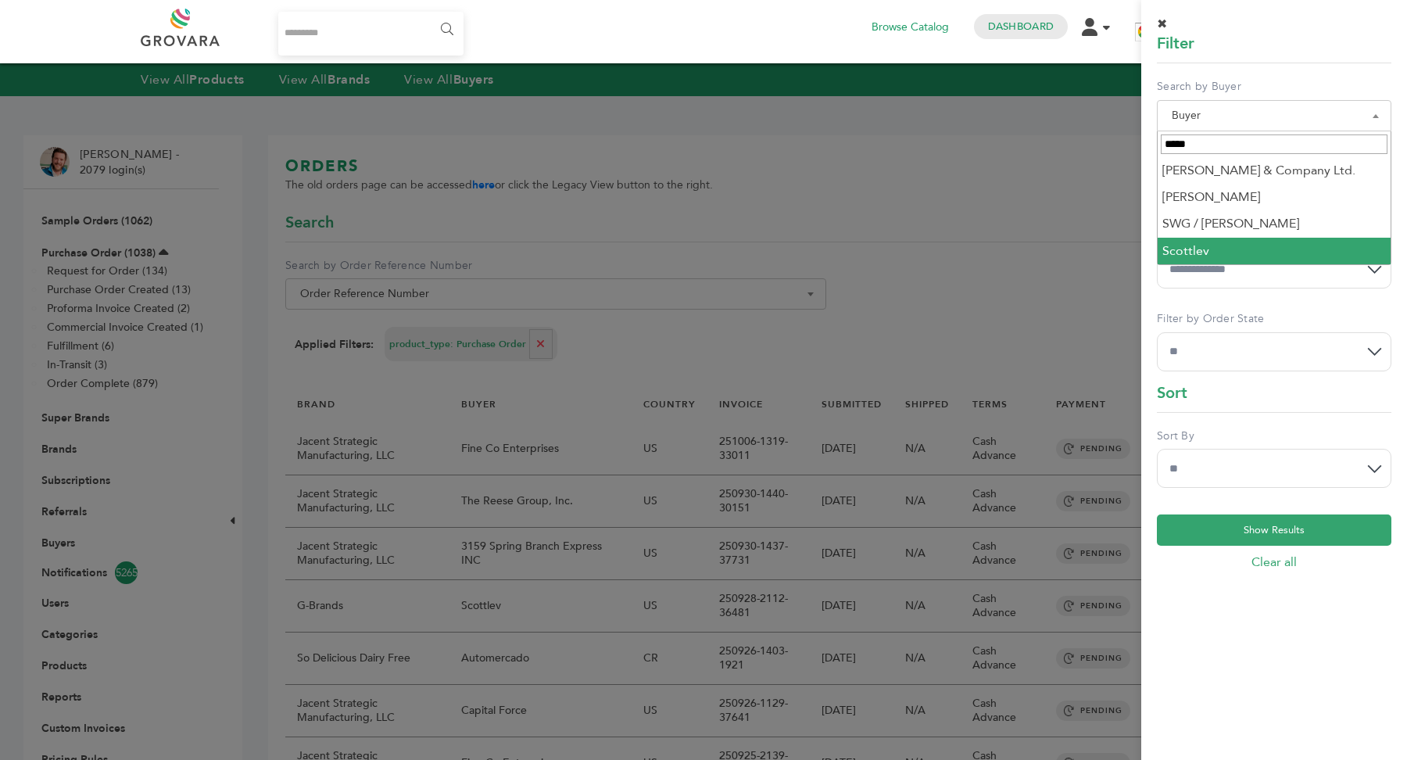
type input "*****"
select select "********"
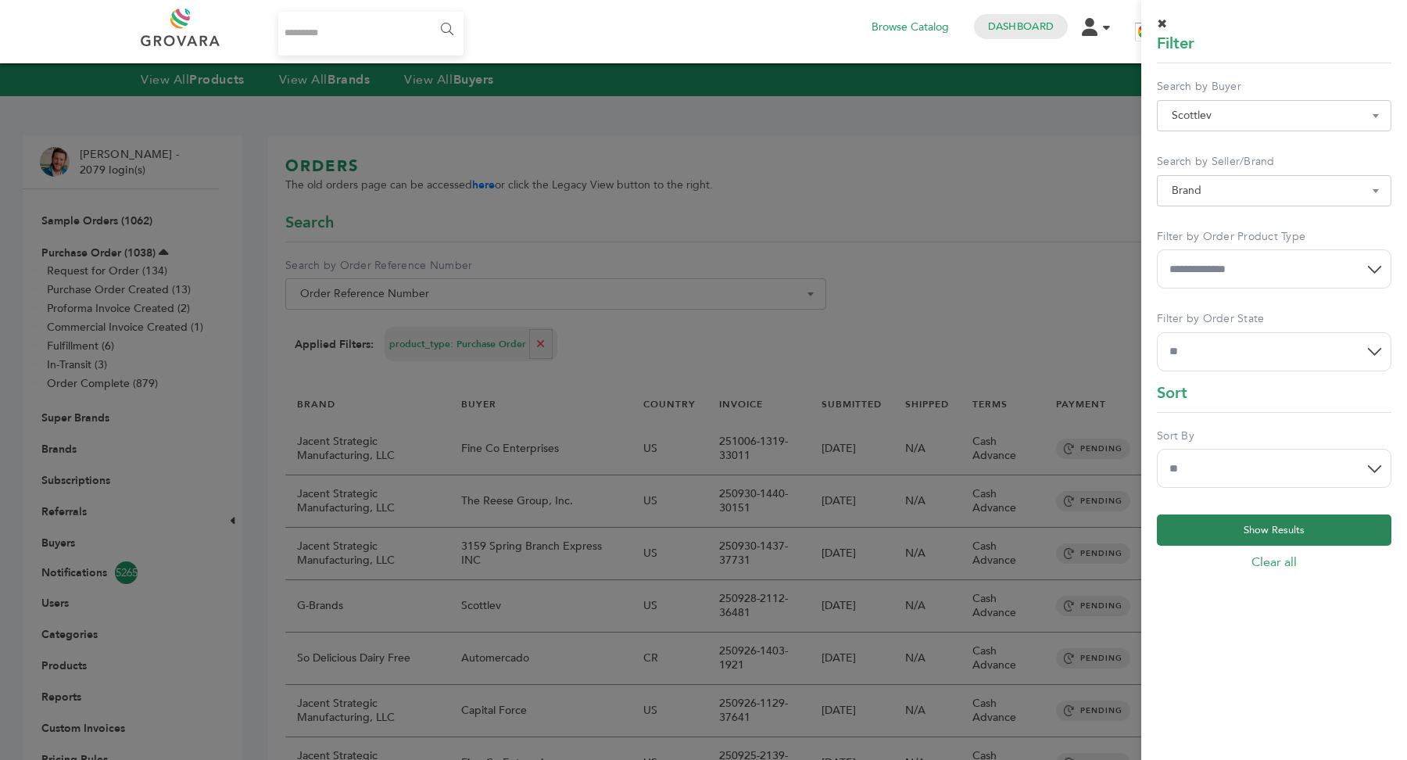
click at [1289, 527] on button "Show Results" at bounding box center [1274, 529] width 235 height 31
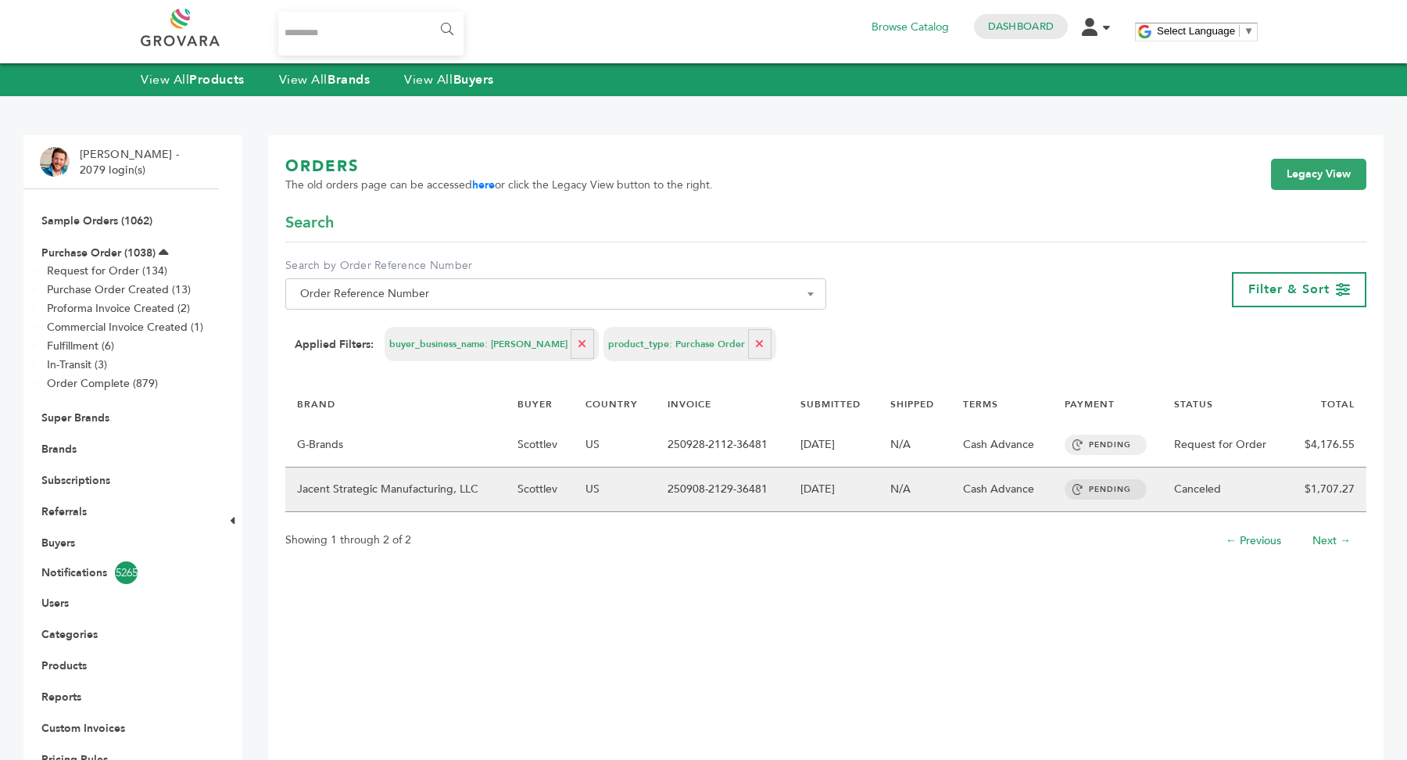
click at [697, 493] on td "250908-2129-36481" at bounding box center [722, 490] width 133 height 45
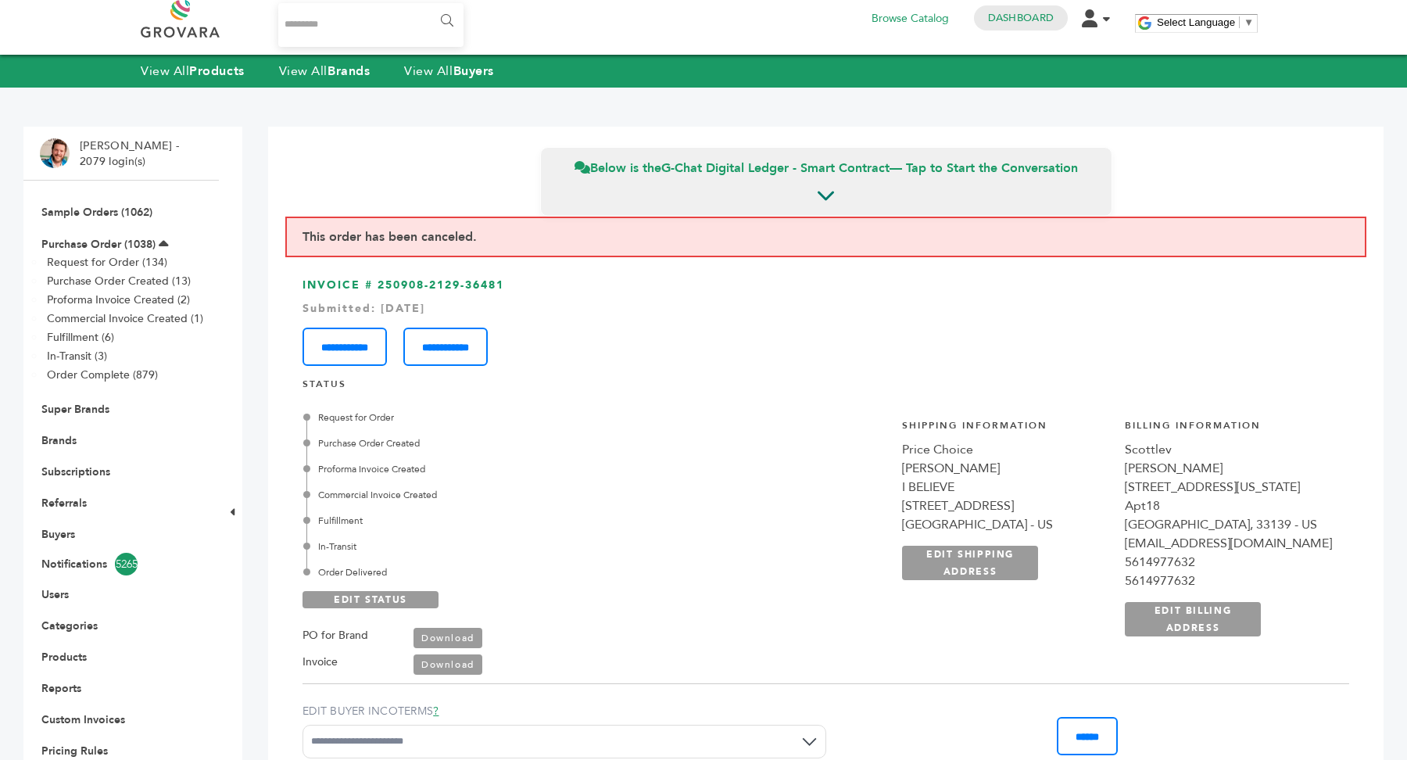
scroll to position [9, 0]
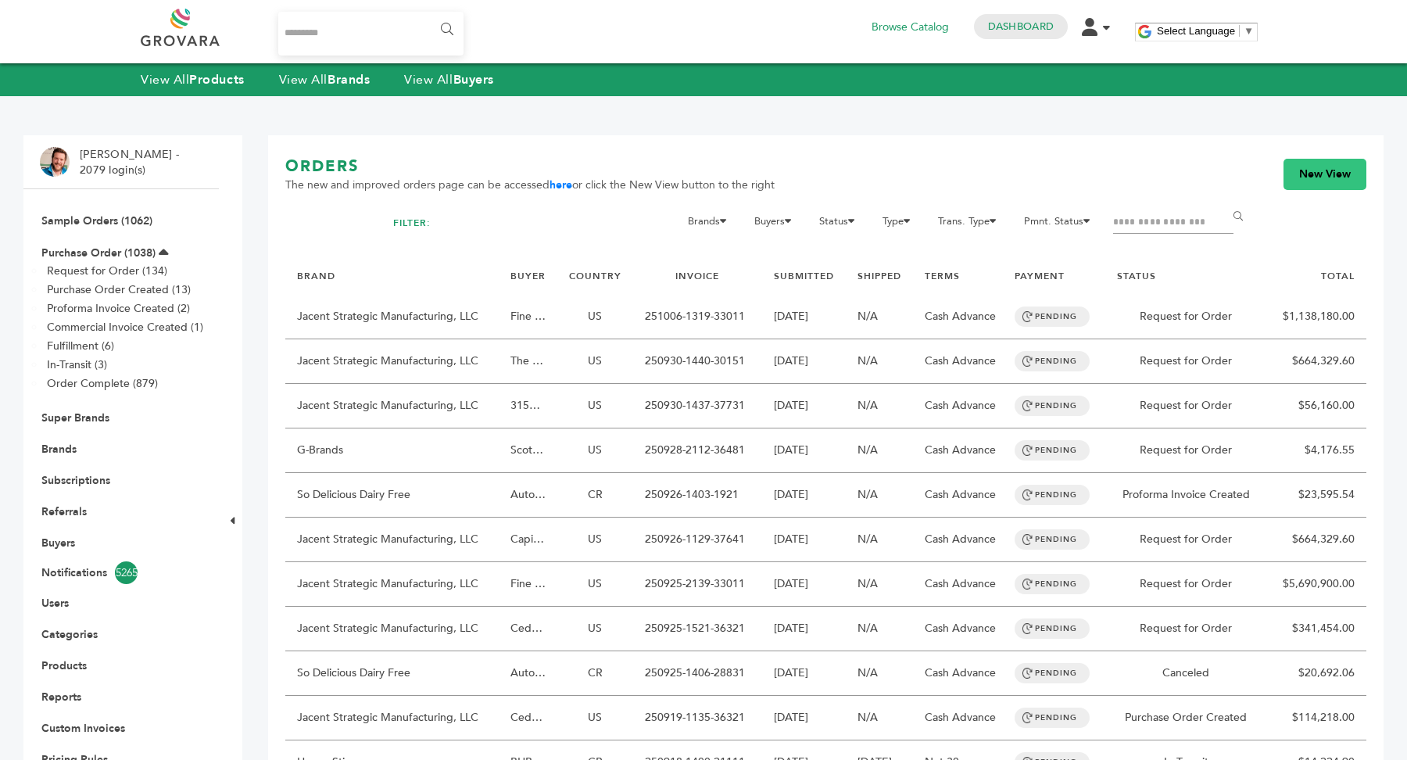
click at [1322, 172] on link "New View" at bounding box center [1325, 174] width 83 height 31
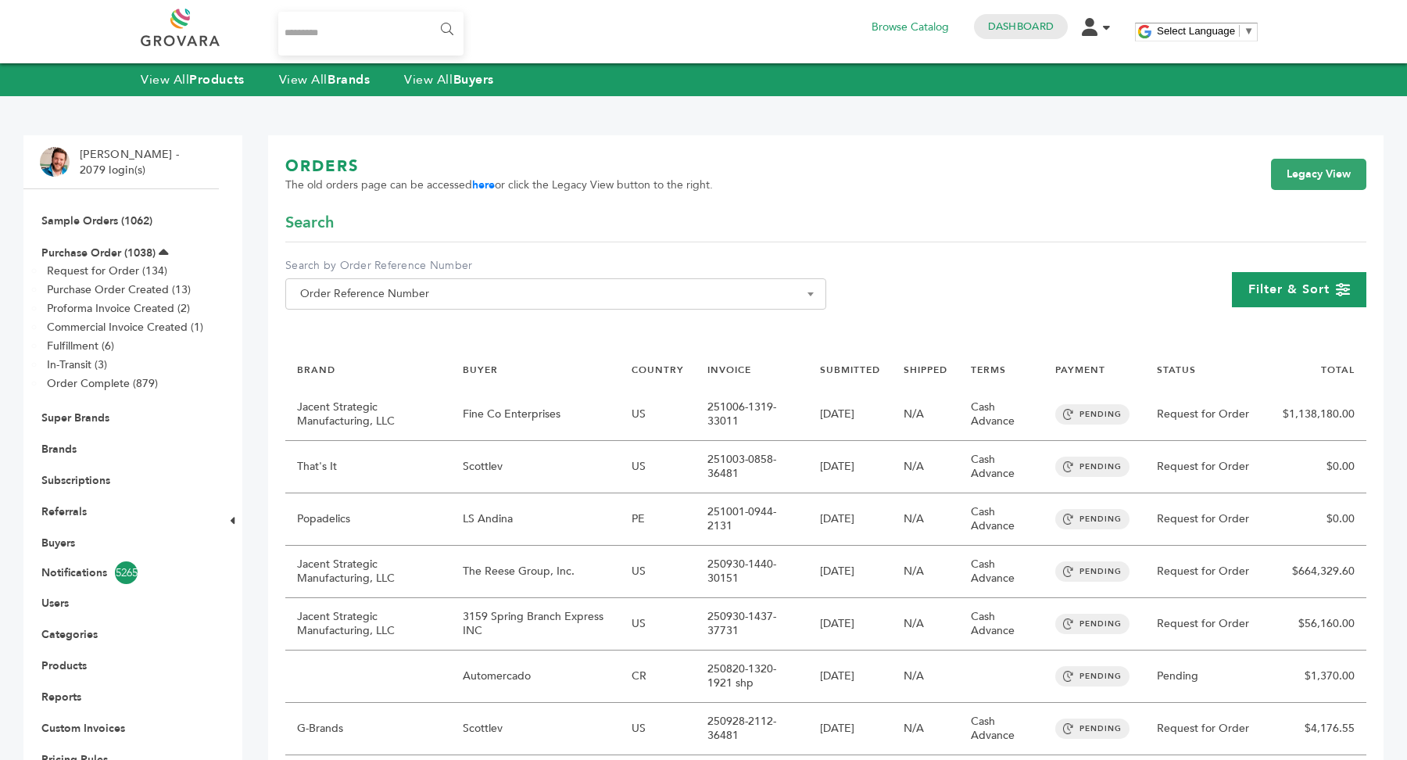
click at [1321, 301] on div "Filter & Sort" at bounding box center [1299, 289] width 134 height 35
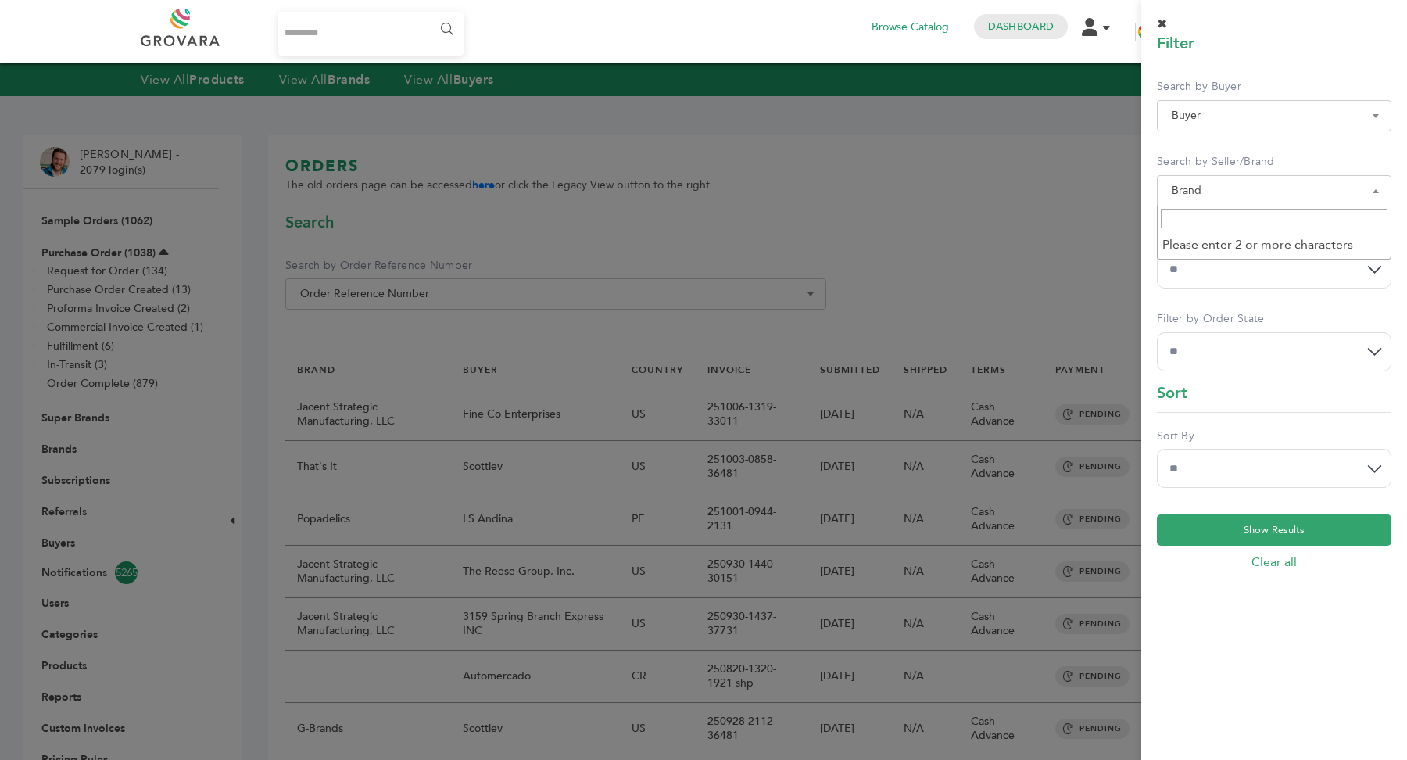
click at [1270, 190] on span "Brand" at bounding box center [1274, 191] width 217 height 22
click at [1245, 225] on input "Search" at bounding box center [1274, 219] width 227 height 20
click at [1252, 119] on span "Buyer" at bounding box center [1274, 116] width 217 height 22
click at [1202, 154] on input "Search" at bounding box center [1274, 144] width 227 height 20
click at [1224, 250] on select "**********" at bounding box center [1274, 268] width 235 height 39
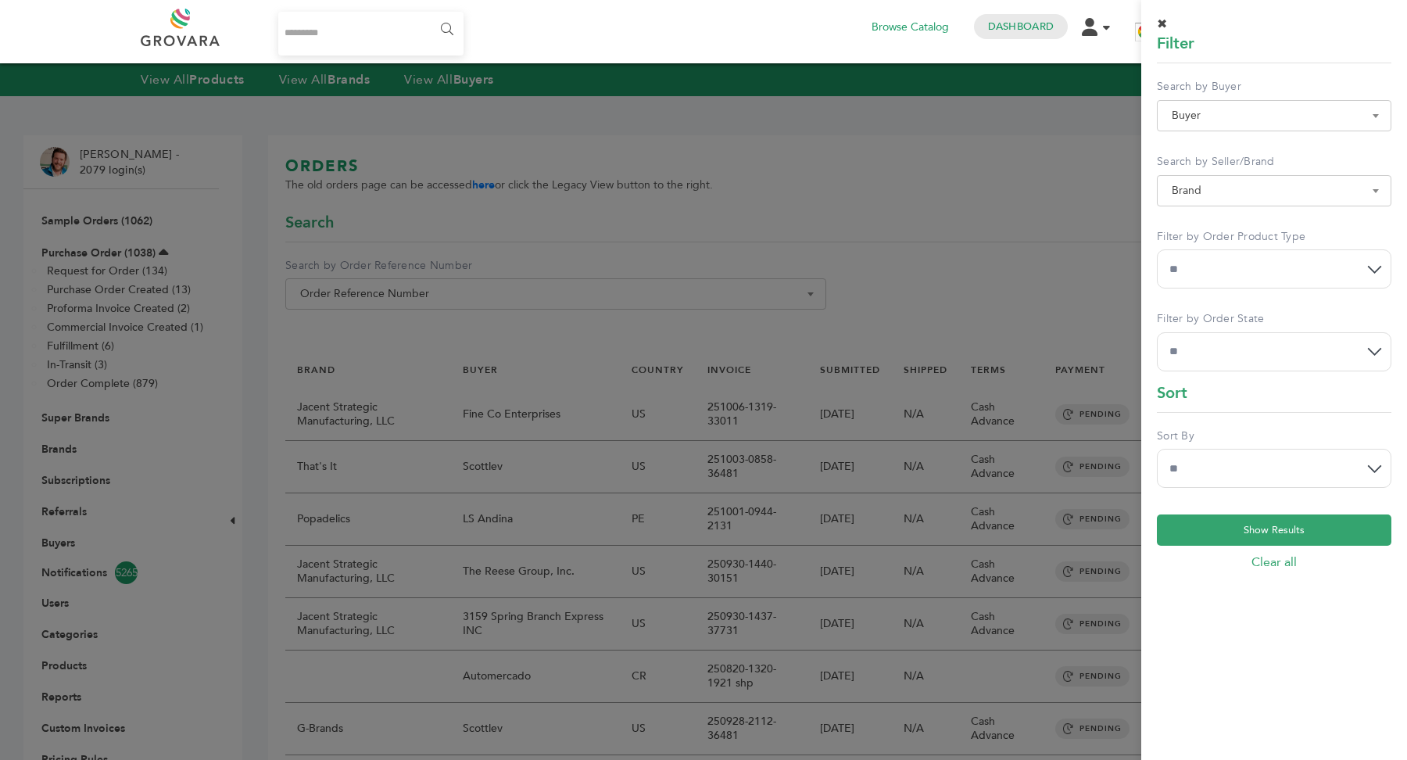
click at [1221, 186] on span "Brand" at bounding box center [1274, 191] width 217 height 22
click at [1213, 225] on input "Search" at bounding box center [1274, 219] width 227 height 20
type input "*****"
select select "**********"
click at [1269, 525] on button "Show Results" at bounding box center [1274, 529] width 235 height 31
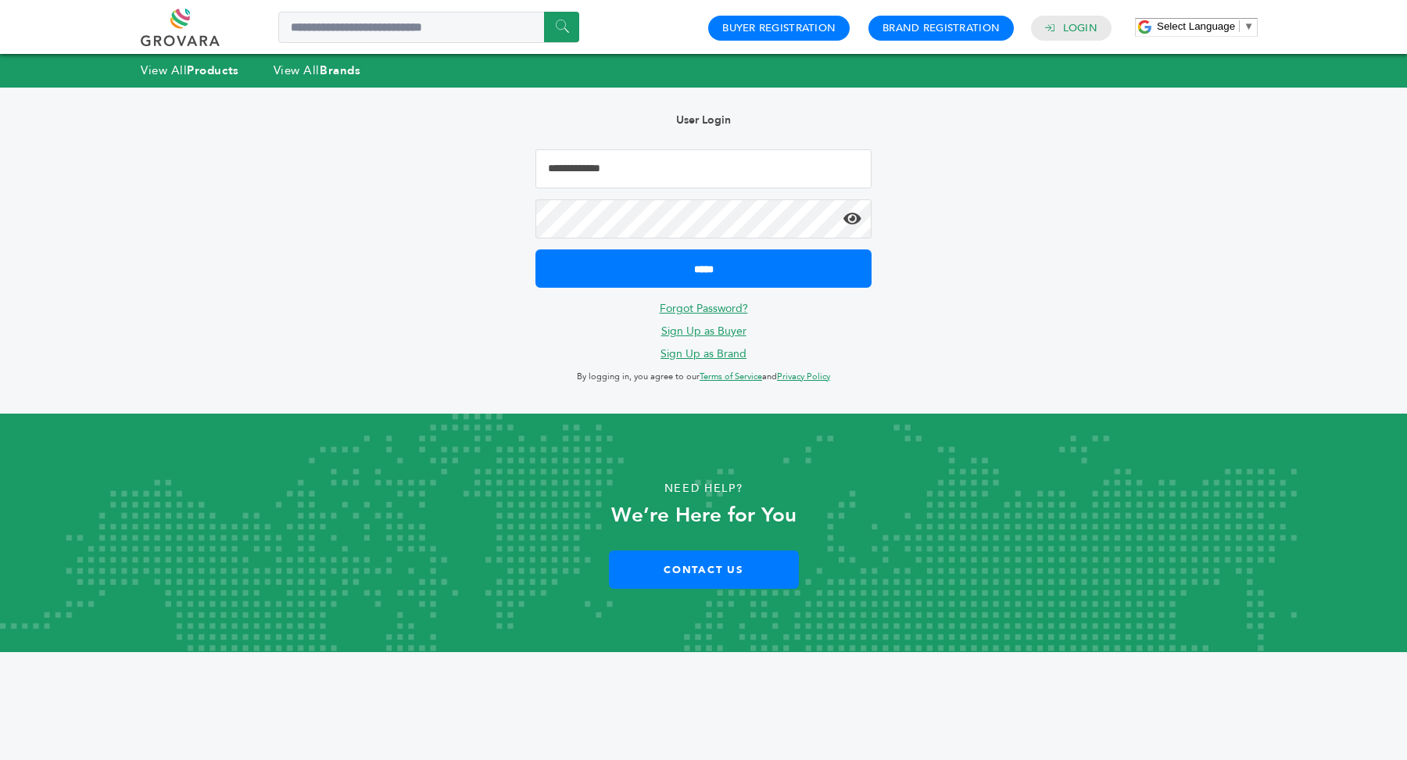
drag, startPoint x: 666, startPoint y: 174, endPoint x: 673, endPoint y: 188, distance: 15.7
click at [666, 174] on input "Email Address" at bounding box center [704, 168] width 336 height 39
type input "**********"
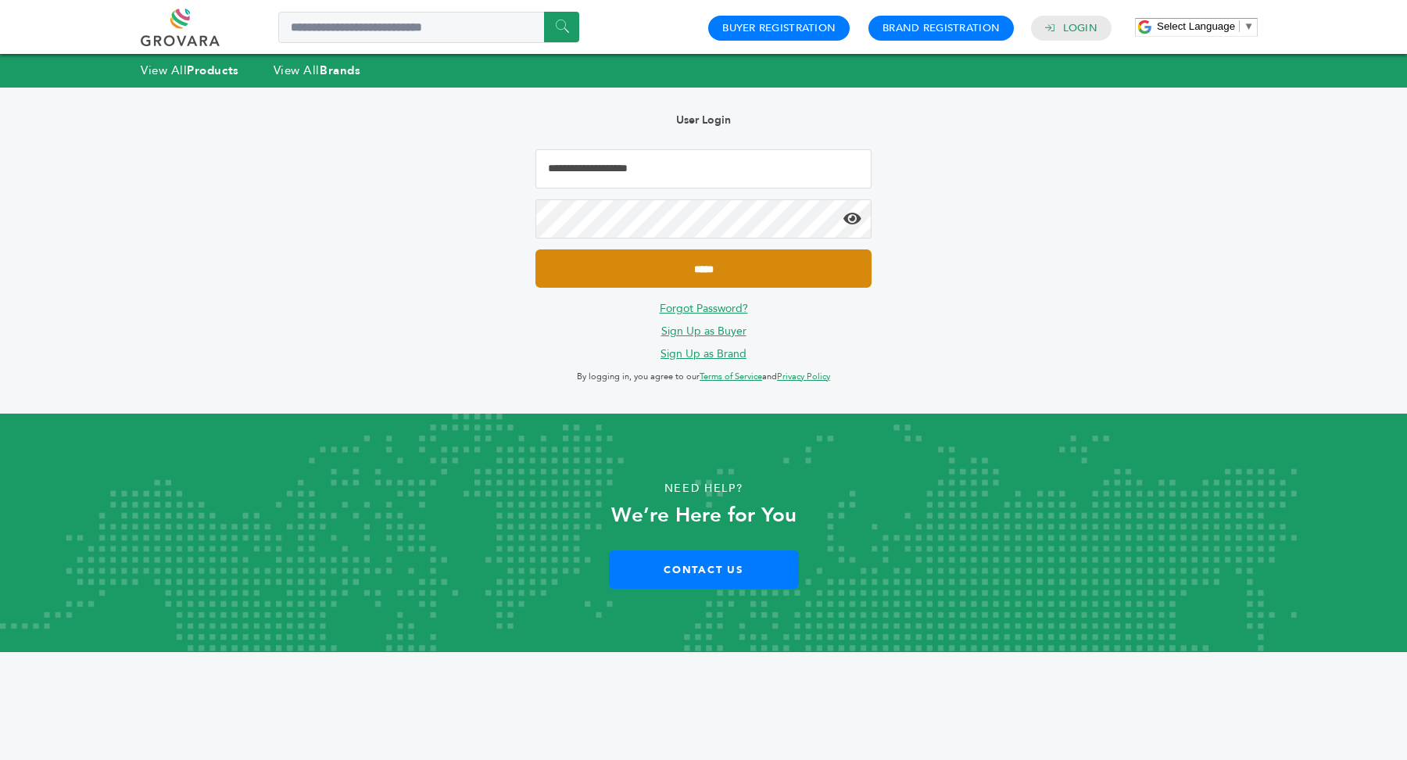
click at [722, 254] on input "*****" at bounding box center [704, 268] width 336 height 38
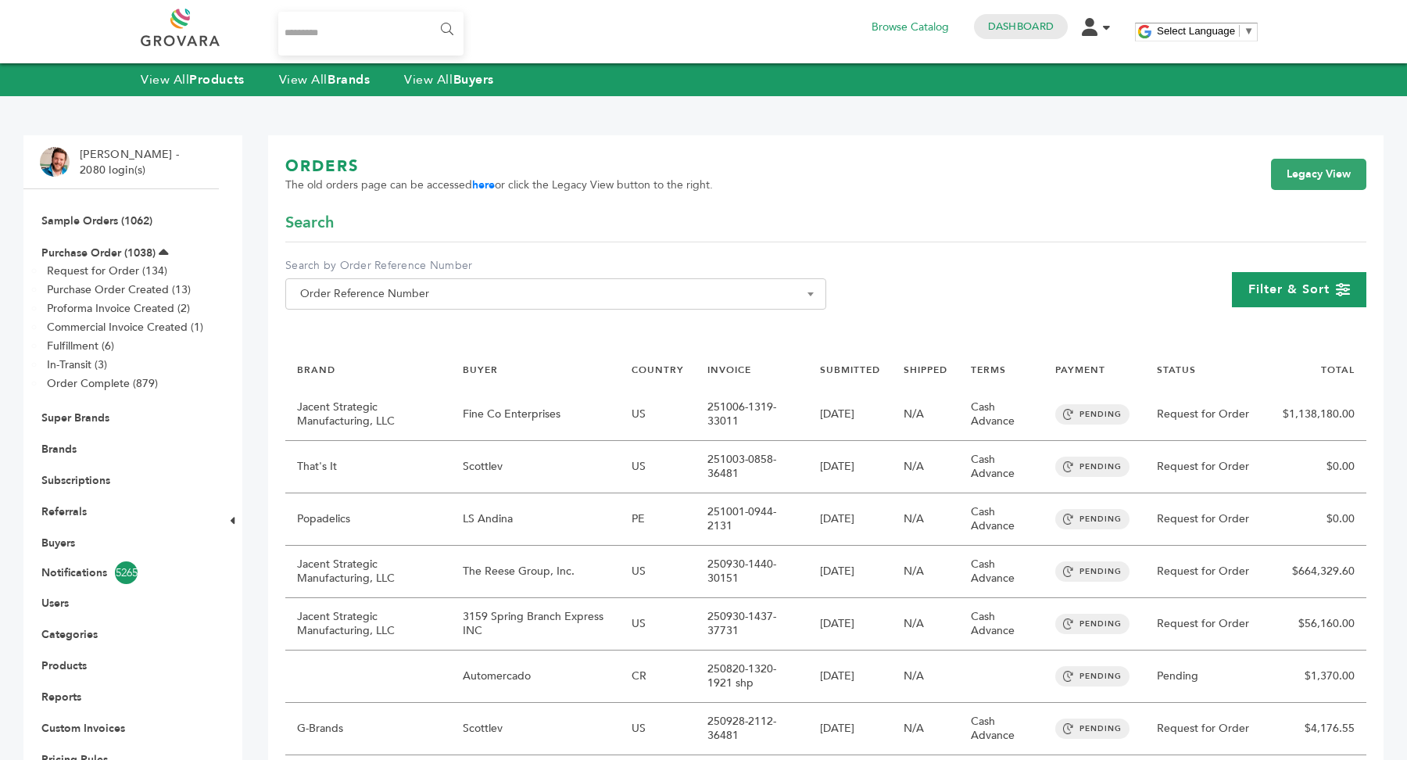
click at [1302, 303] on div "Filter & Sort" at bounding box center [1299, 289] width 134 height 35
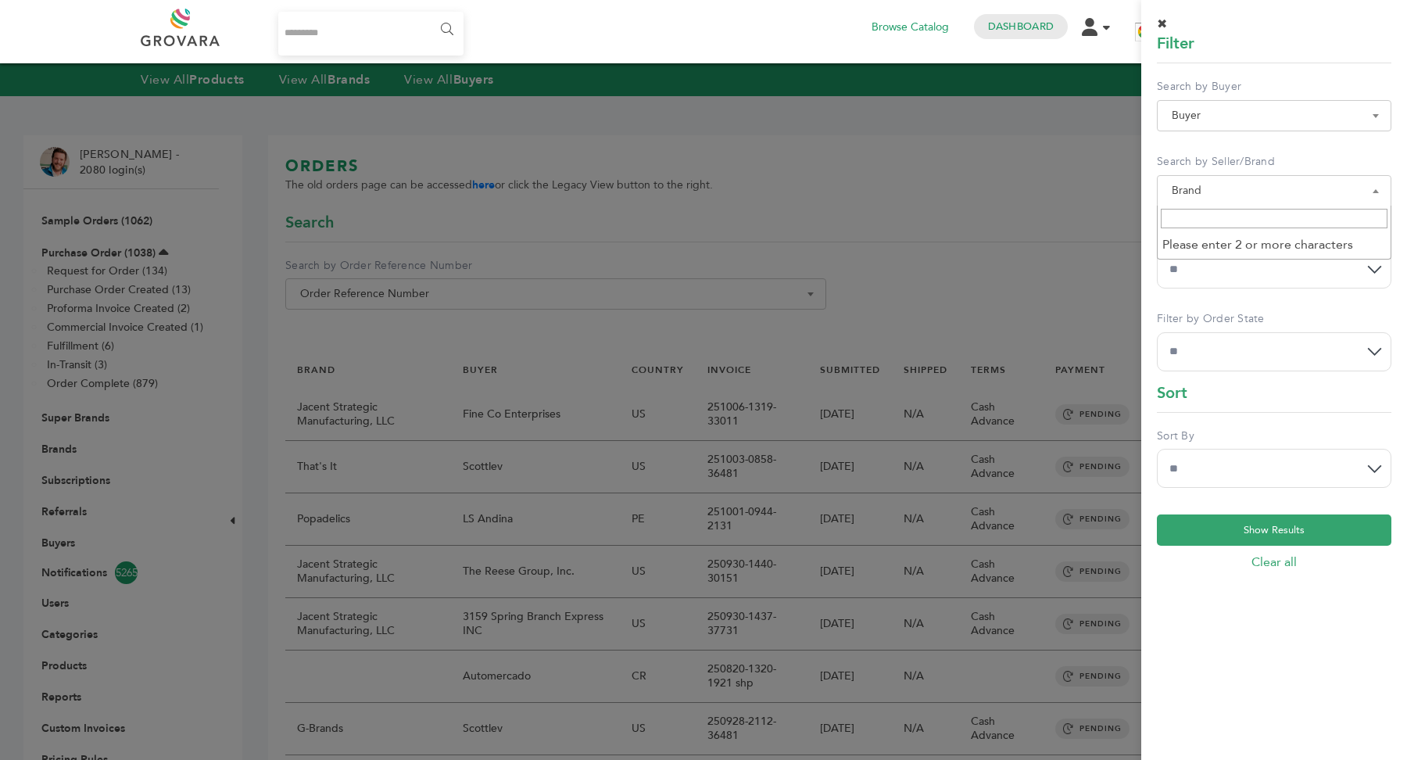
click at [1265, 195] on span "Brand" at bounding box center [1274, 191] width 217 height 22
click at [1242, 218] on input "Search" at bounding box center [1274, 219] width 227 height 20
type input "******"
select select "**********"
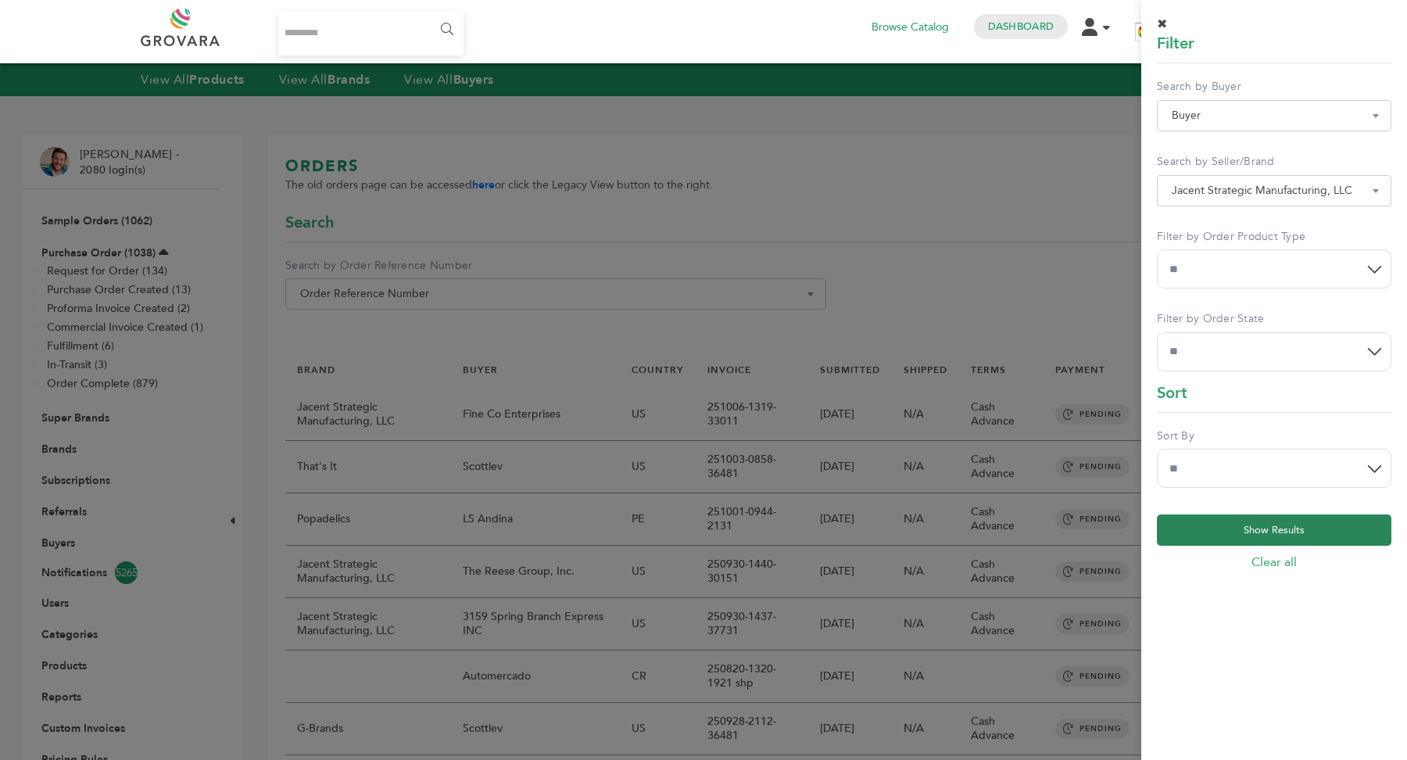
click at [1282, 537] on button "Show Results" at bounding box center [1274, 529] width 235 height 31
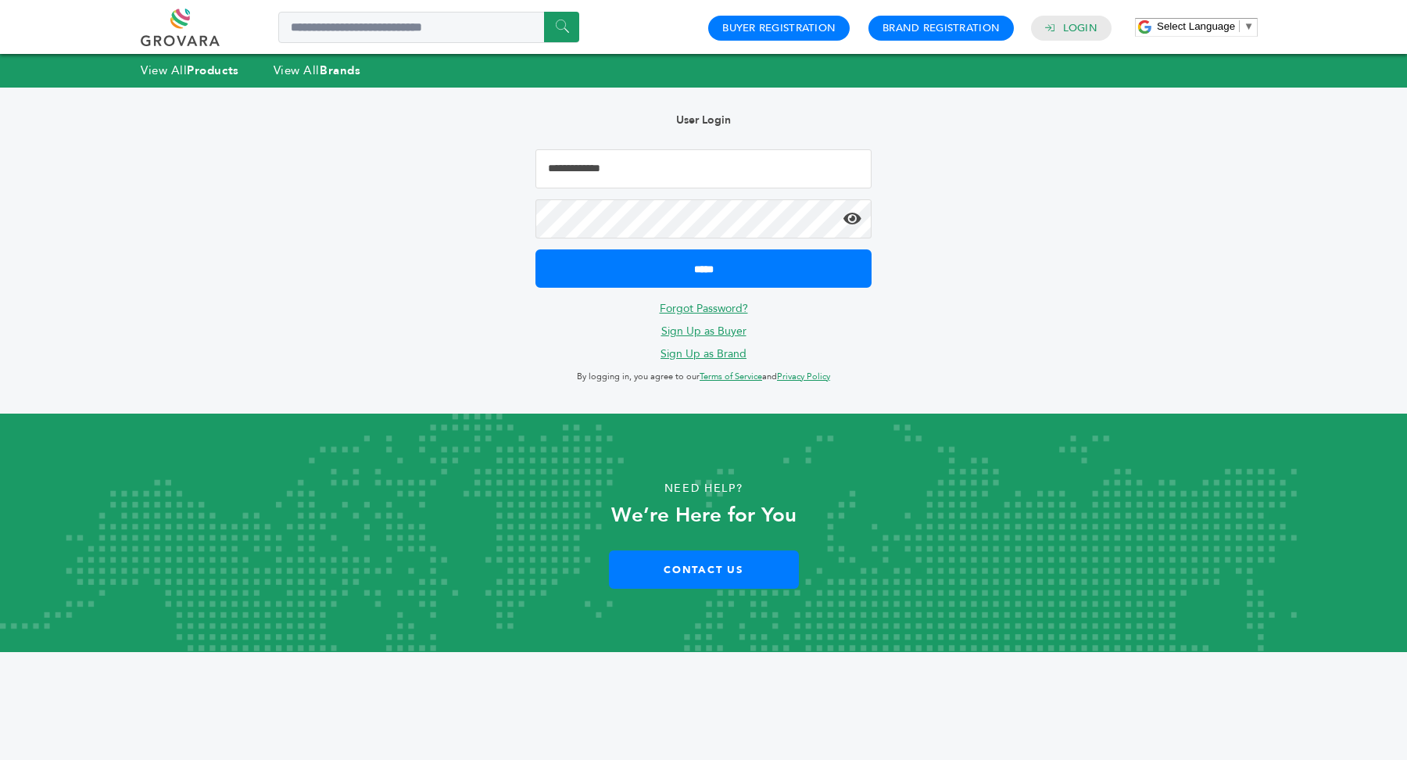
click at [602, 175] on input "Email Address" at bounding box center [704, 168] width 336 height 39
type input "**********"
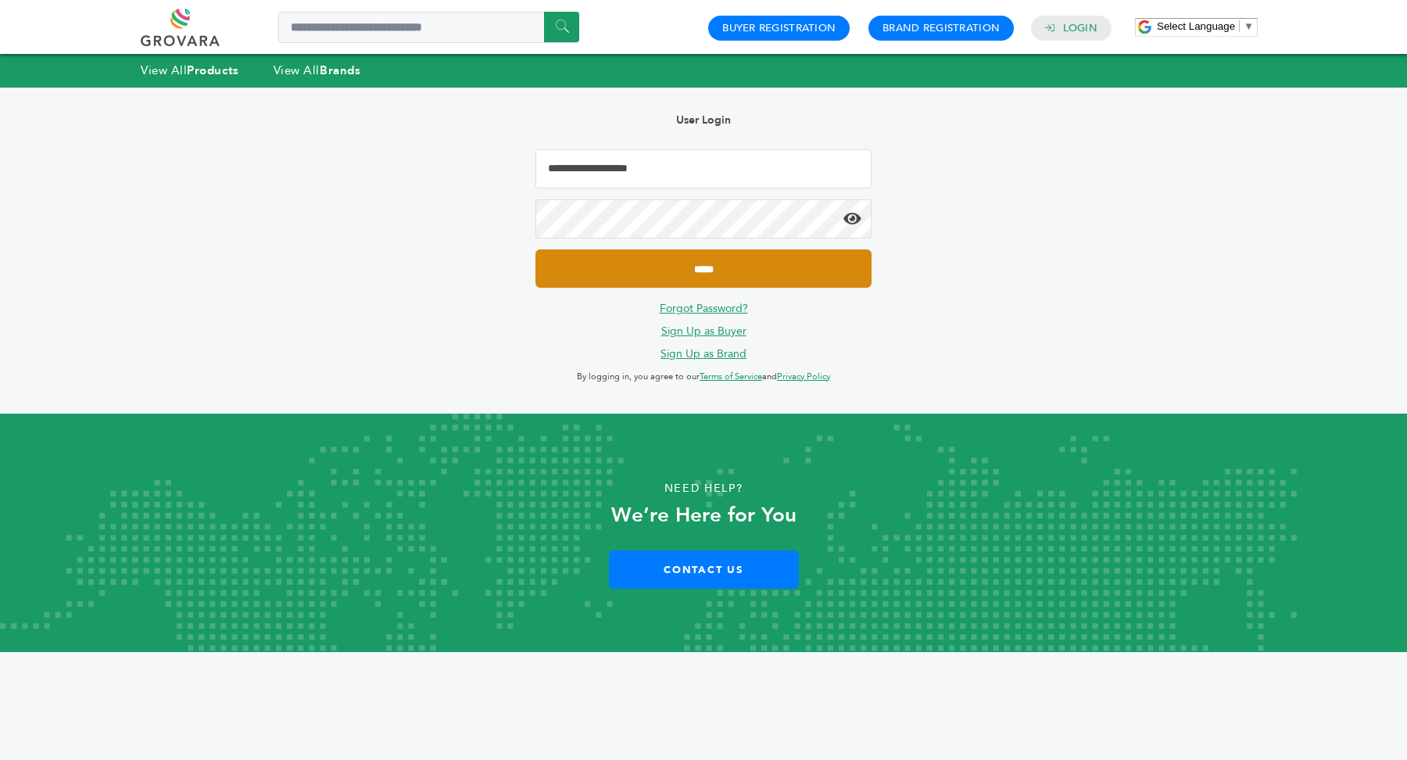
click at [716, 267] on input "*****" at bounding box center [704, 268] width 336 height 38
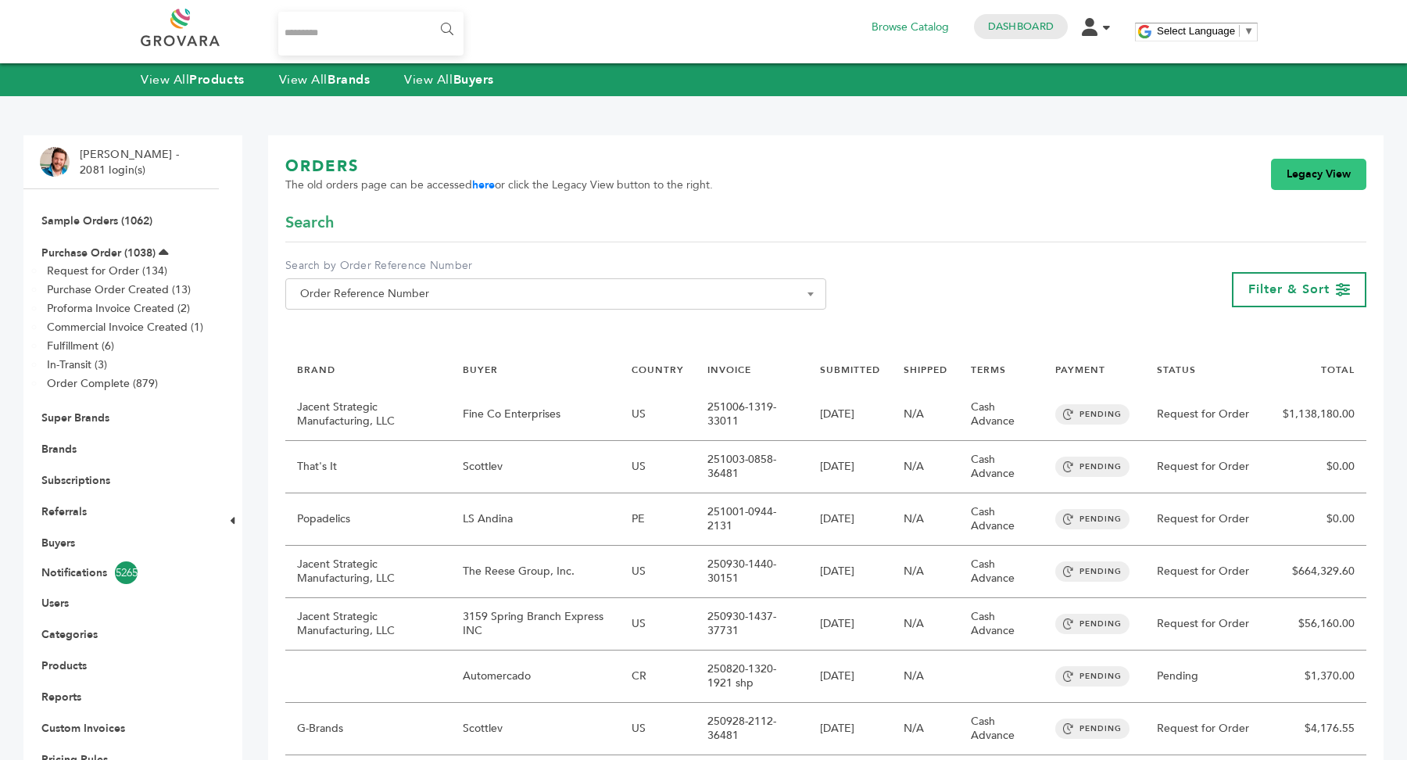
click at [1314, 181] on link "Legacy View" at bounding box center [1318, 174] width 95 height 31
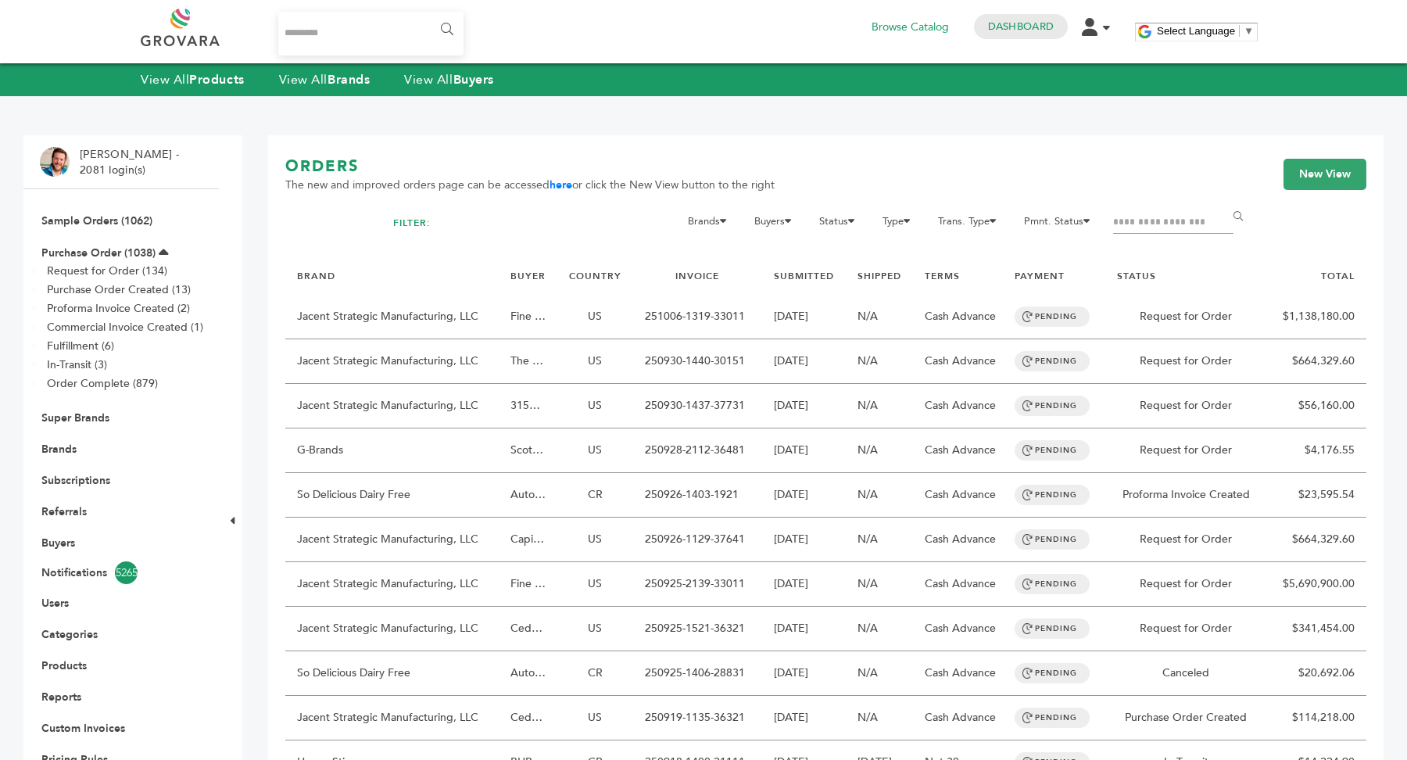
click at [1189, 214] on input "Filter by keywords" at bounding box center [1173, 223] width 120 height 22
type input "******"
click at [1224, 201] on input "******" at bounding box center [1241, 216] width 35 height 31
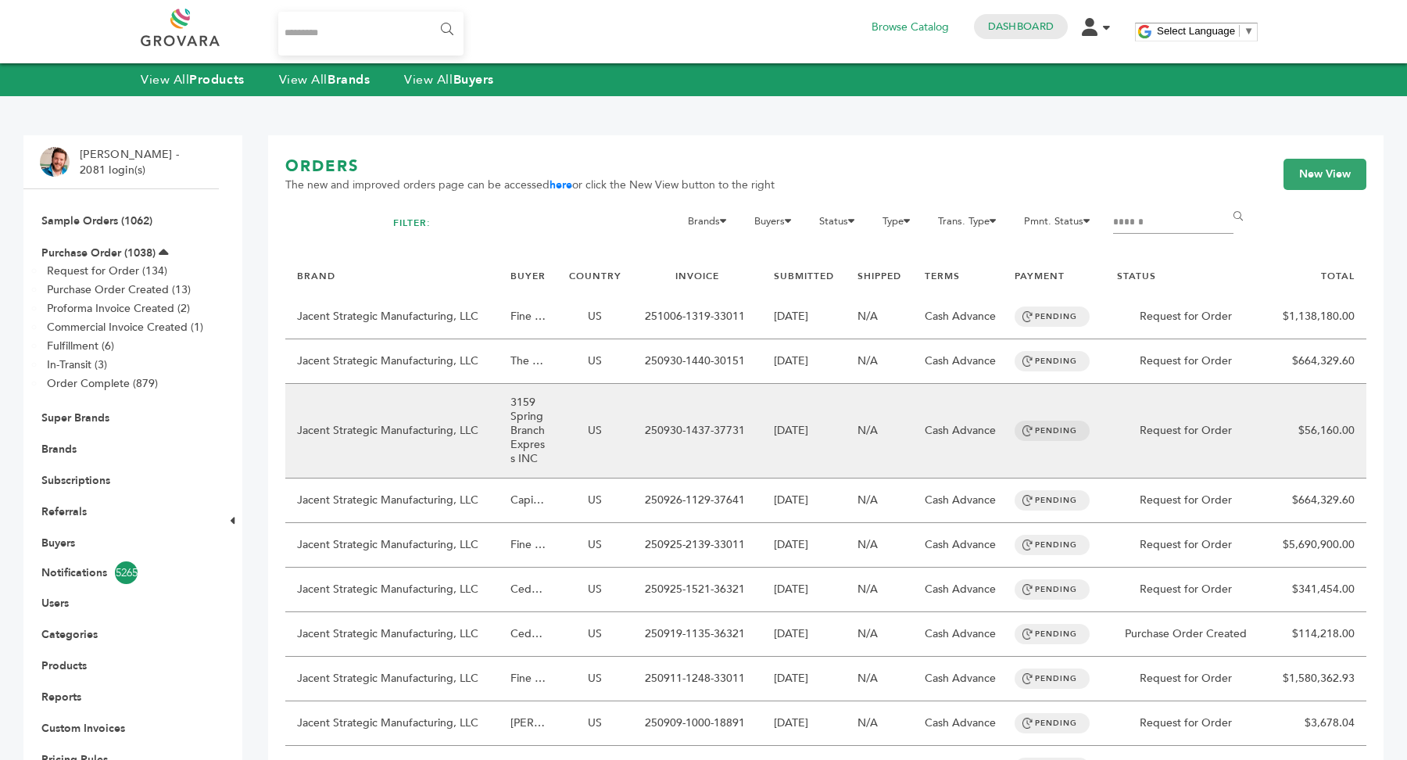
click at [523, 409] on td "3159 Spring Branch Express INC" at bounding box center [528, 431] width 59 height 95
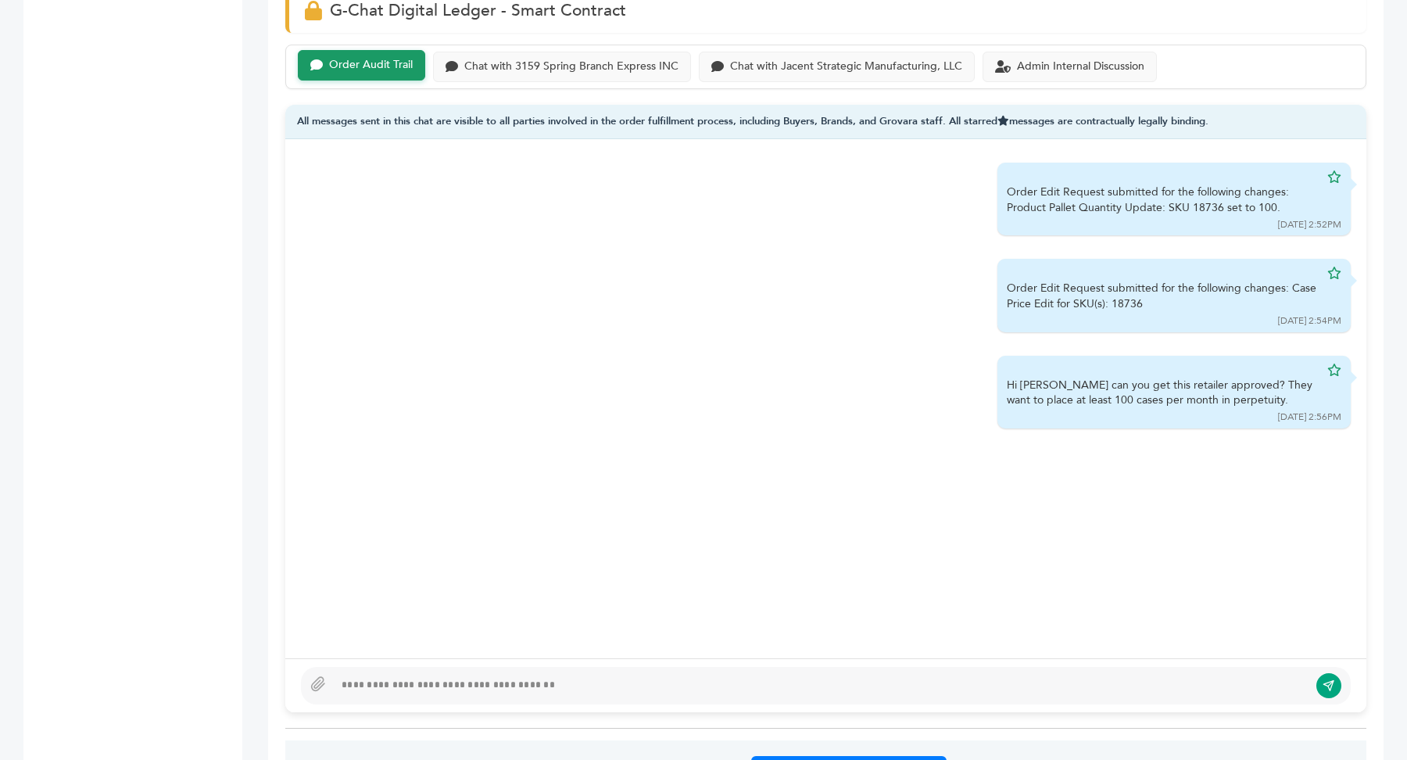
scroll to position [1036, 0]
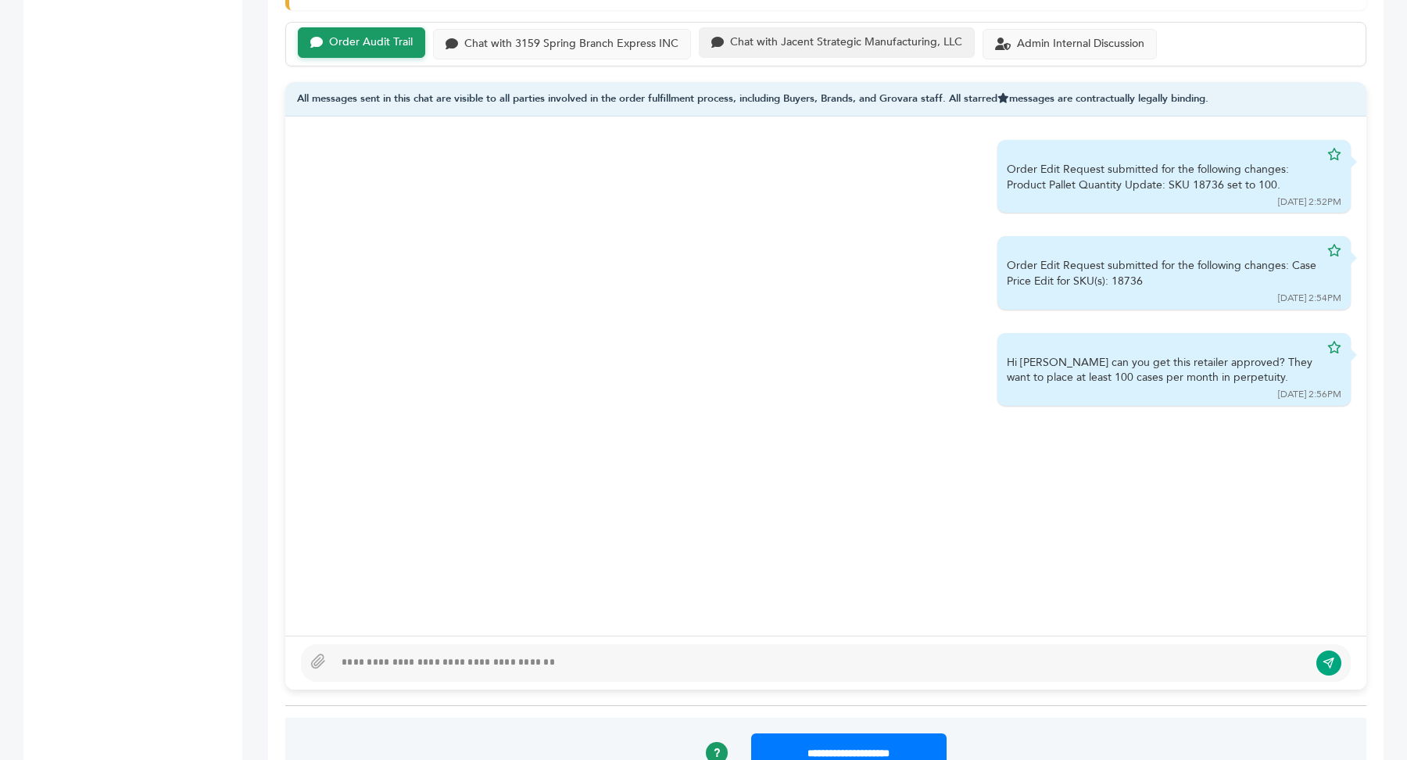
click at [737, 39] on div "Chat with Jacent Strategic Manufacturing, LLC" at bounding box center [846, 42] width 232 height 13
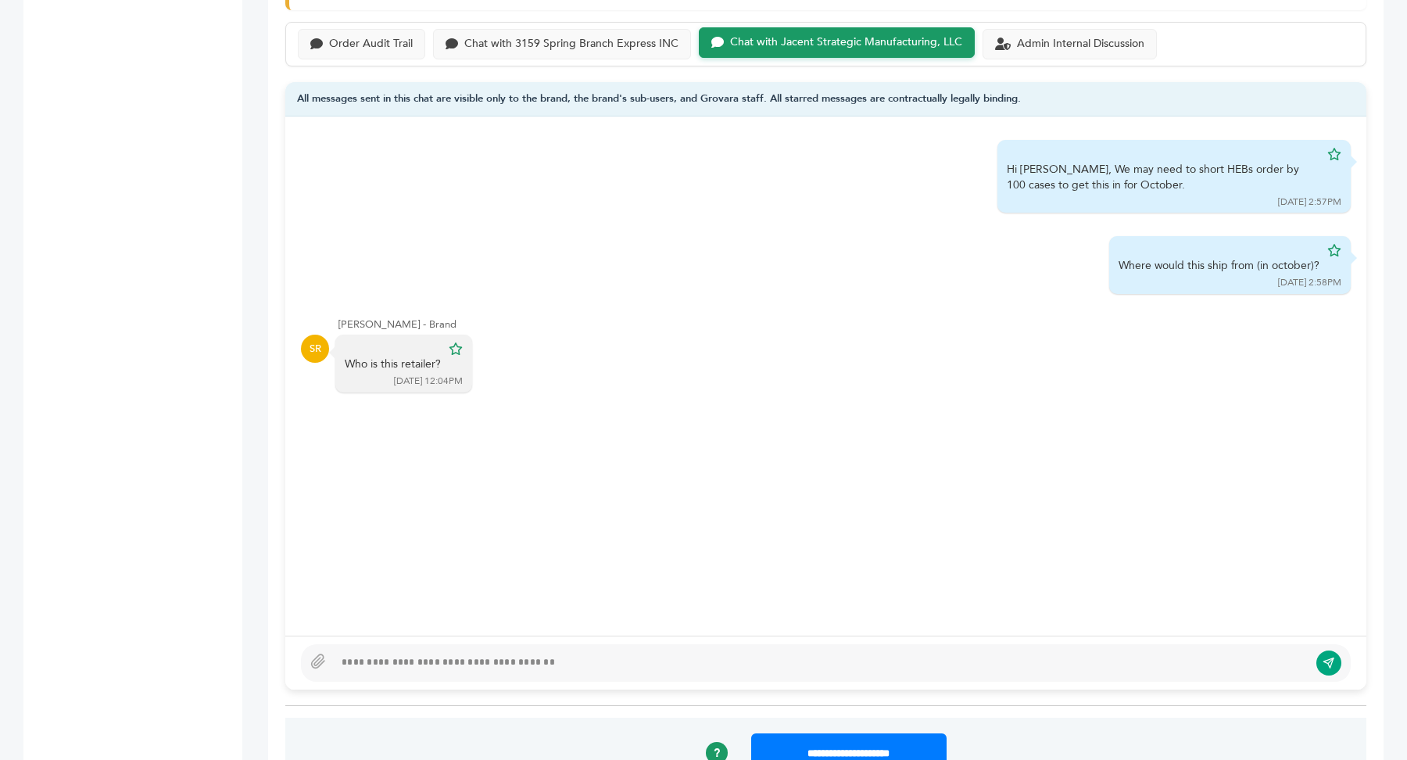
click at [382, 654] on div at bounding box center [821, 663] width 975 height 19
click at [391, 661] on div "**********" at bounding box center [821, 663] width 975 height 19
click at [607, 660] on div "**********" at bounding box center [821, 663] width 975 height 19
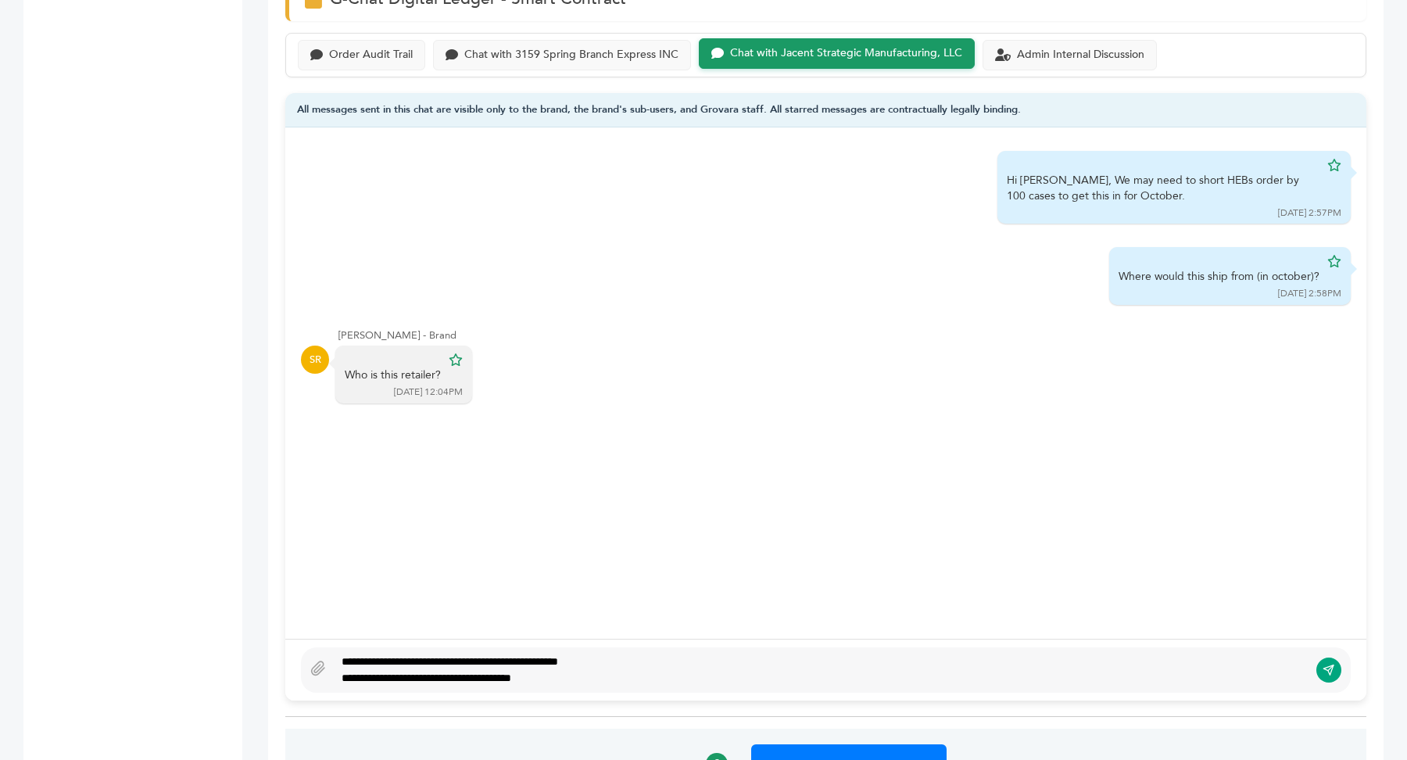
type textarea "**********"
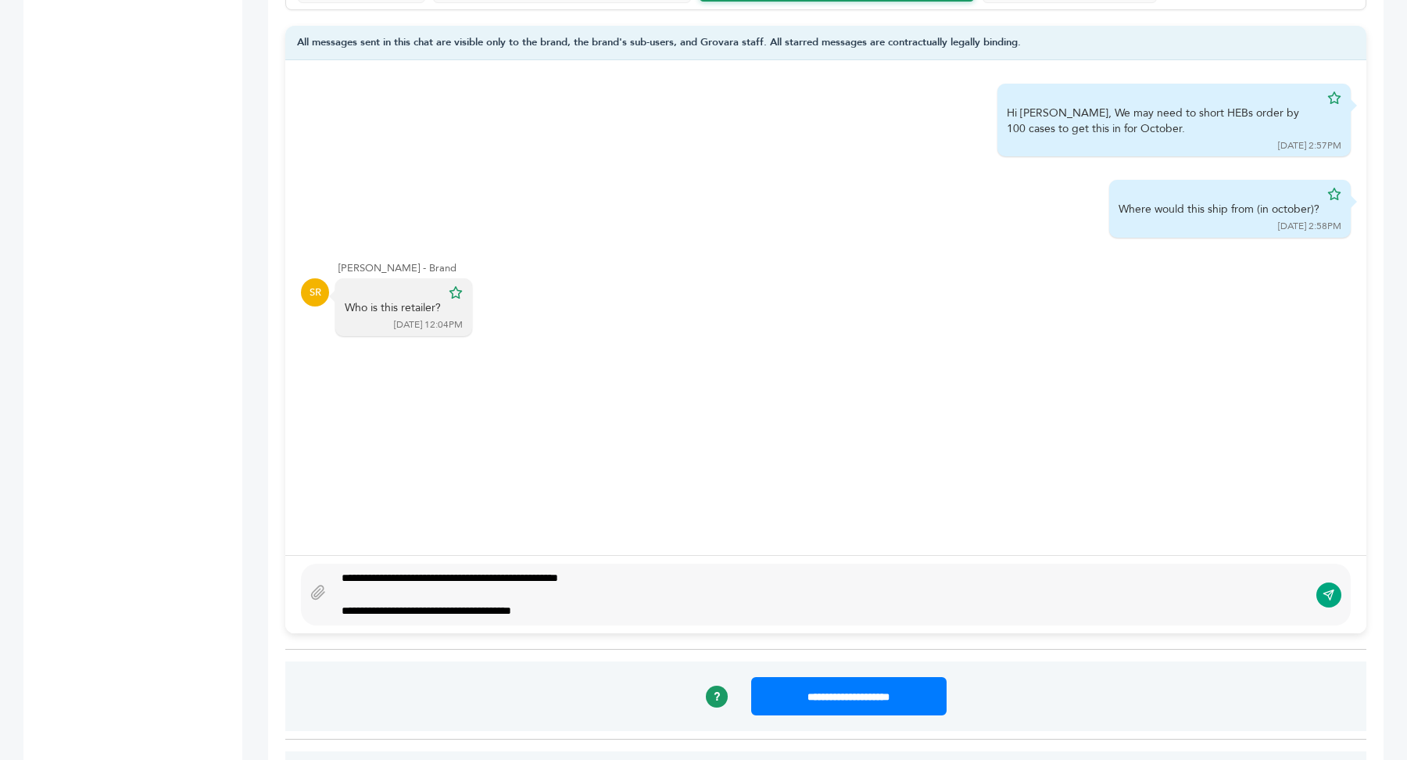
scroll to position [1127, 0]
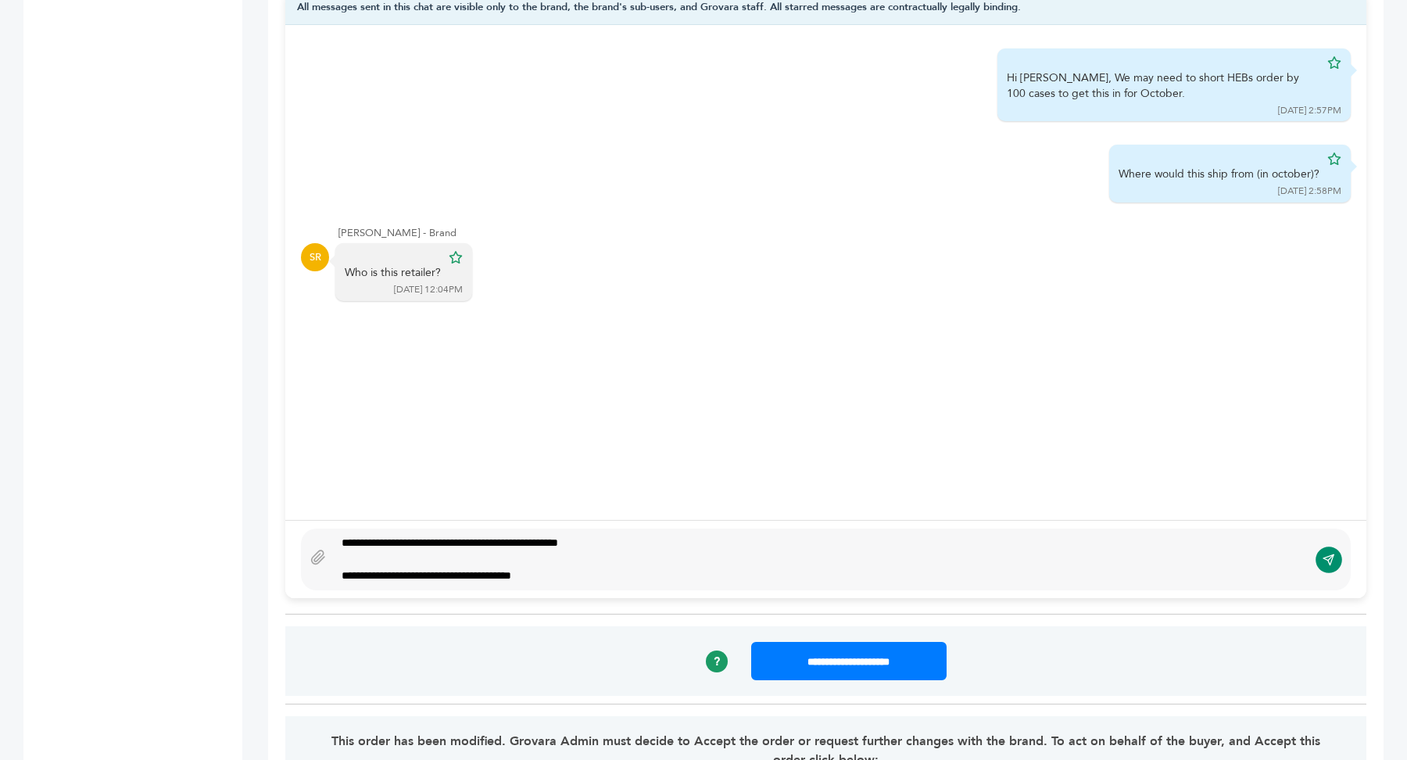
click at [1338, 554] on button "submit" at bounding box center [1329, 559] width 27 height 27
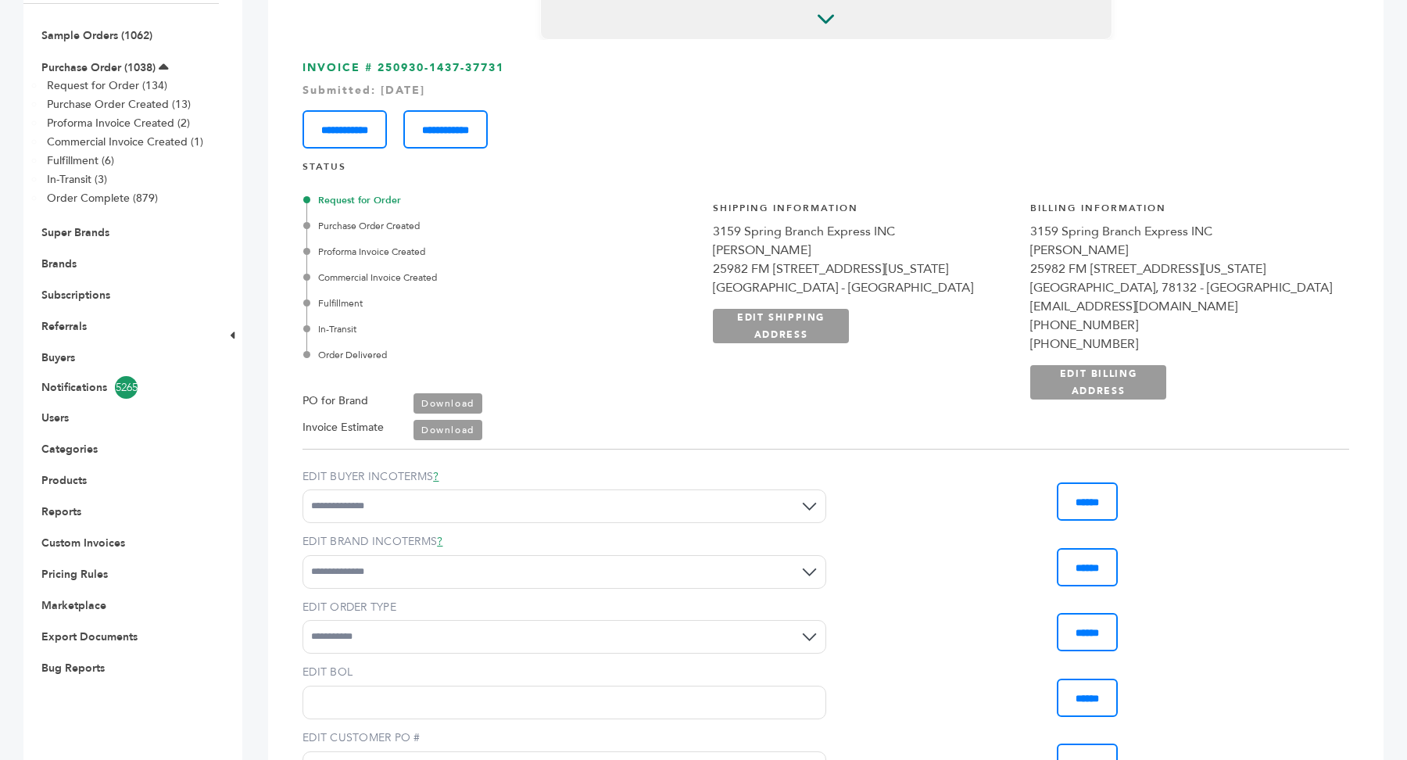
scroll to position [0, 0]
